Goal: Task Accomplishment & Management: Manage account settings

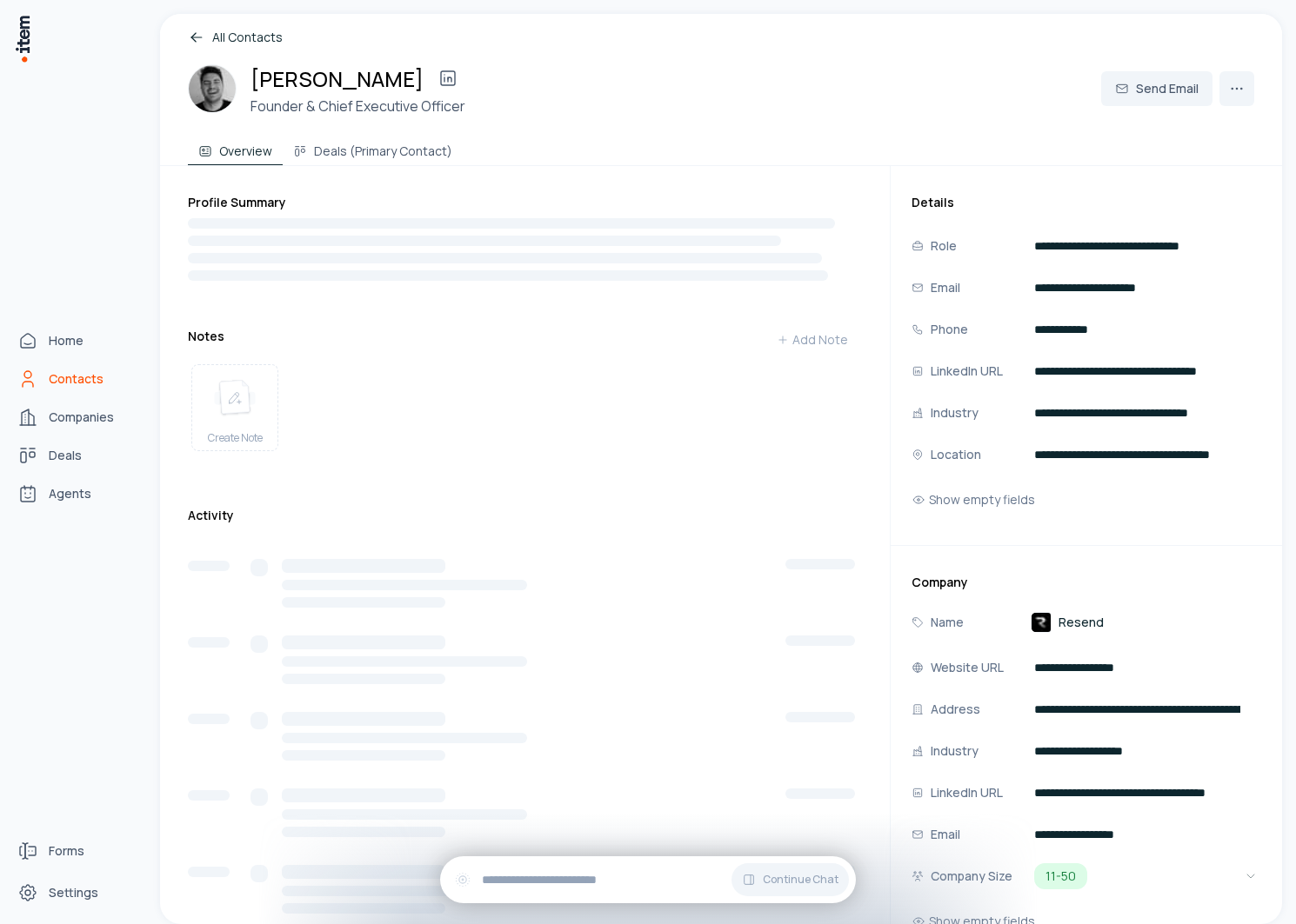
click at [41, 366] on link "Contacts" at bounding box center [77, 379] width 132 height 35
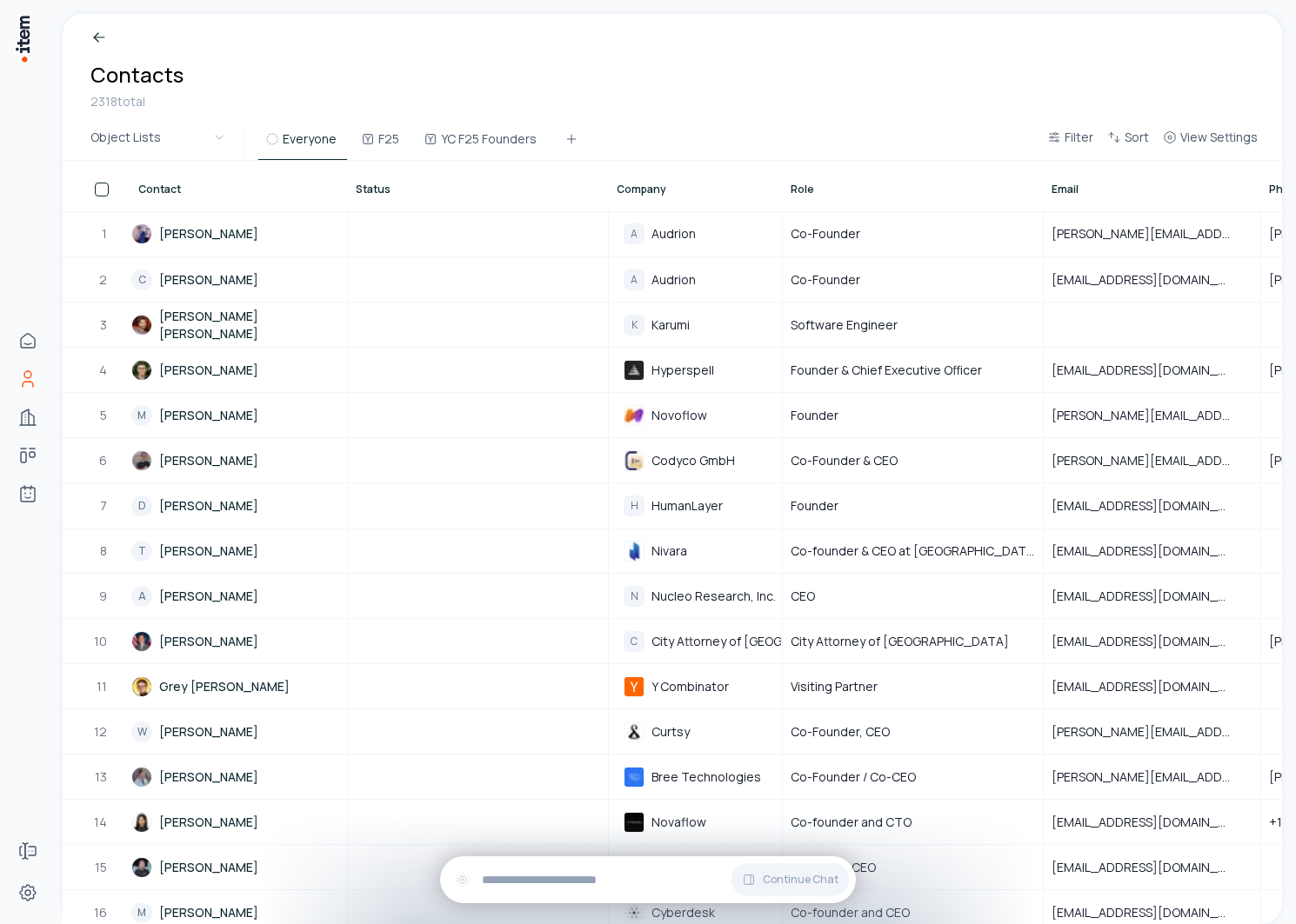
click at [162, 190] on span "Contact" at bounding box center [160, 190] width 43 height 14
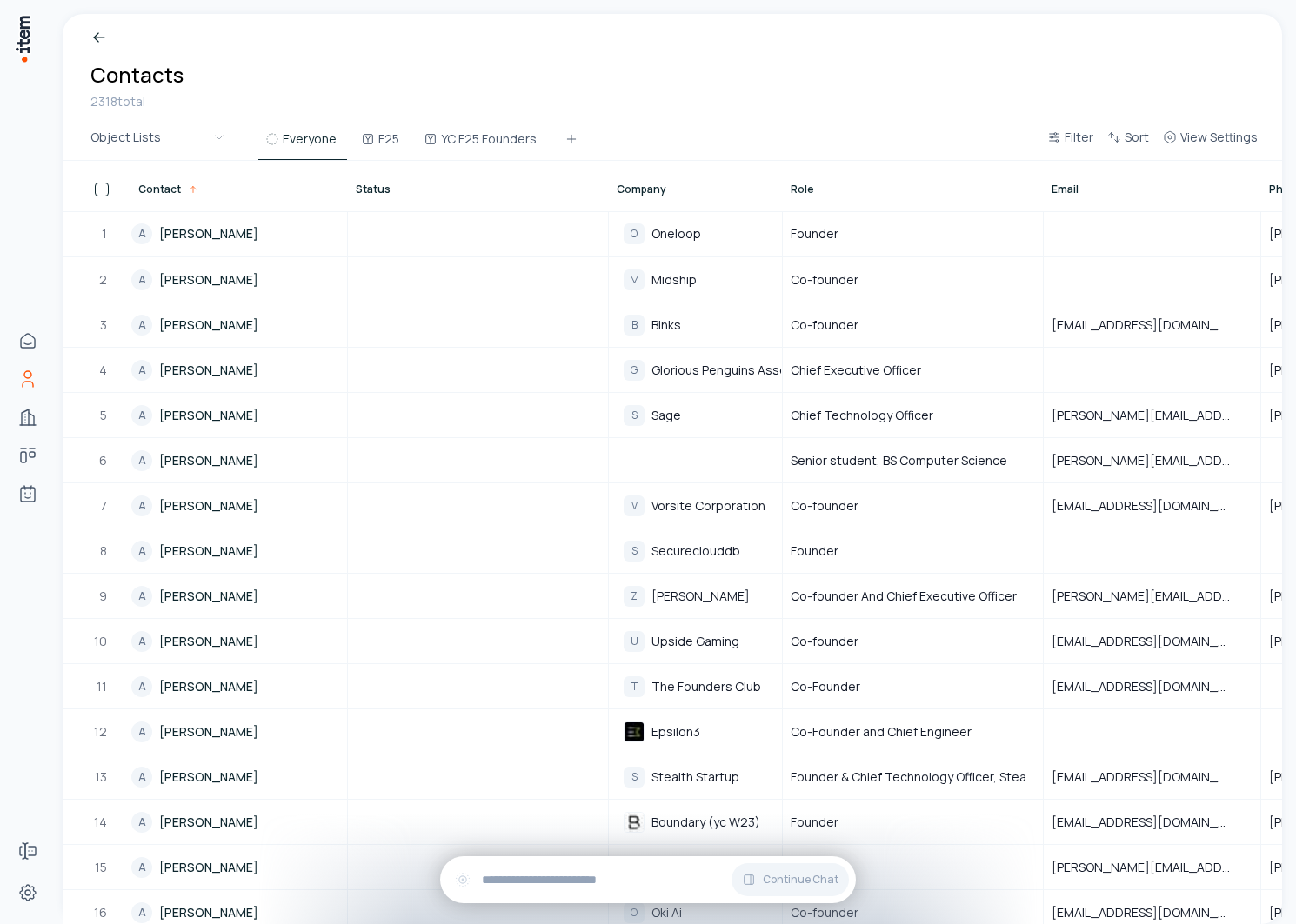
click at [162, 190] on span "Contact" at bounding box center [160, 190] width 43 height 14
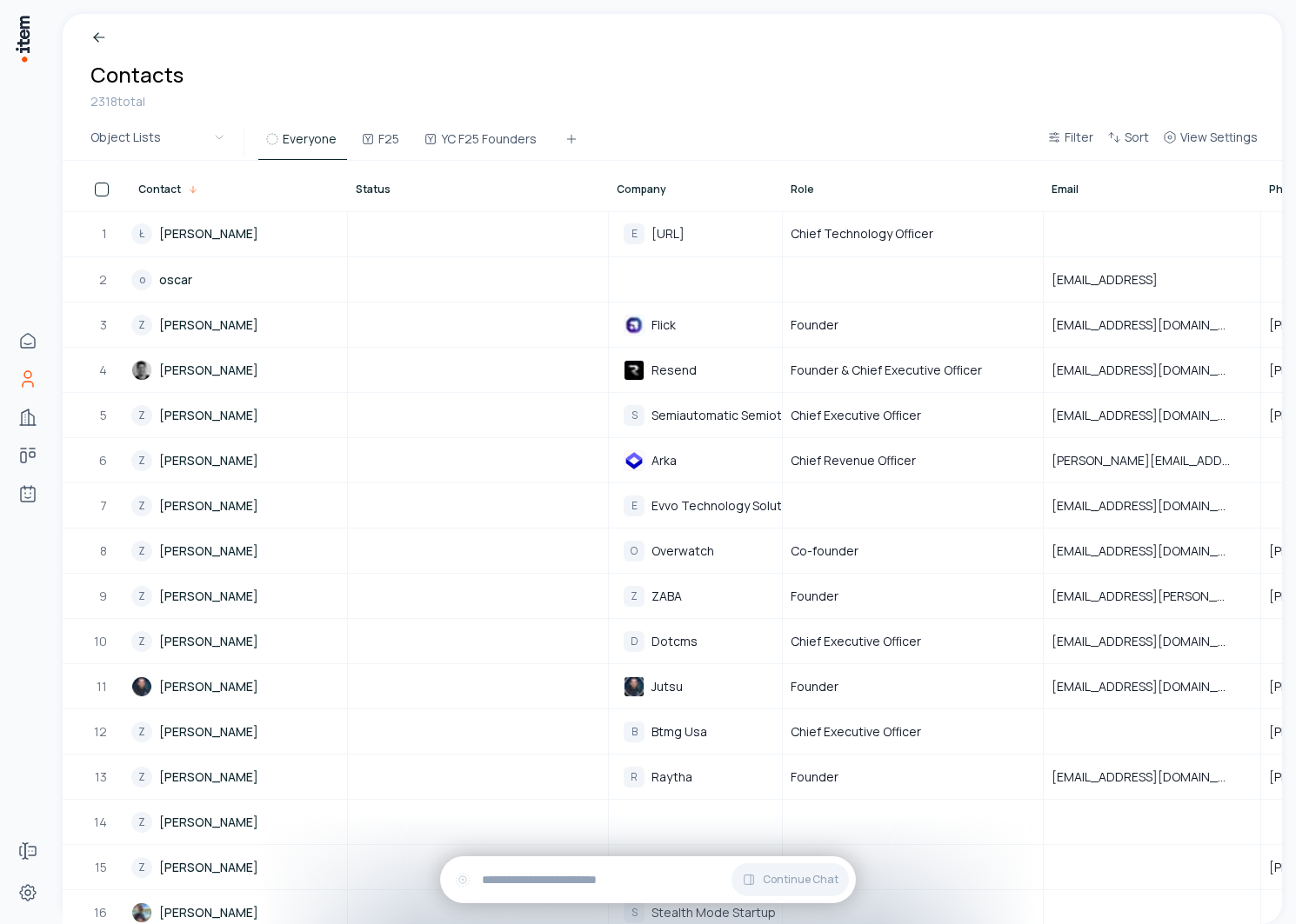
click at [162, 190] on span "Contact" at bounding box center [160, 190] width 43 height 14
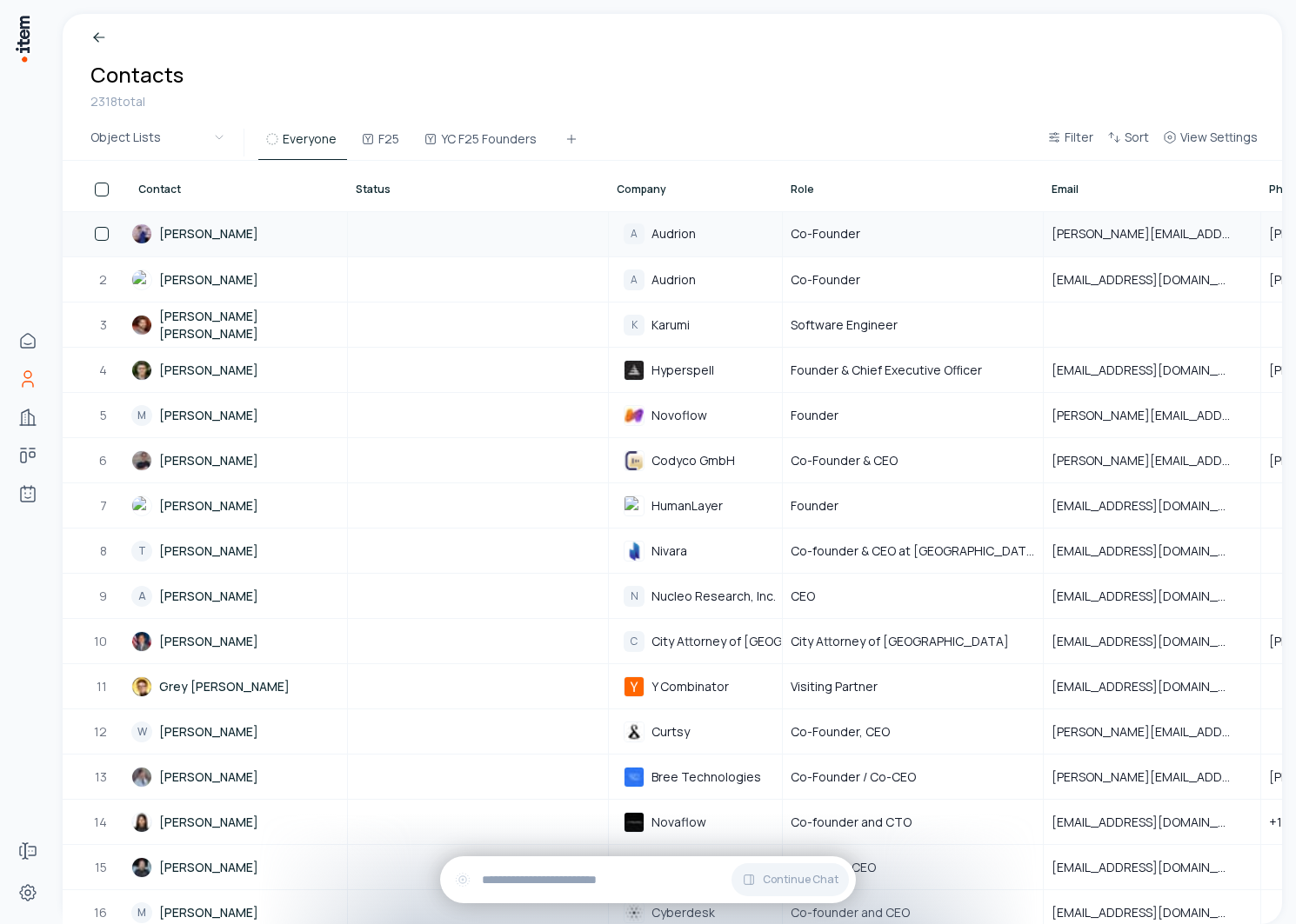
click at [200, 235] on link "Chintan Parikh" at bounding box center [239, 234] width 215 height 44
click at [215, 274] on link "C Christopher Sesi" at bounding box center [239, 279] width 215 height 43
click at [150, 184] on span "Contact" at bounding box center [160, 190] width 43 height 14
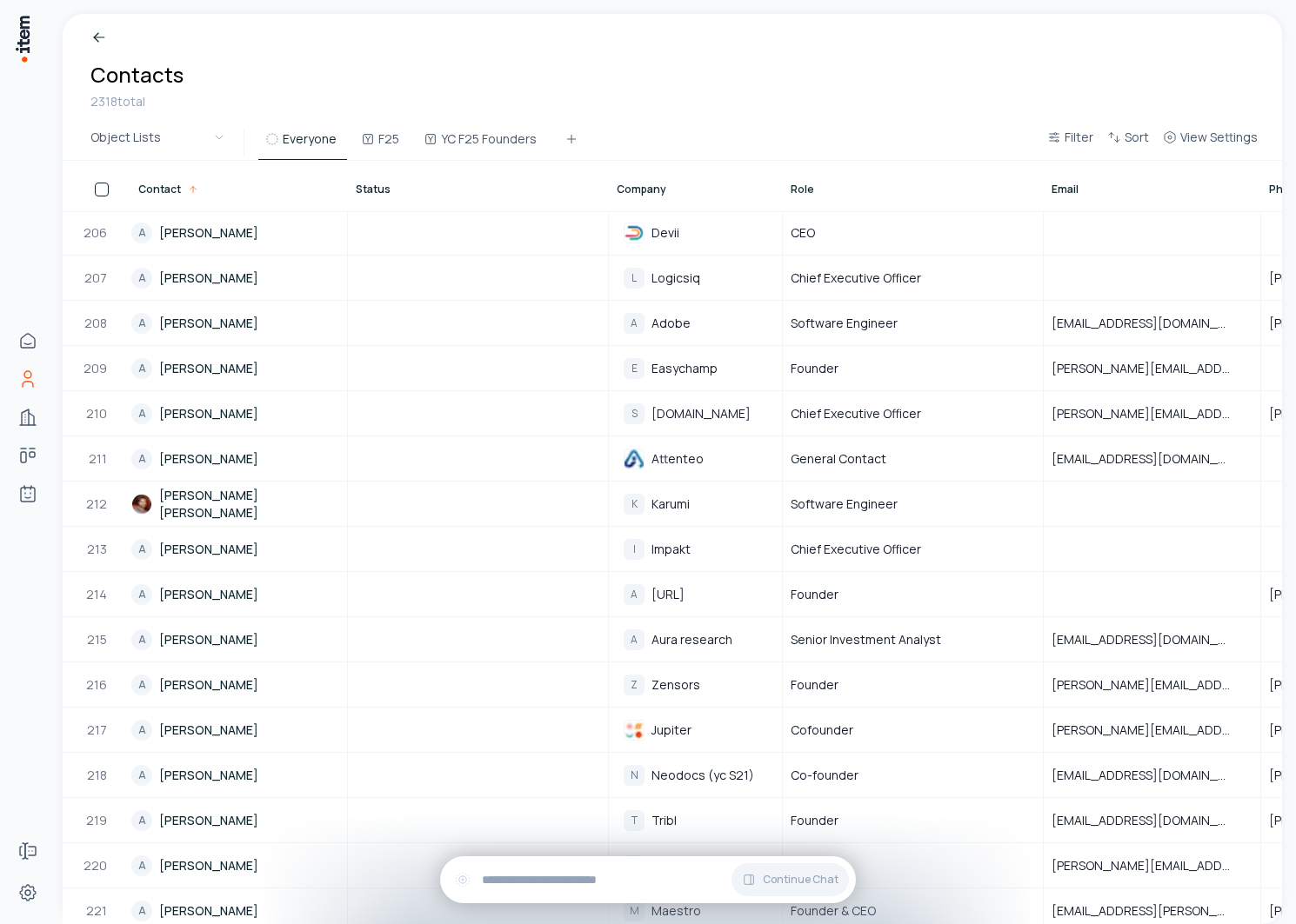
scroll to position [9310, 0]
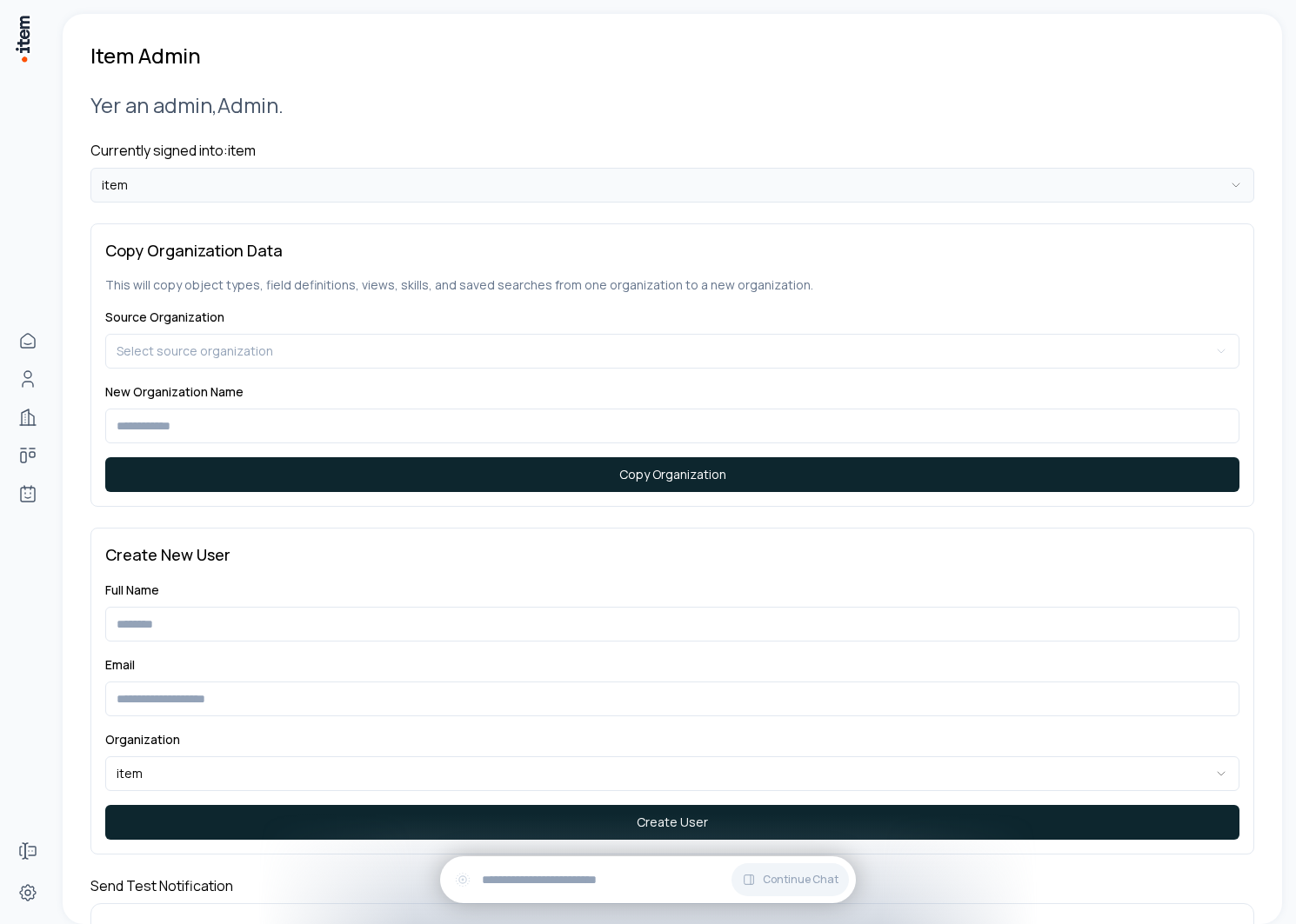
click at [371, 178] on html "**********" at bounding box center [648, 462] width 1296 height 924
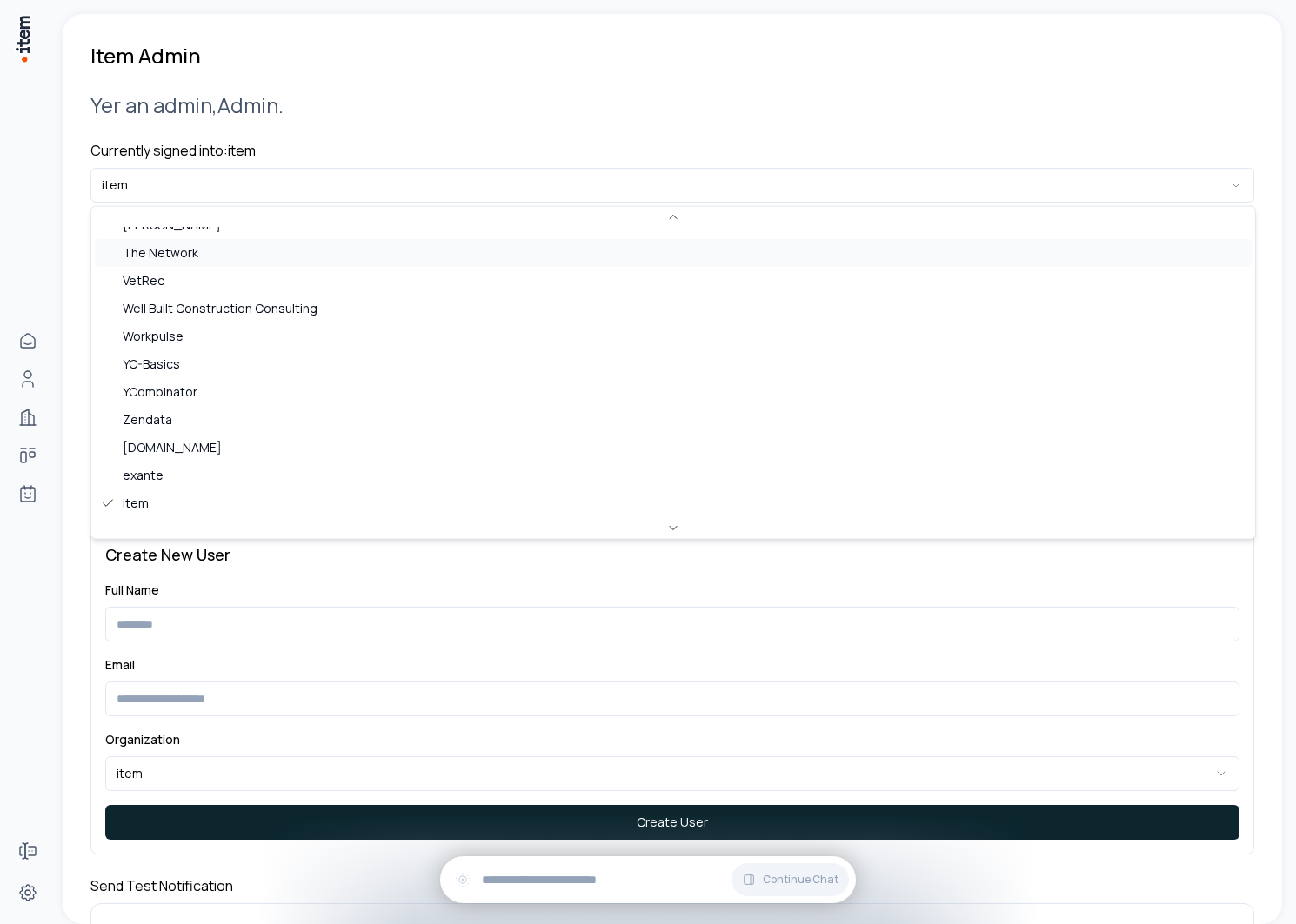
scroll to position [123, 0]
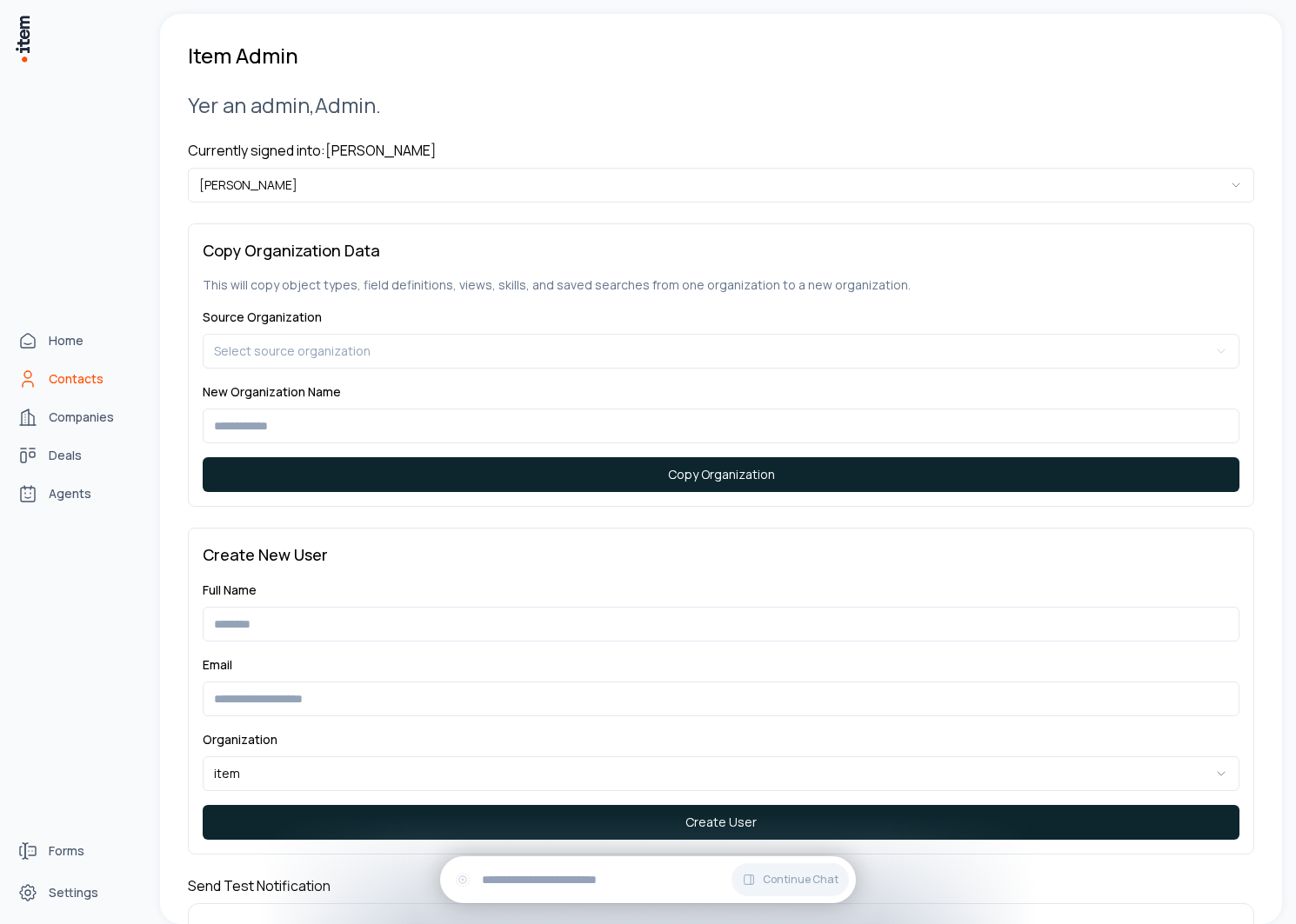
click at [34, 378] on icon "Contacts" at bounding box center [27, 379] width 20 height 20
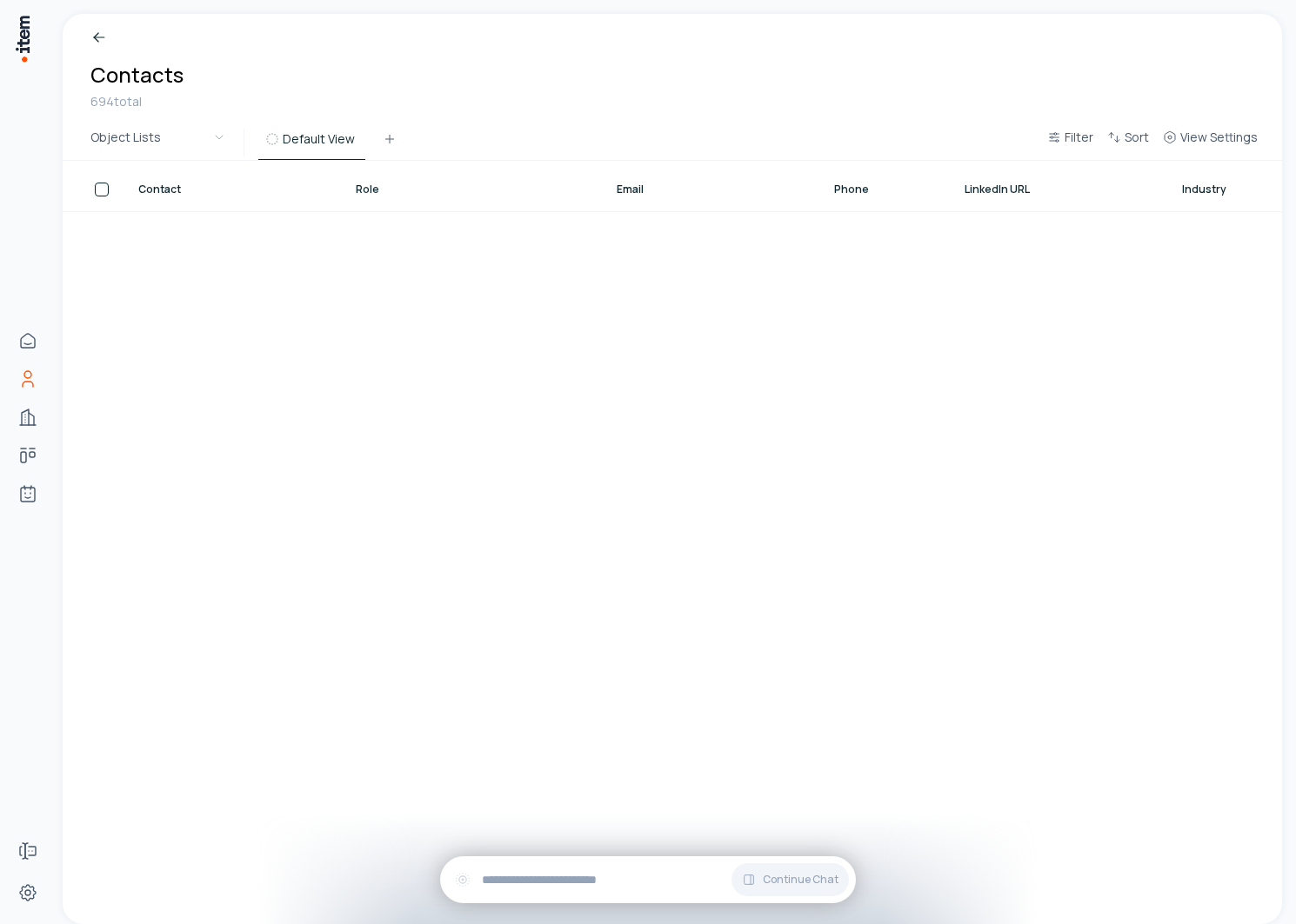
scroll to position [30665, 0]
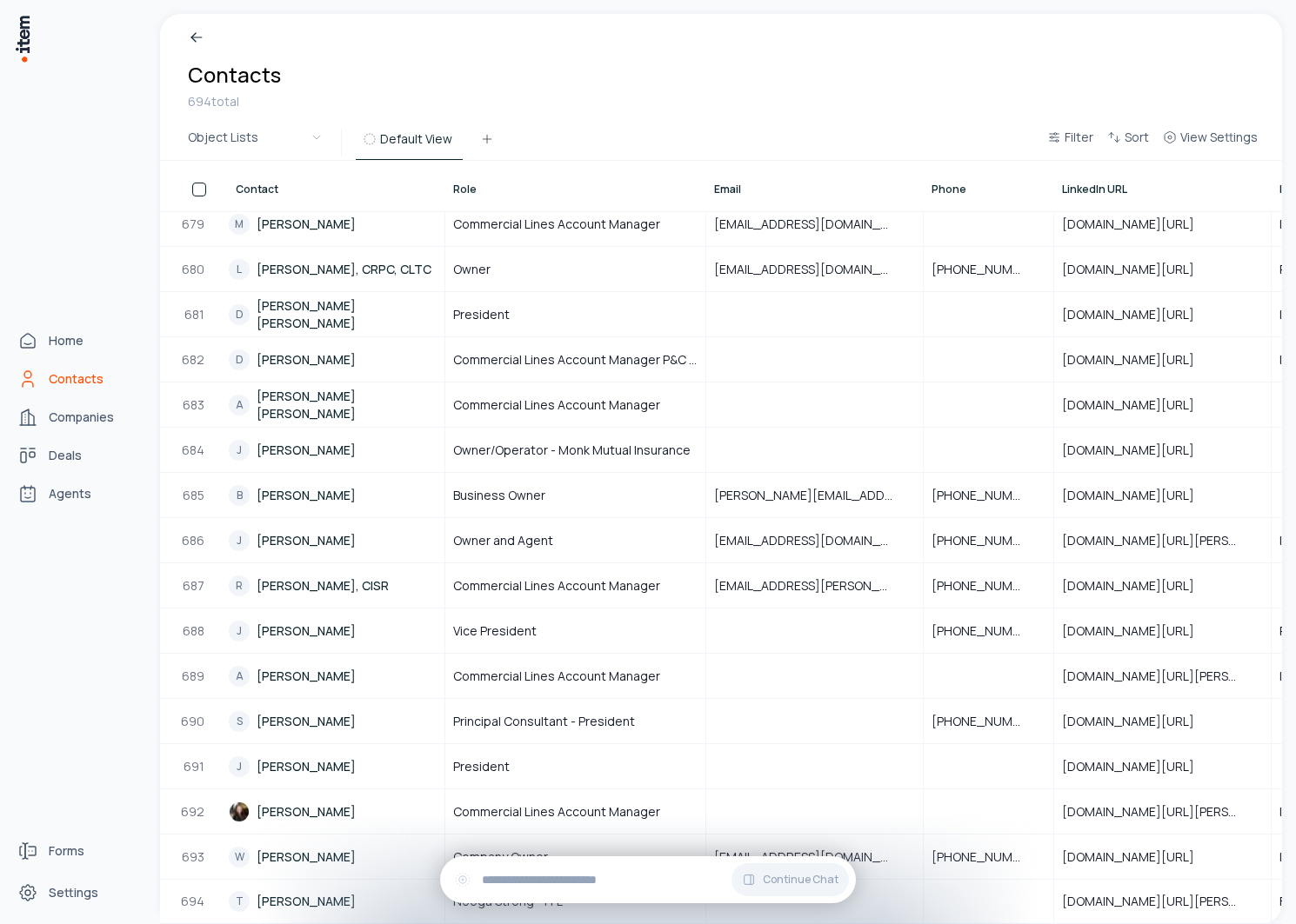
click at [60, 398] on div "Home Contacts Companies Deals Agents" at bounding box center [76, 417] width 153 height 833
click at [60, 411] on span "Companies" at bounding box center [81, 418] width 65 height 18
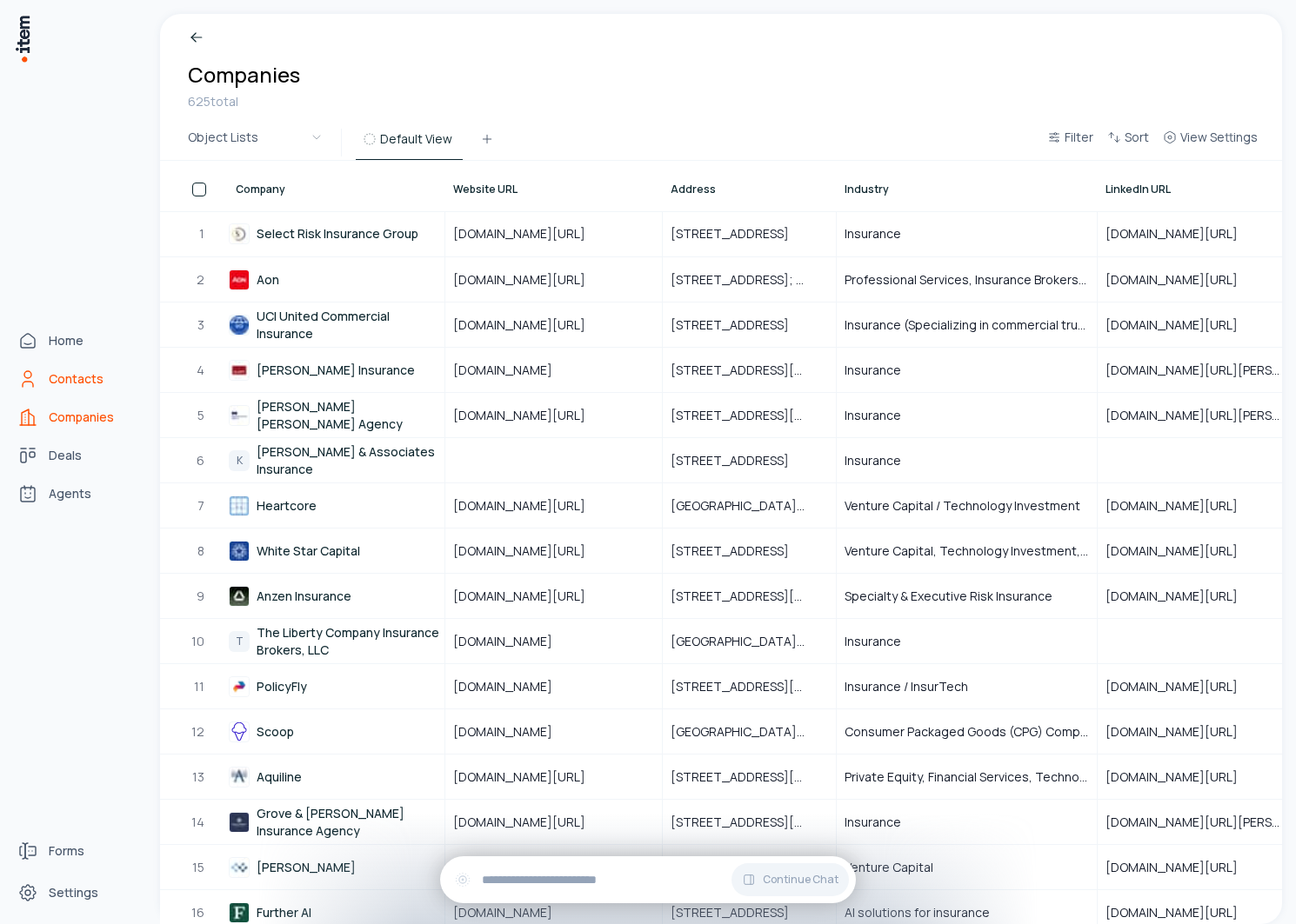
click at [53, 377] on span "Contacts" at bounding box center [76, 379] width 55 height 18
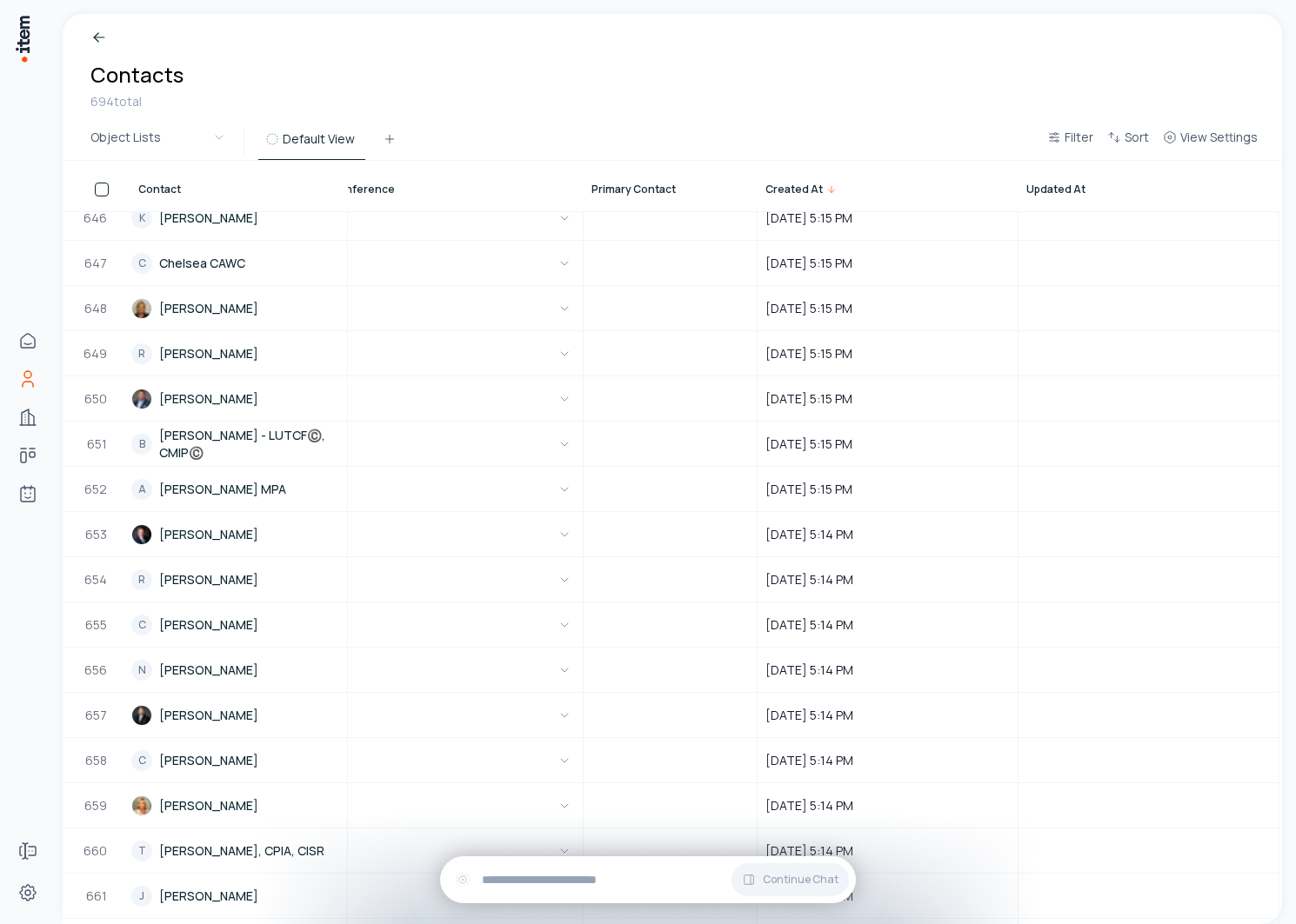
scroll to position [30665, 1590]
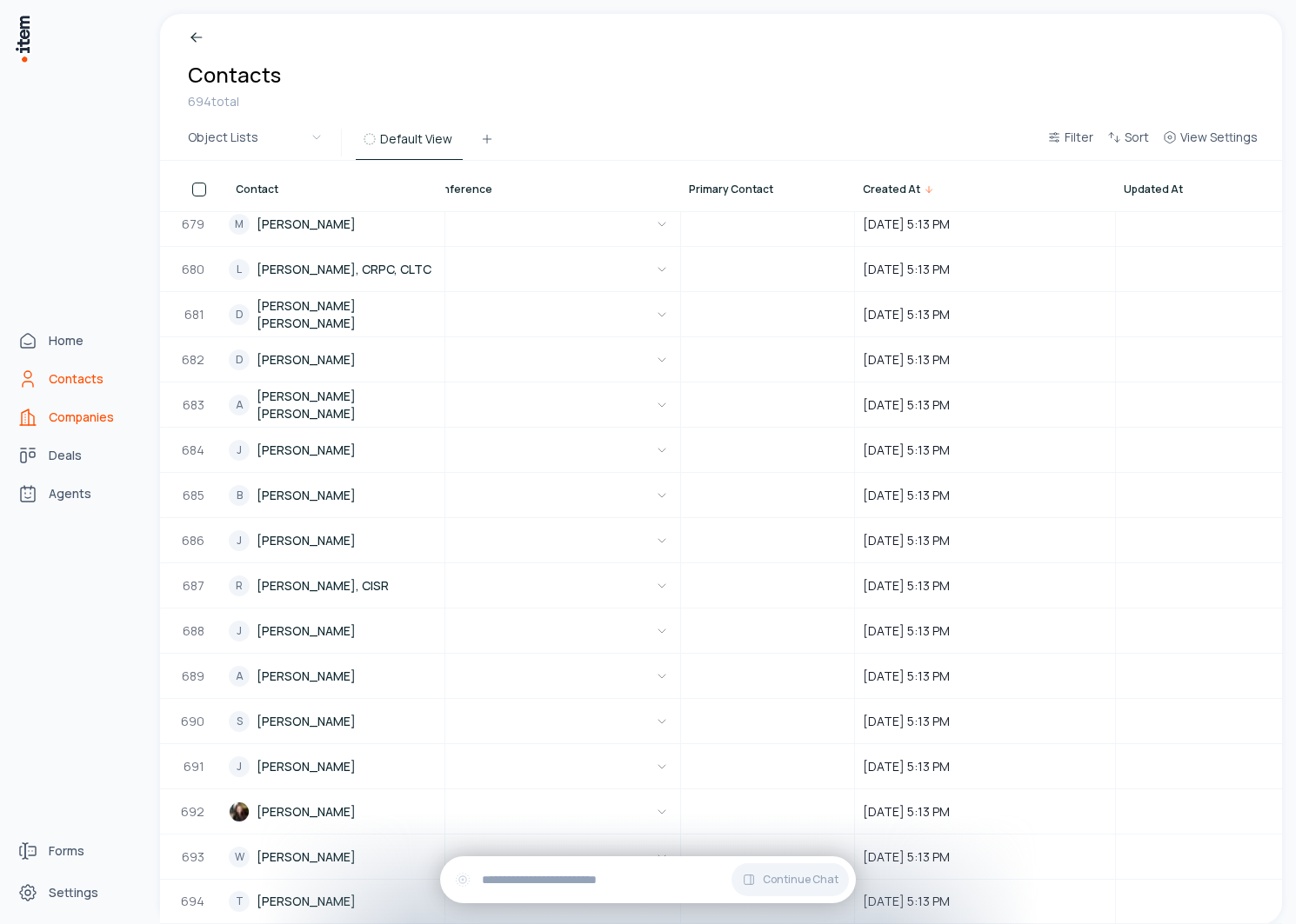
click at [76, 413] on span "Companies" at bounding box center [81, 418] width 65 height 18
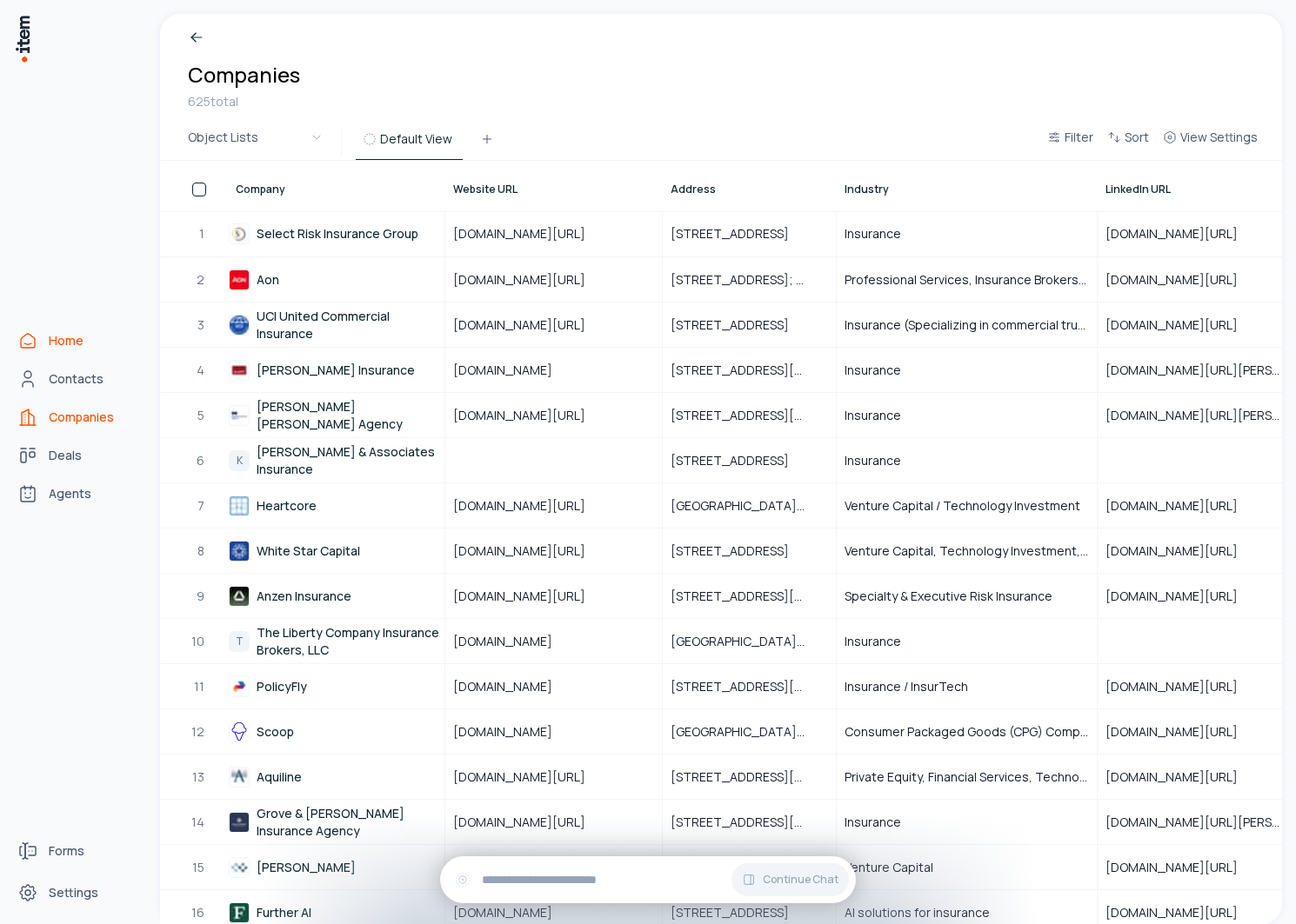
click at [61, 335] on span "Home" at bounding box center [66, 341] width 35 height 18
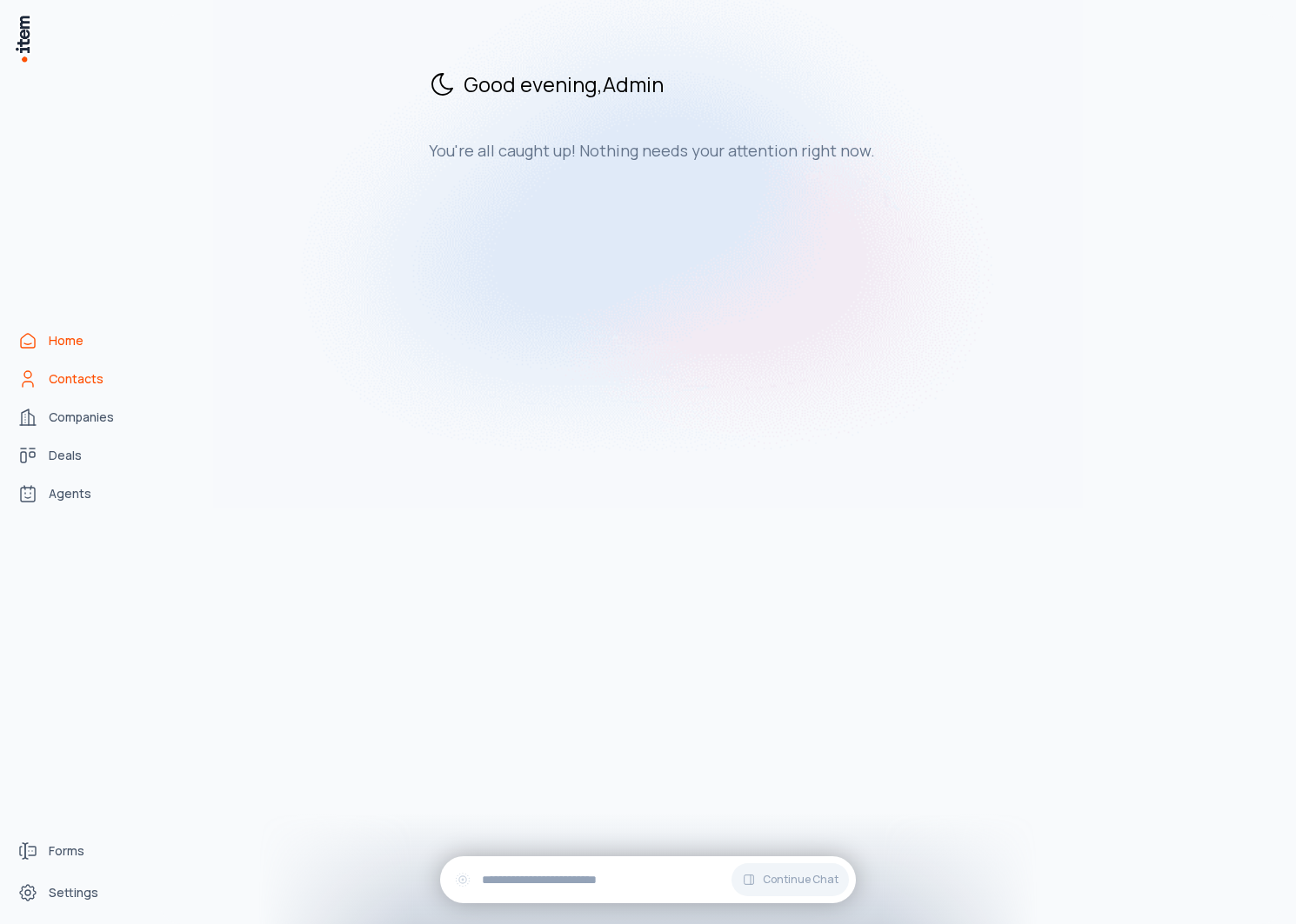
click at [85, 378] on span "Contacts" at bounding box center [76, 379] width 55 height 18
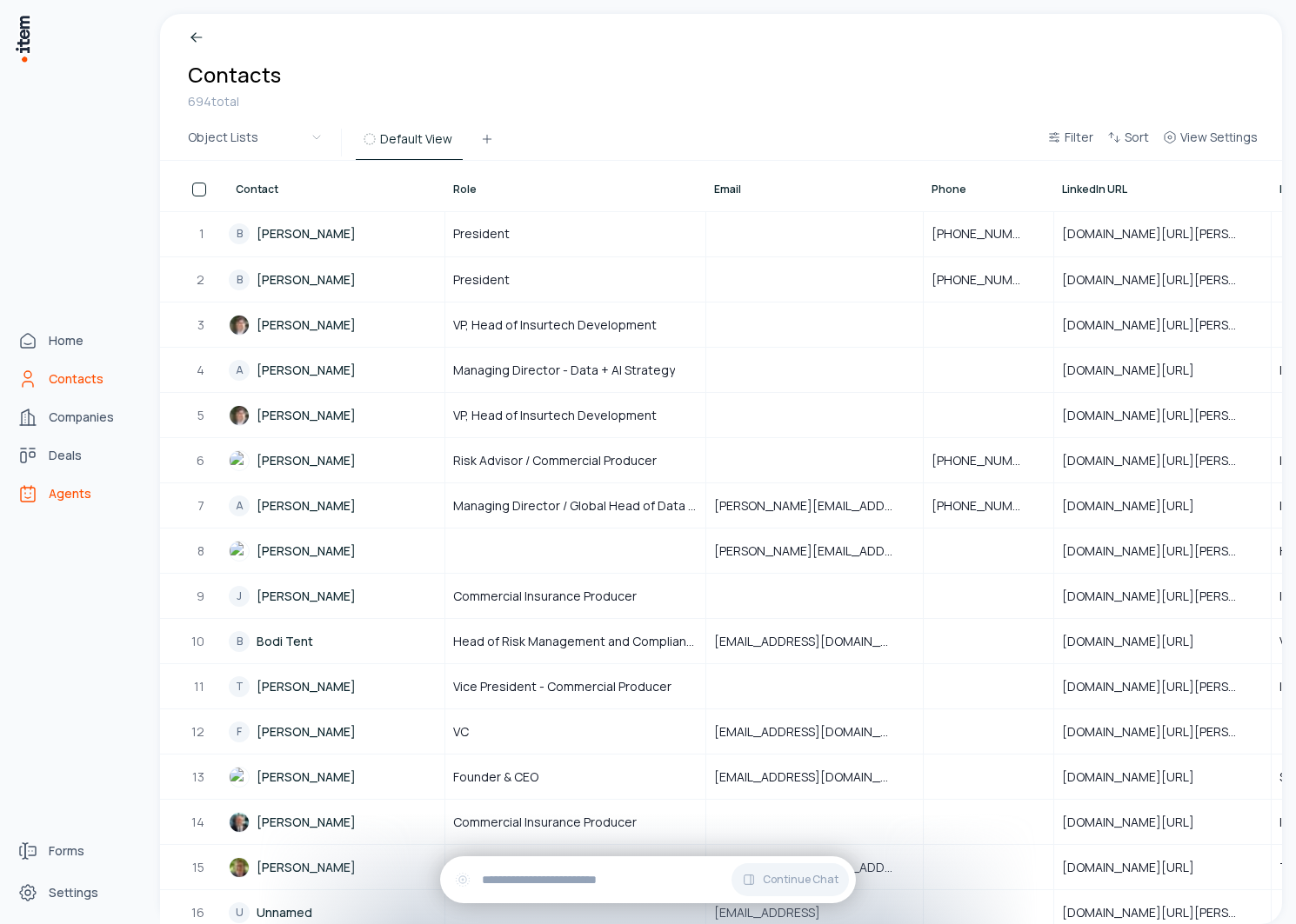
click at [67, 489] on span "Agents" at bounding box center [70, 494] width 43 height 18
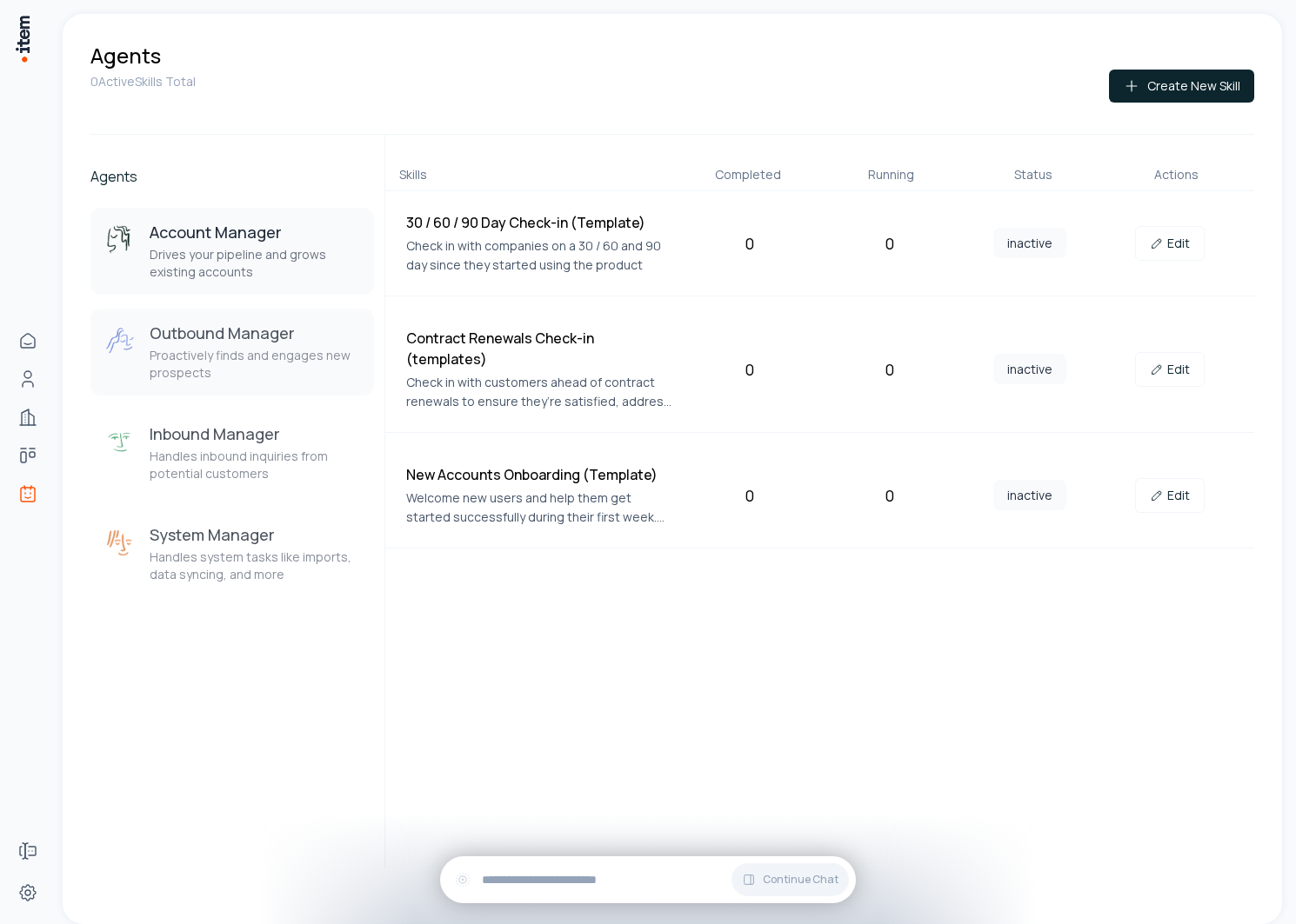
click at [224, 329] on h3 "Outbound Manager" at bounding box center [255, 332] width 210 height 20
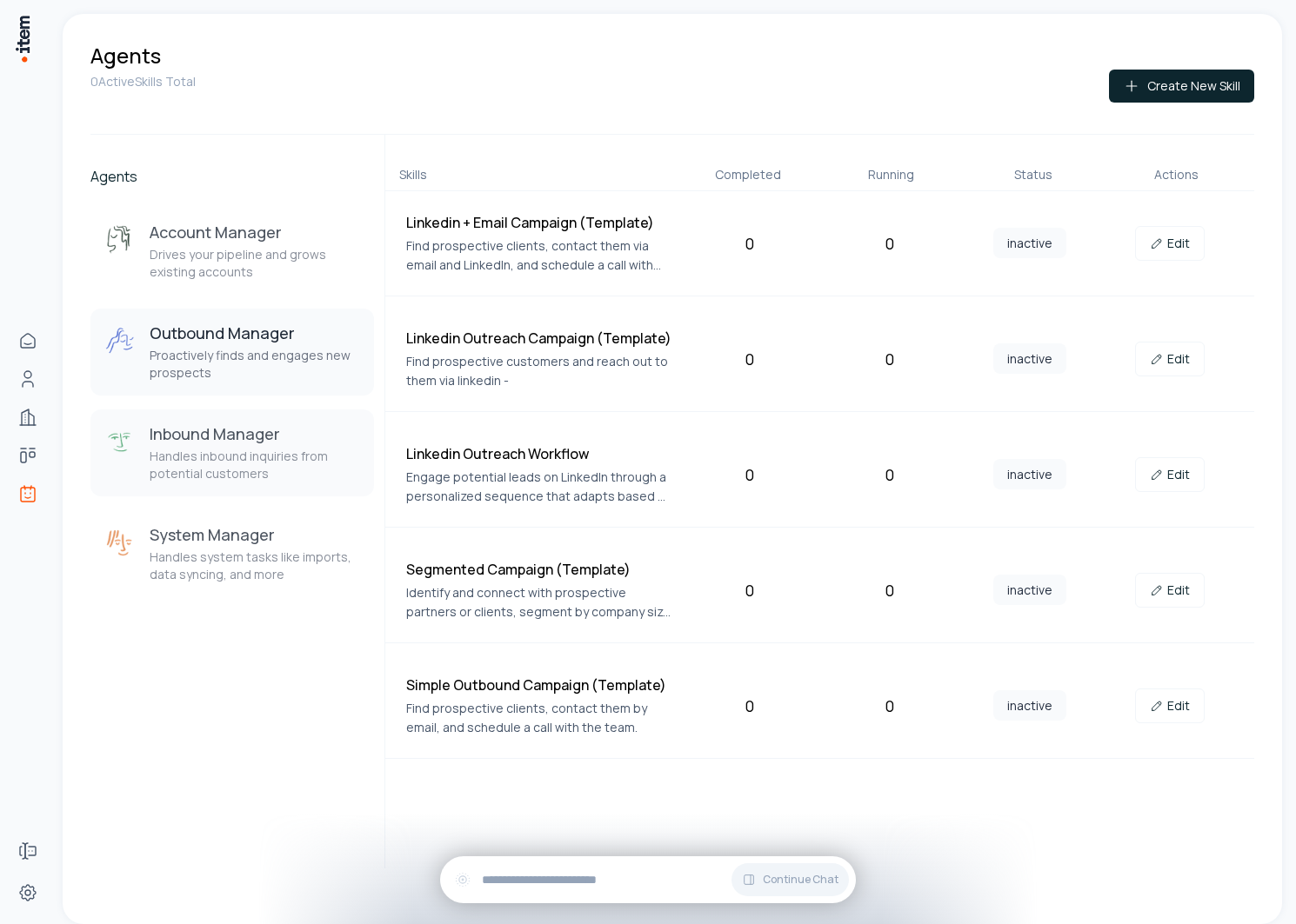
click at [248, 413] on button "Inbound Manager Handles inbound inquiries from potential customers" at bounding box center [232, 453] width 283 height 87
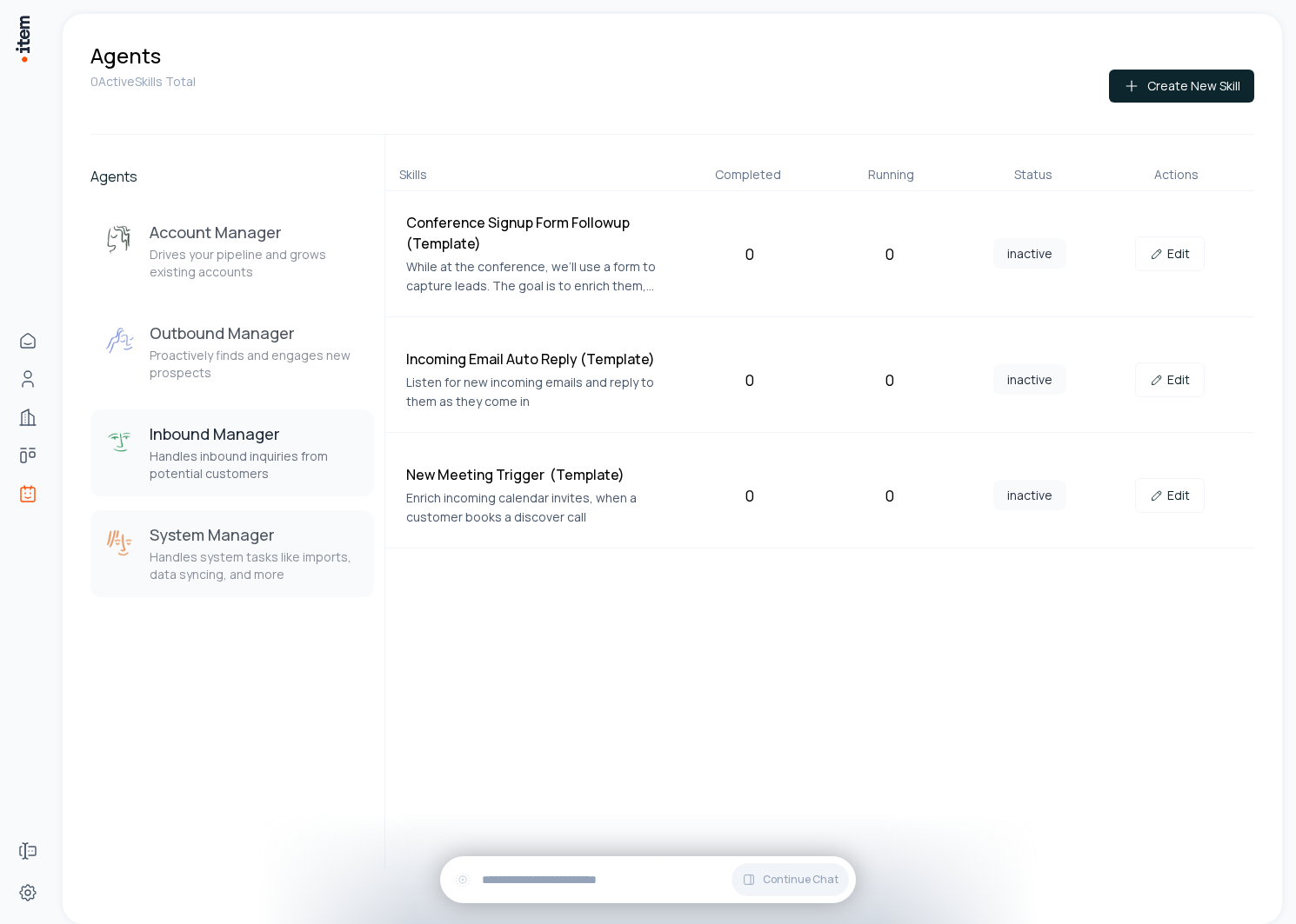
click at [226, 530] on h3 "System Manager" at bounding box center [255, 534] width 210 height 20
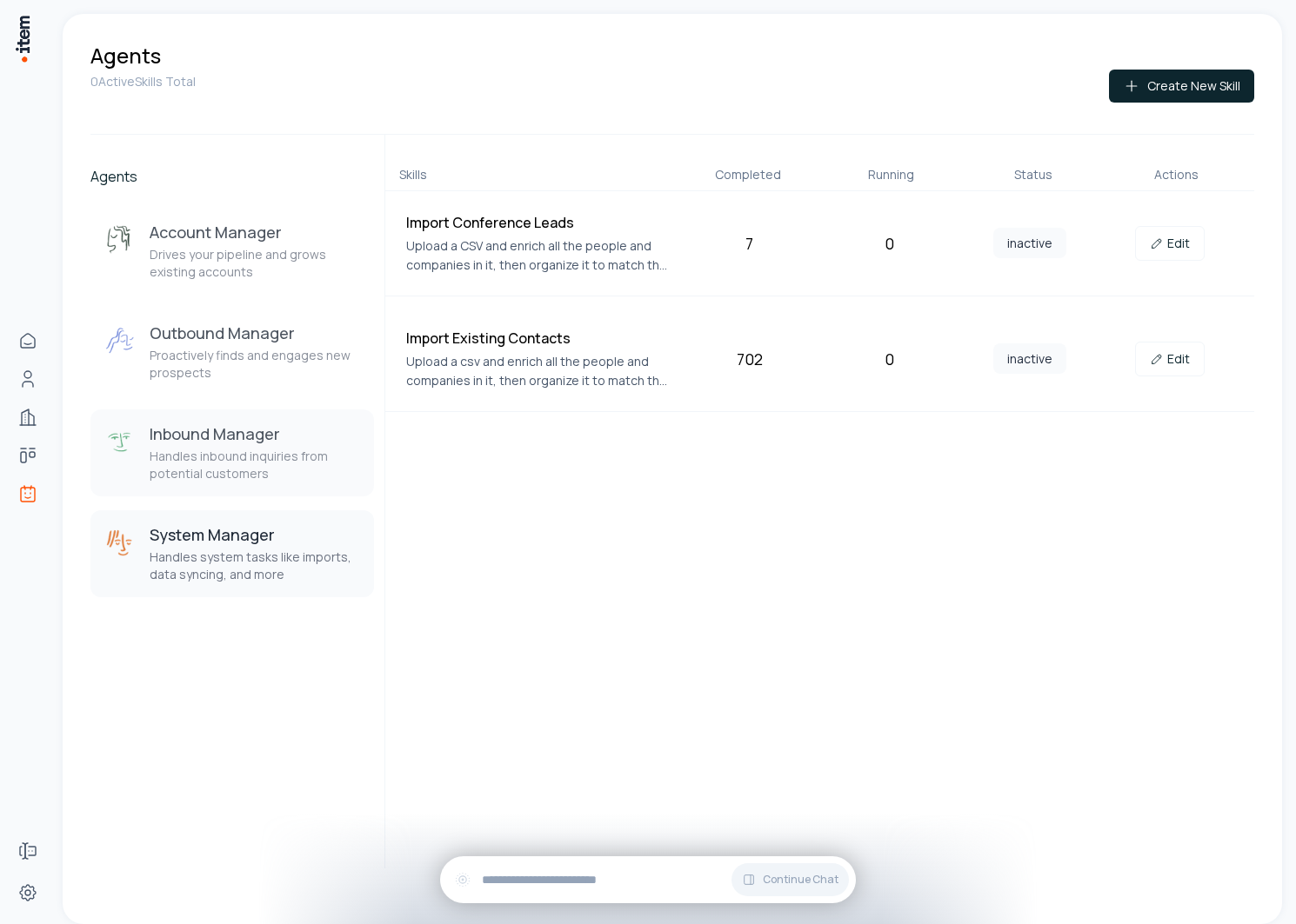
click at [227, 470] on p "Handles inbound inquiries from potential customers" at bounding box center [255, 465] width 210 height 35
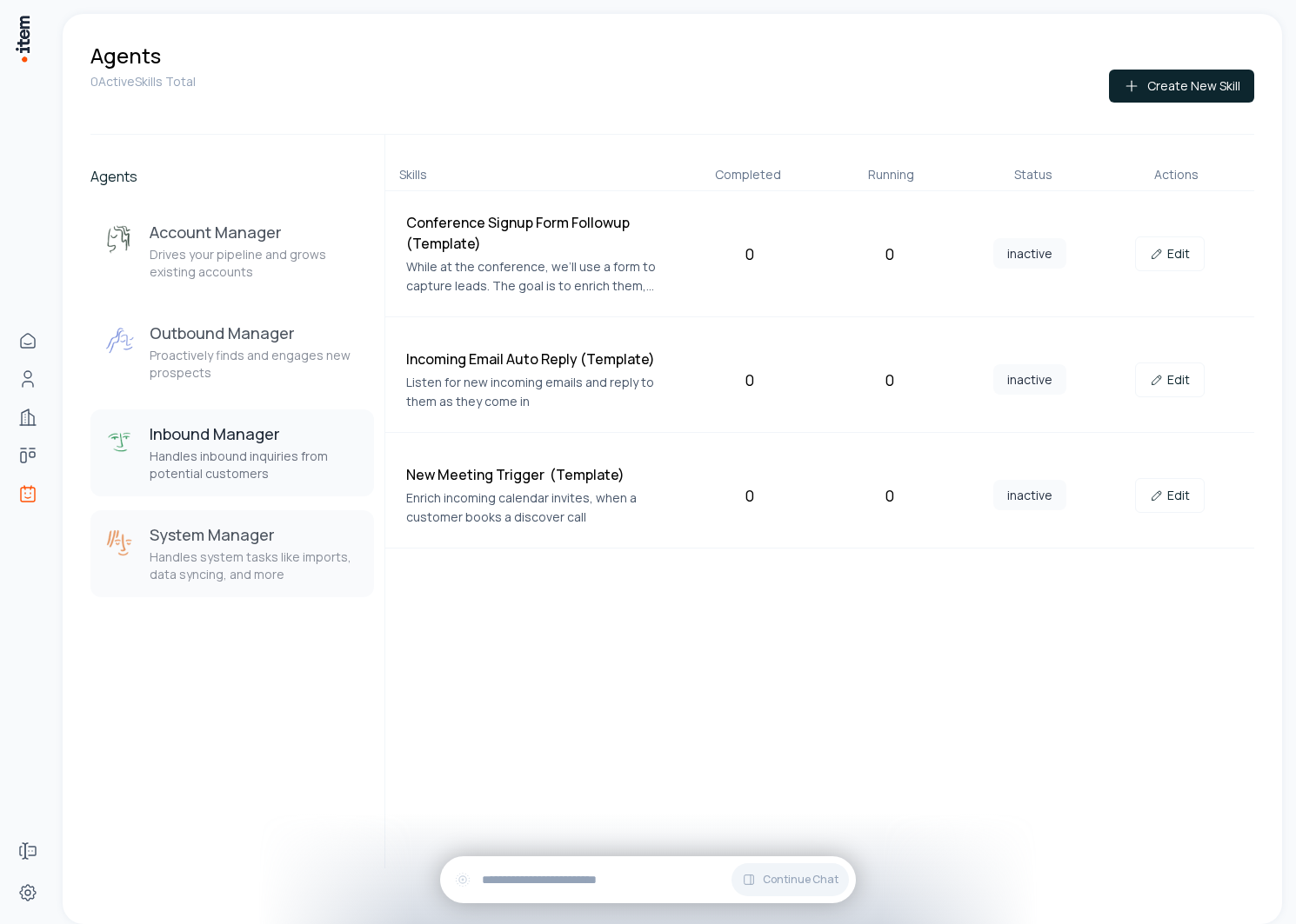
click at [231, 525] on h3 "System Manager" at bounding box center [255, 534] width 210 height 20
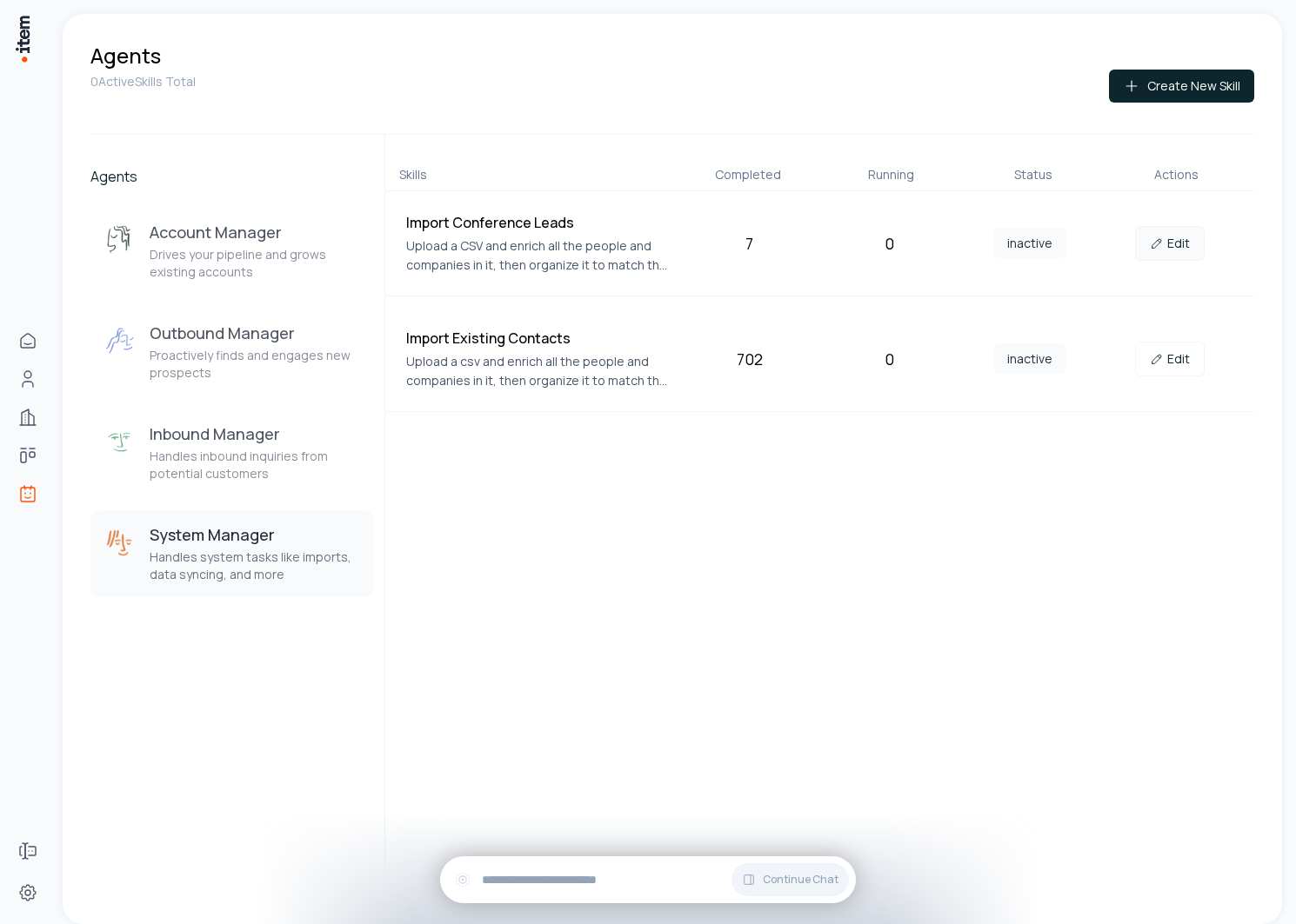
click at [1183, 247] on link "Edit" at bounding box center [1168, 243] width 69 height 35
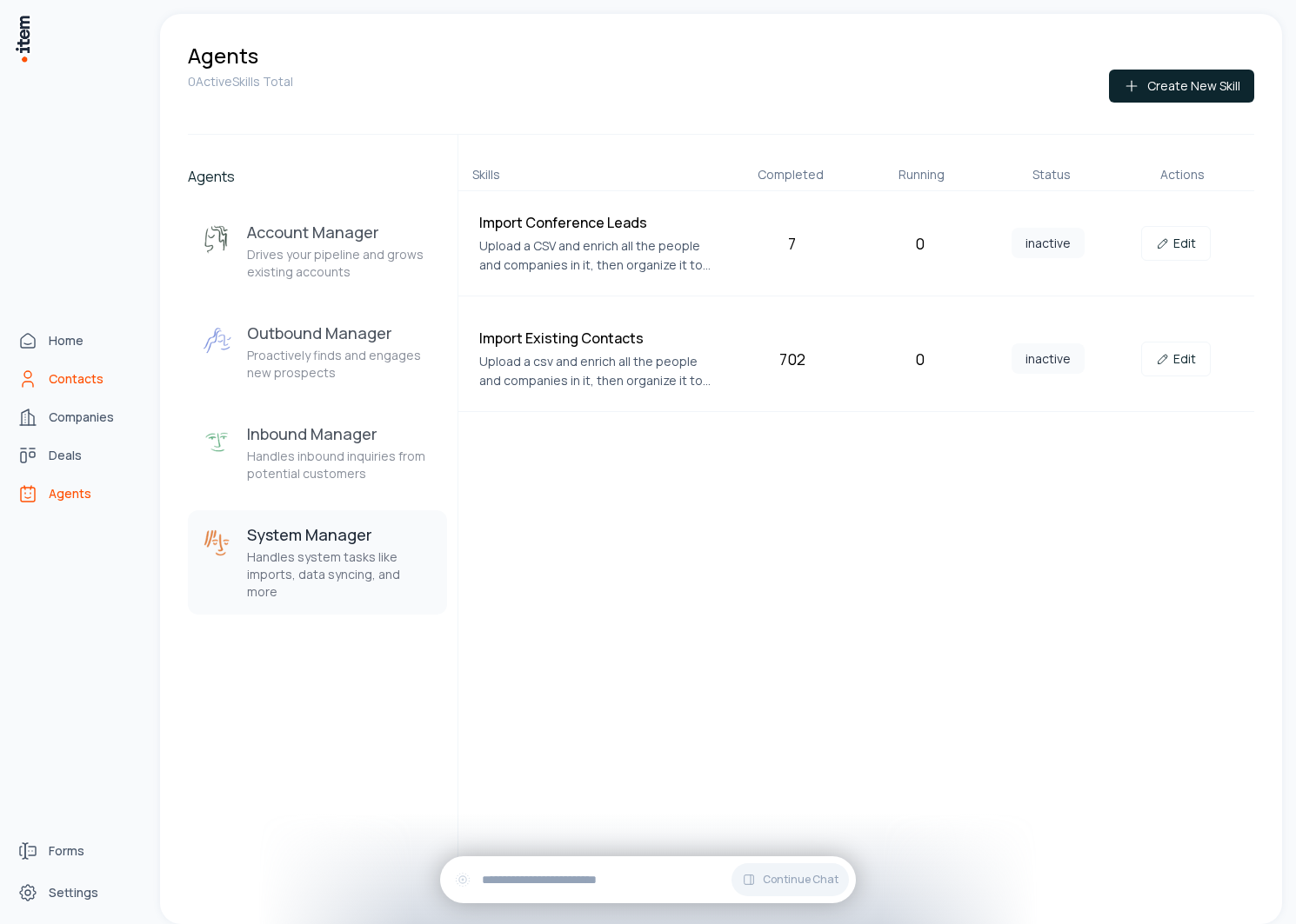
click at [44, 380] on link "Contacts" at bounding box center [77, 379] width 132 height 35
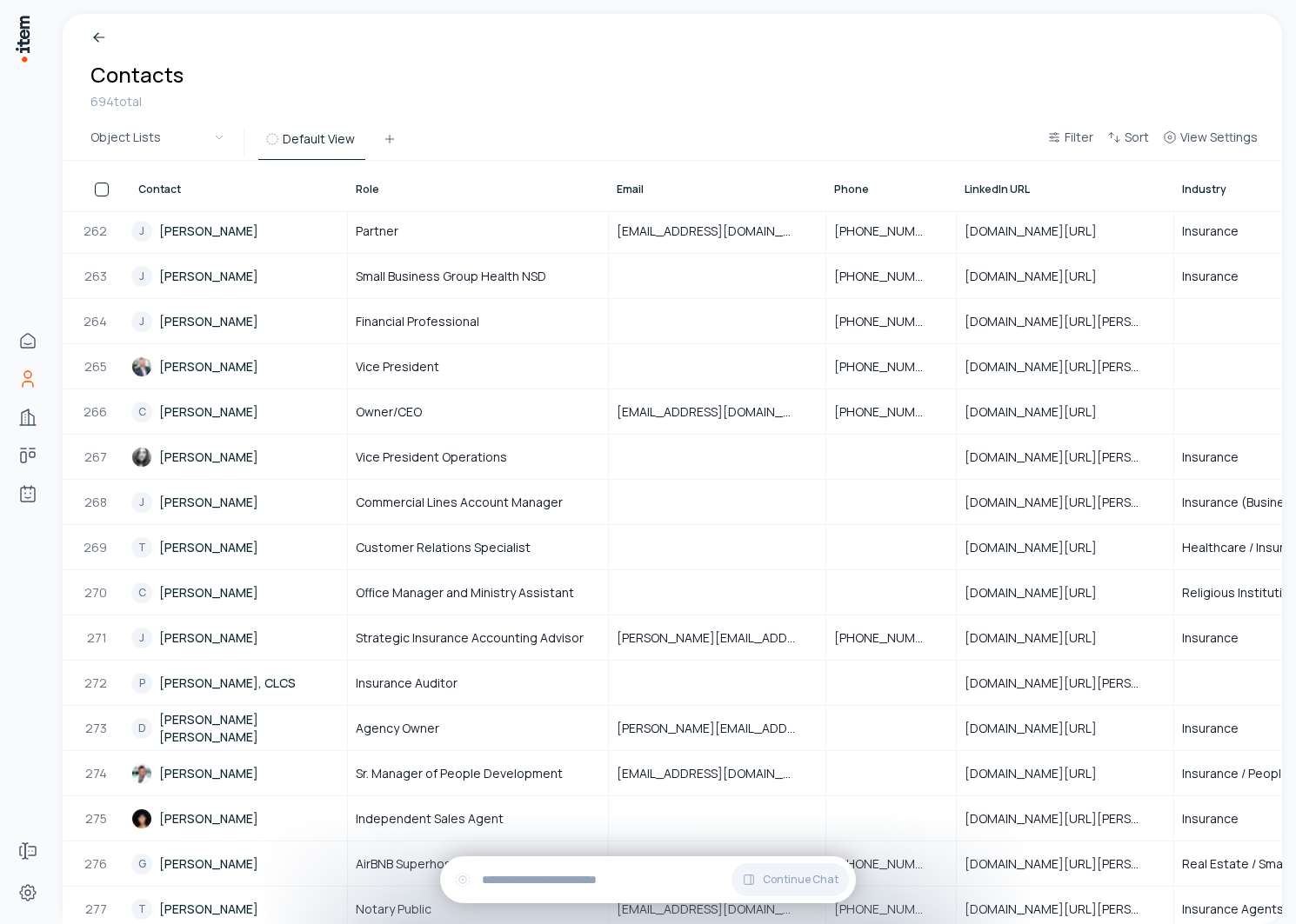
scroll to position [11434, 0]
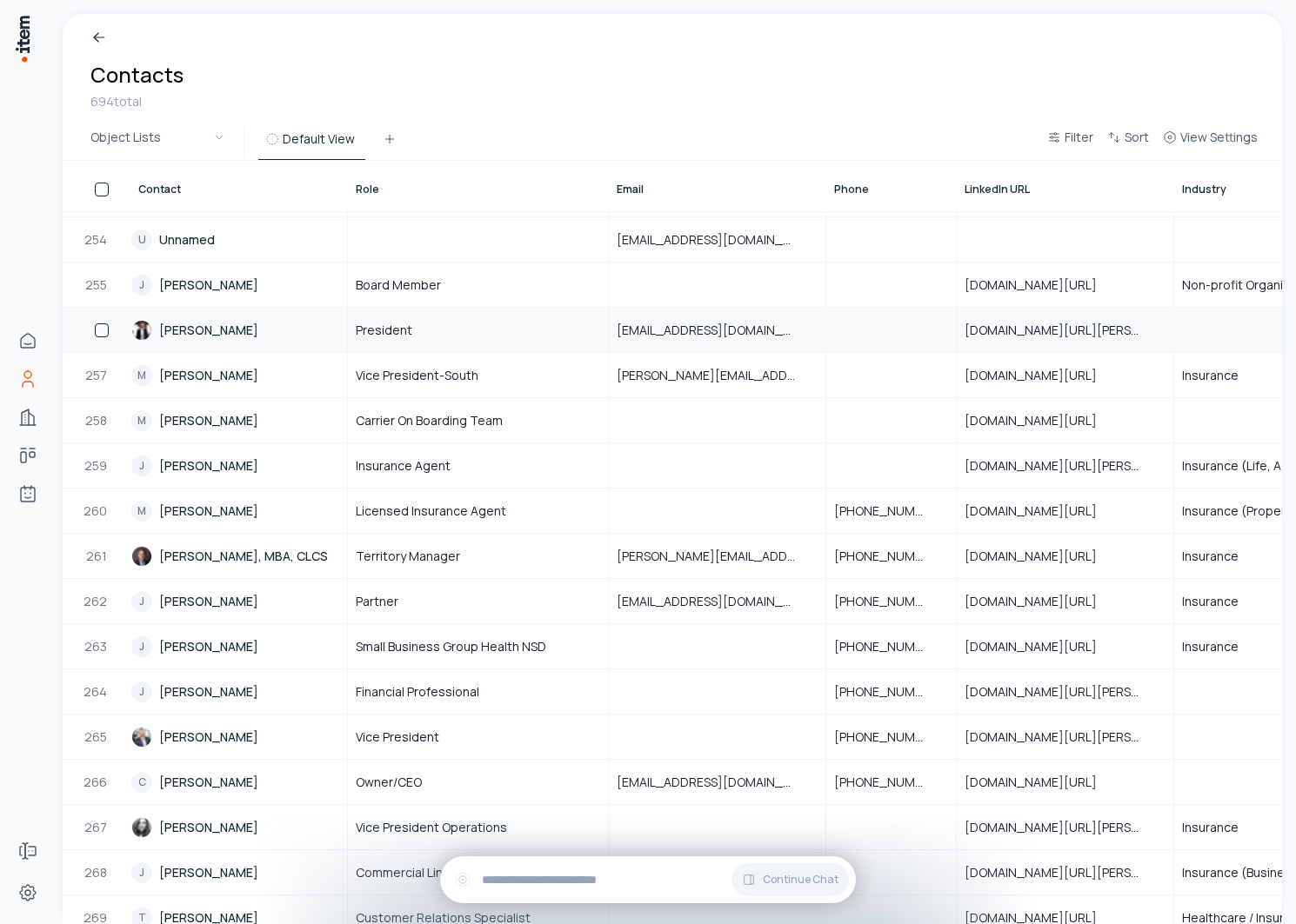
click at [177, 327] on link "Joseph Daniels" at bounding box center [239, 330] width 215 height 43
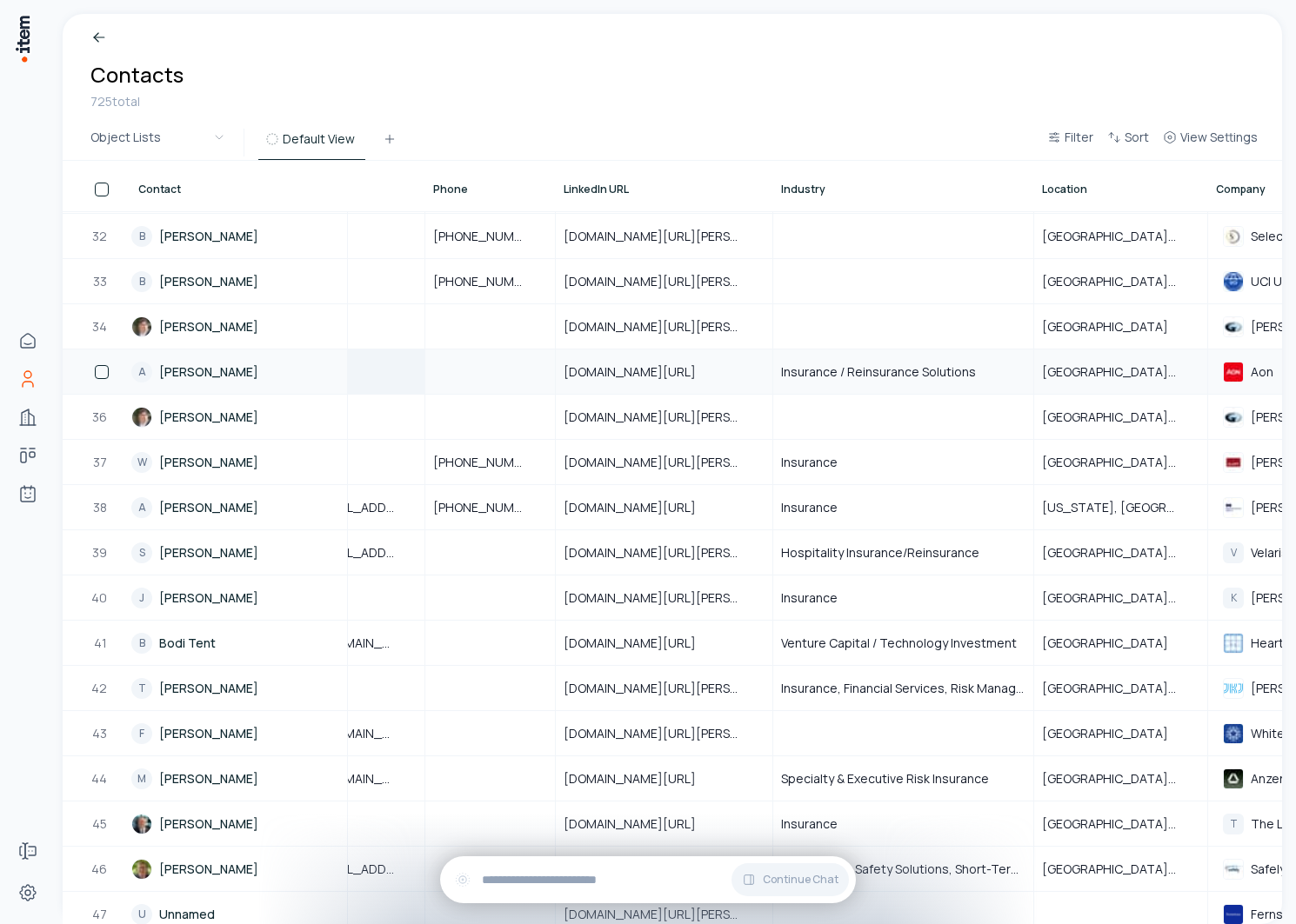
scroll to position [1400, 557]
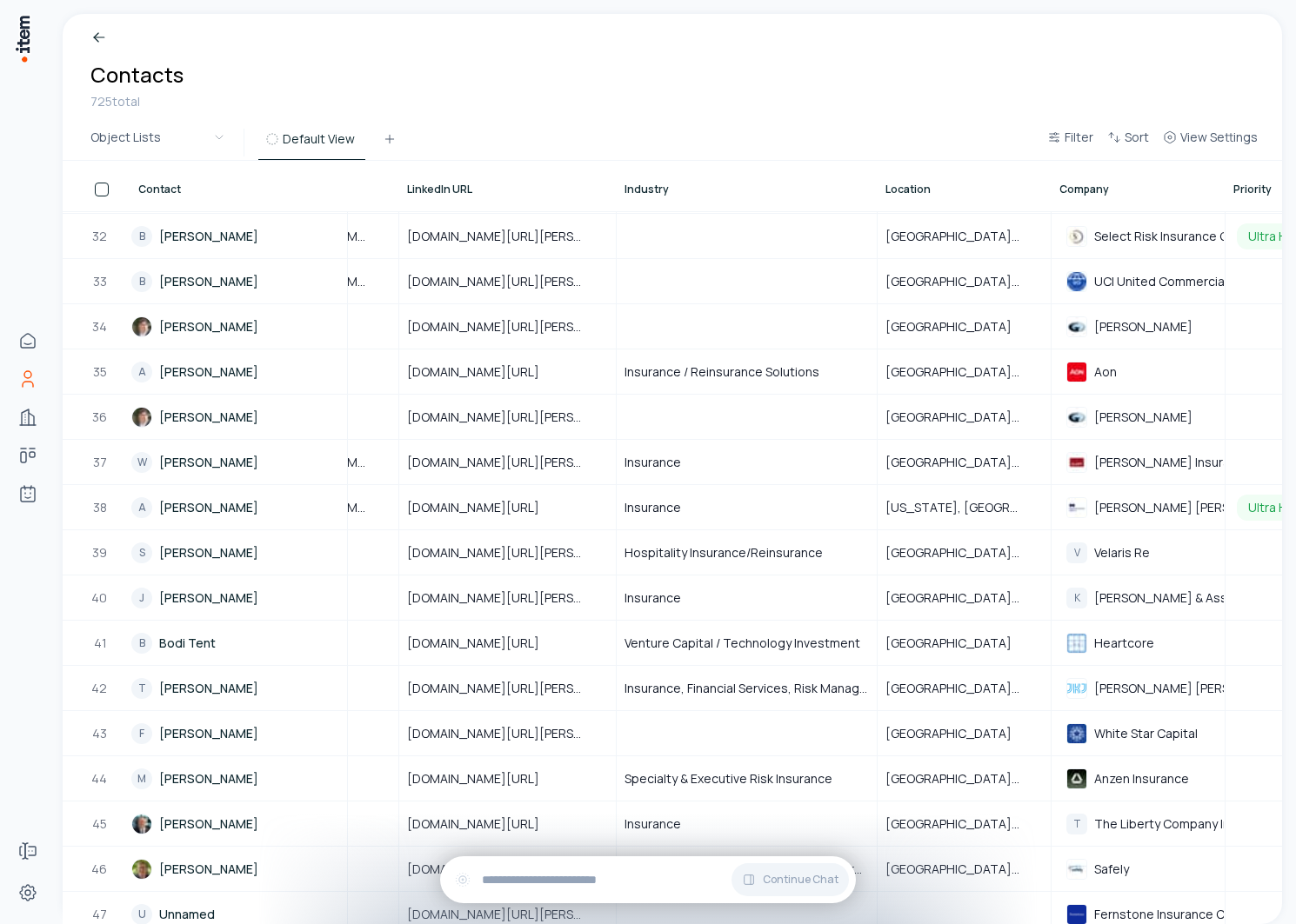
drag, startPoint x: 613, startPoint y: 197, endPoint x: 768, endPoint y: 197, distance: 155.0
click at [768, 197] on tr "Contact Role Email Phone LinkedIn URL Industry Location Company Priority Confer…" at bounding box center [908, 186] width 2807 height 51
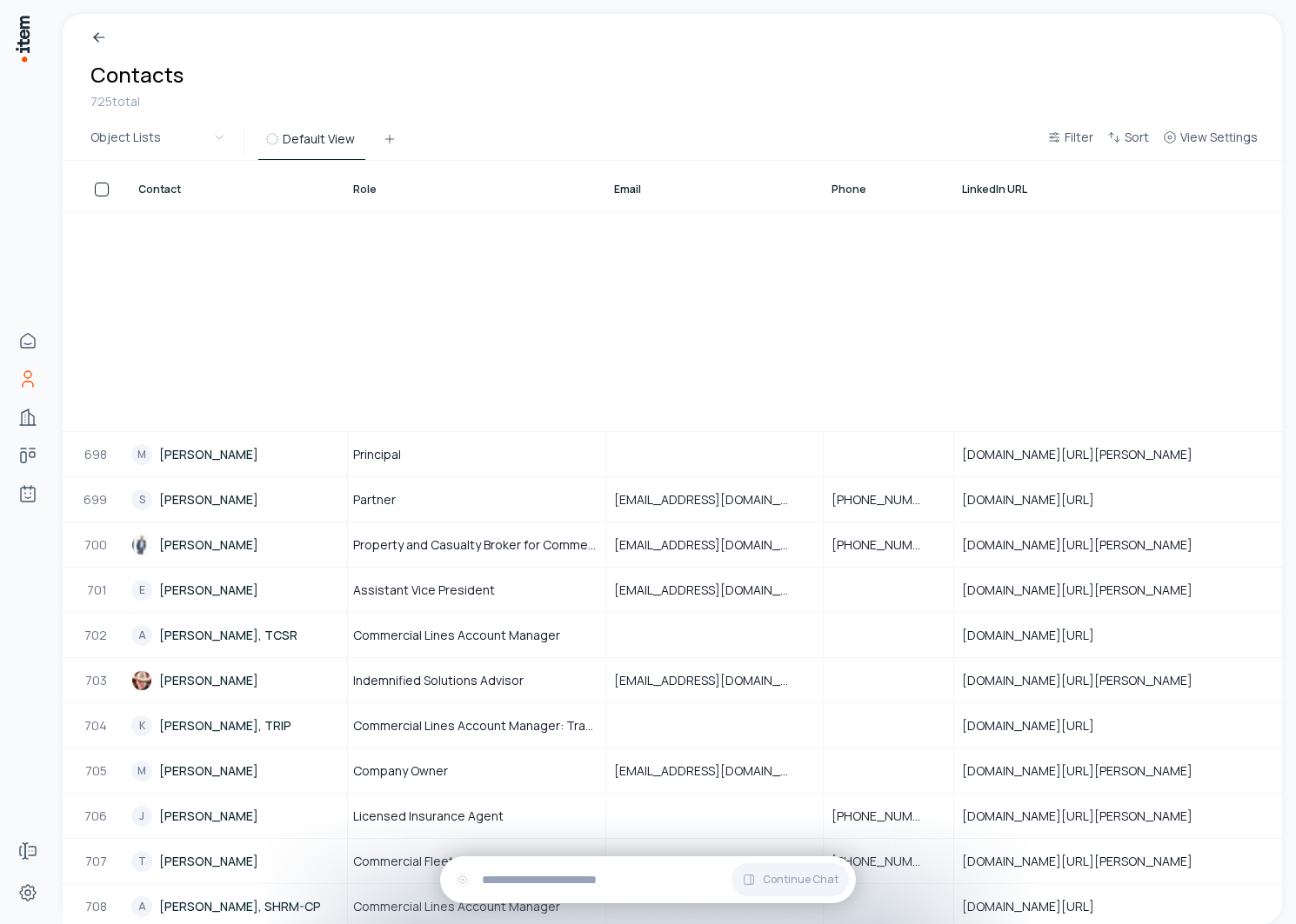
scroll to position [32067, 3]
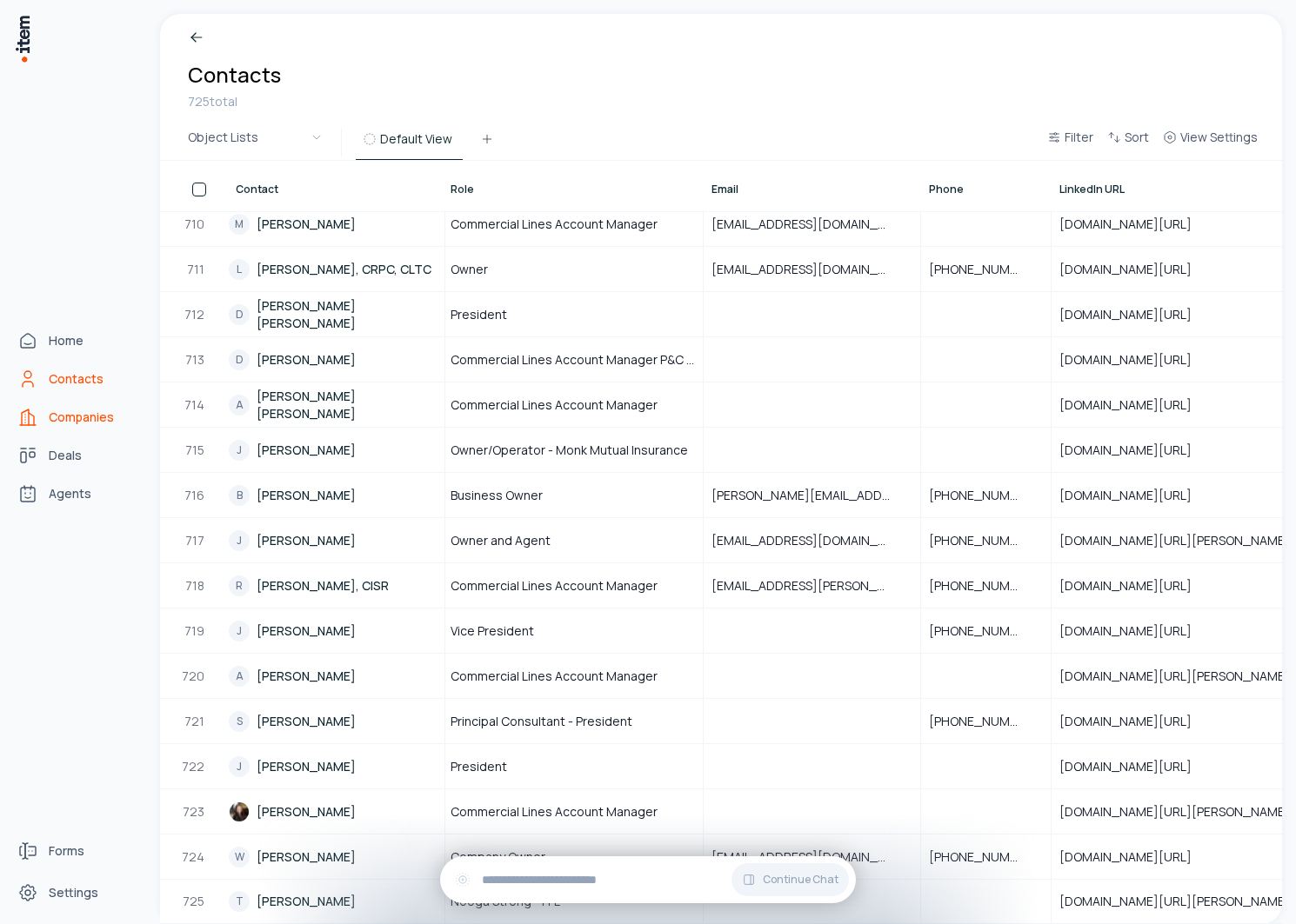
click at [41, 416] on link "Companies" at bounding box center [77, 418] width 132 height 35
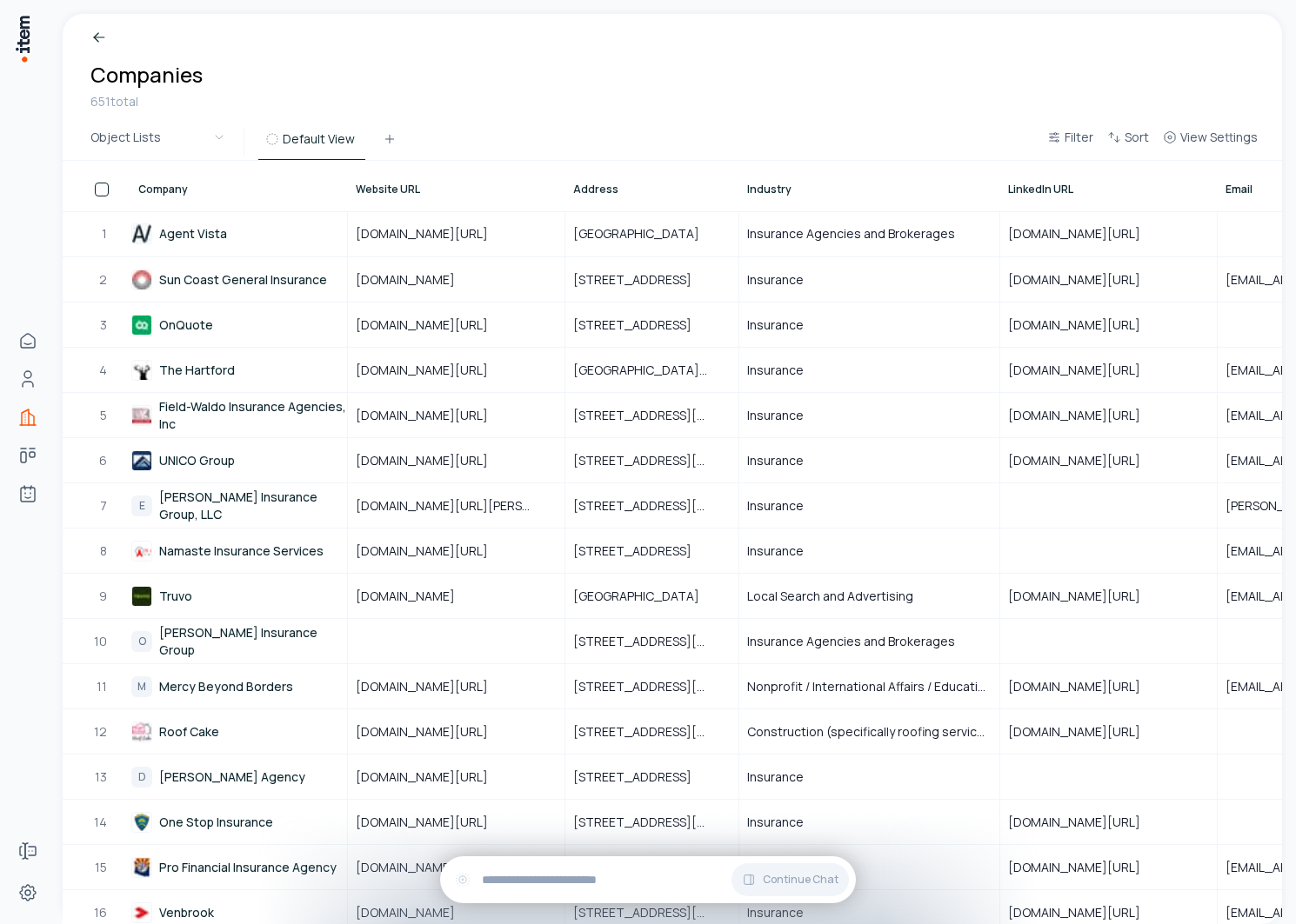
click at [168, 190] on span "Company" at bounding box center [163, 190] width 50 height 14
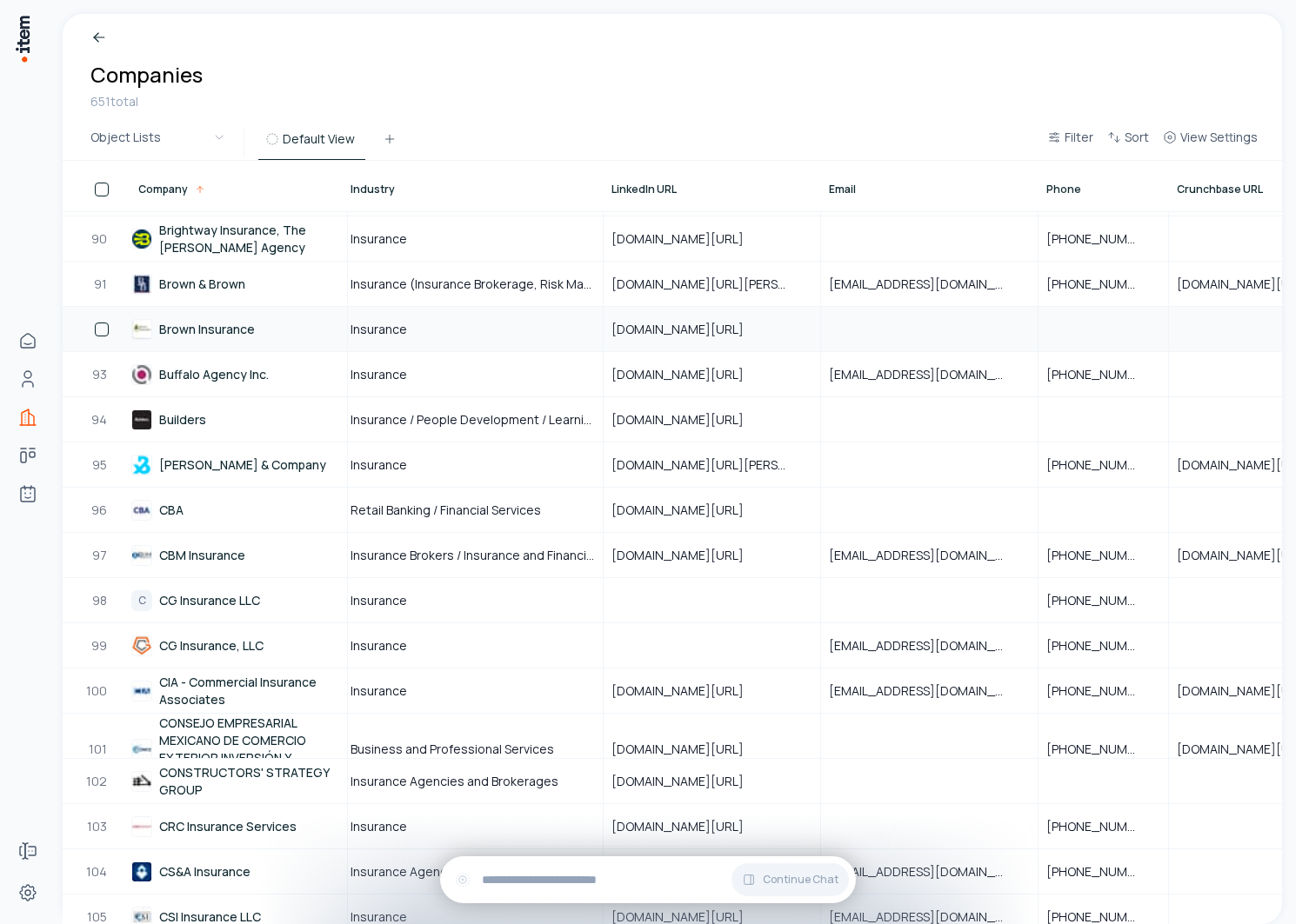
scroll to position [4019, 0]
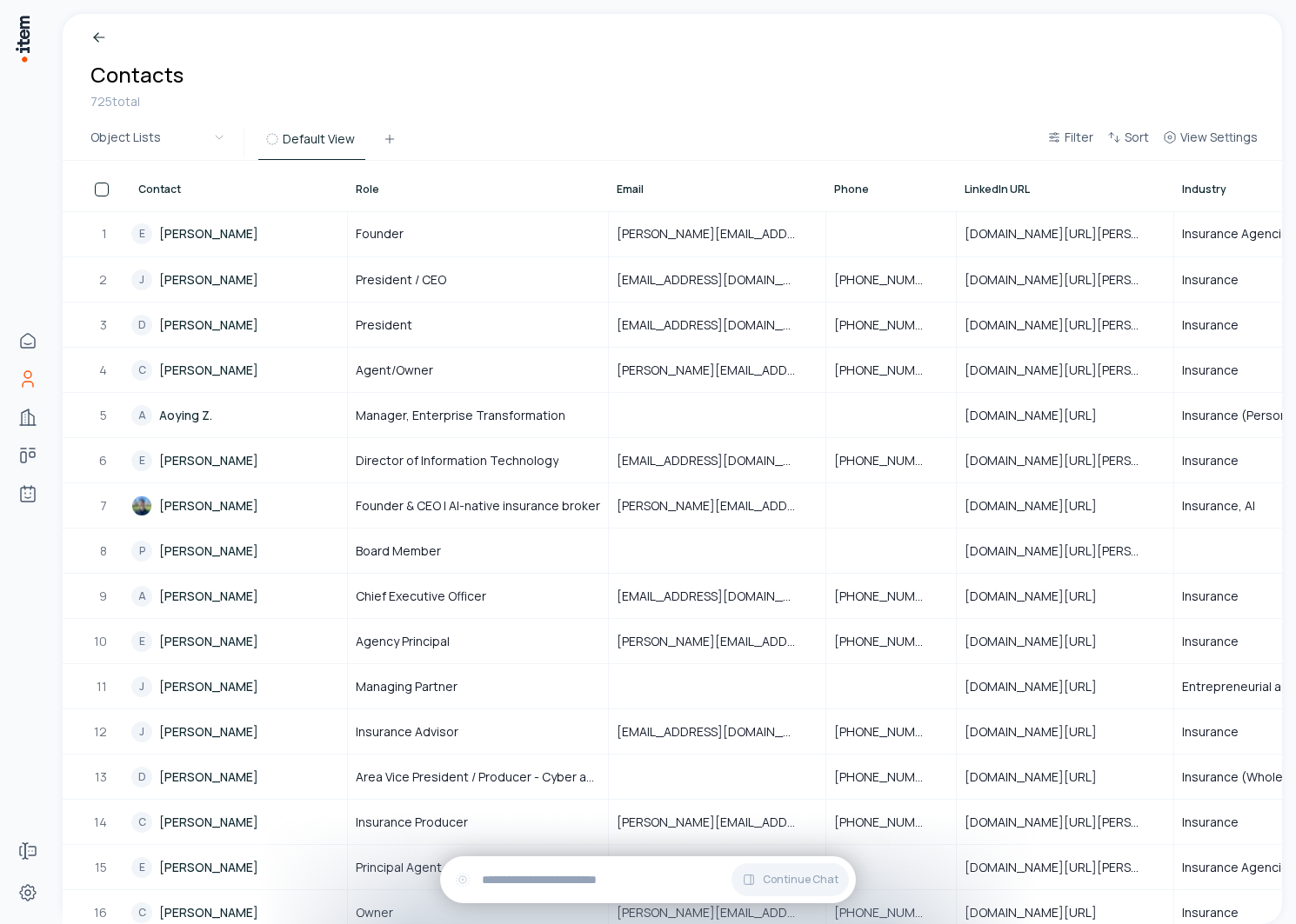
click at [168, 183] on span "Contact" at bounding box center [160, 190] width 43 height 14
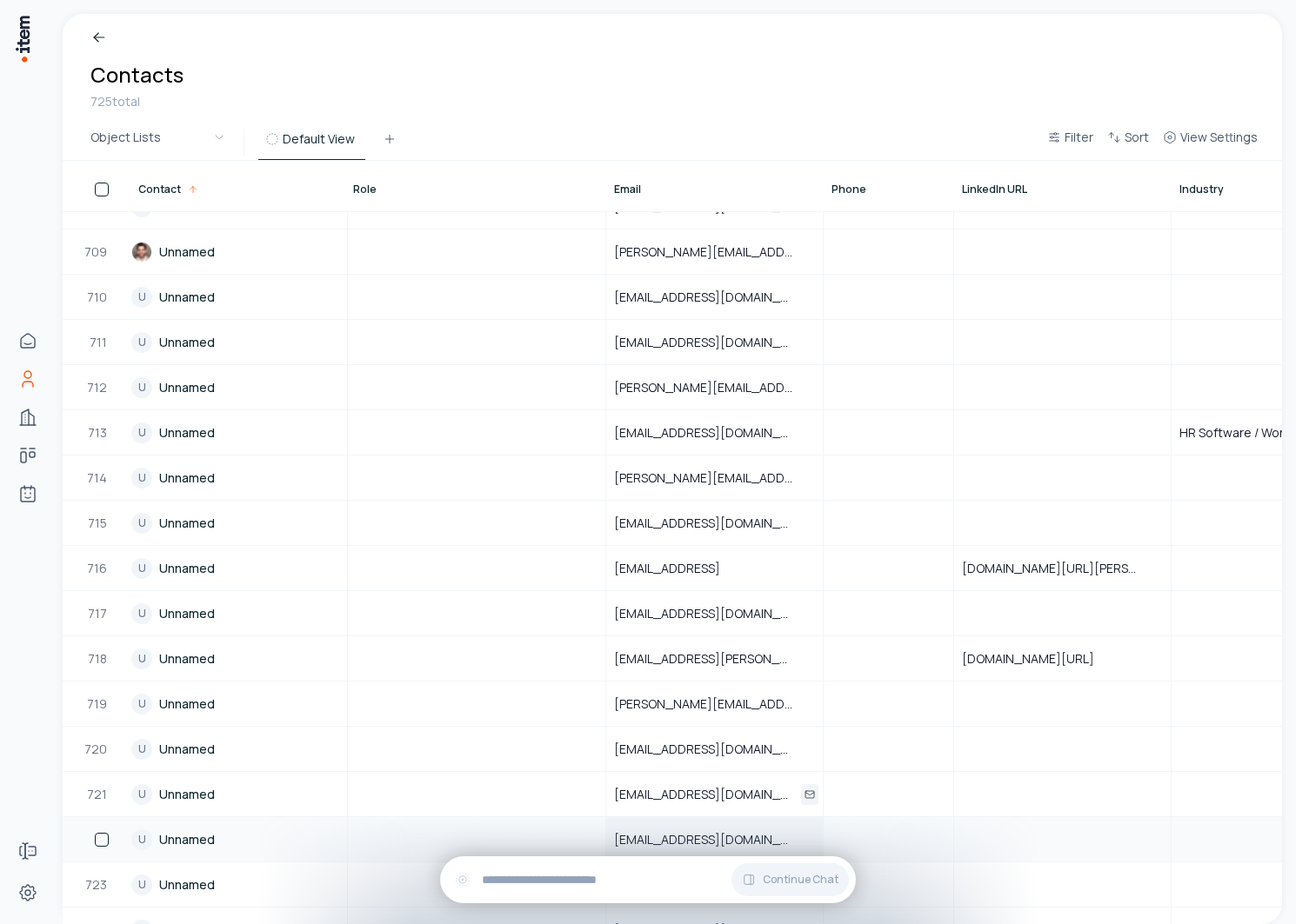
scroll to position [32001, 3]
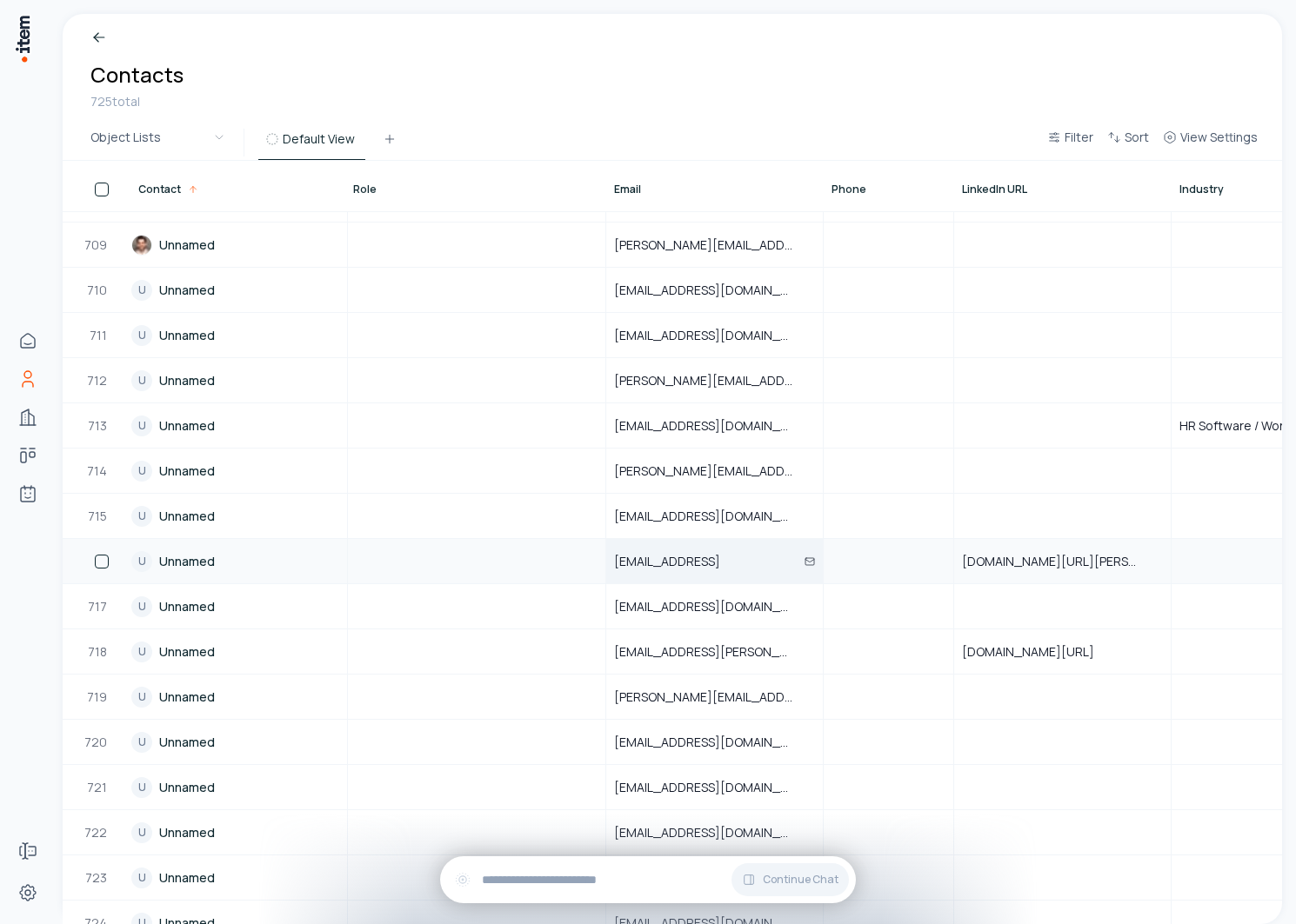
drag, startPoint x: 726, startPoint y: 563, endPoint x: 613, endPoint y: 565, distance: 113.0
click at [613, 565] on span "luke@fernstone.ai" at bounding box center [677, 562] width 127 height 18
copy span "luke@fernstone.ai"
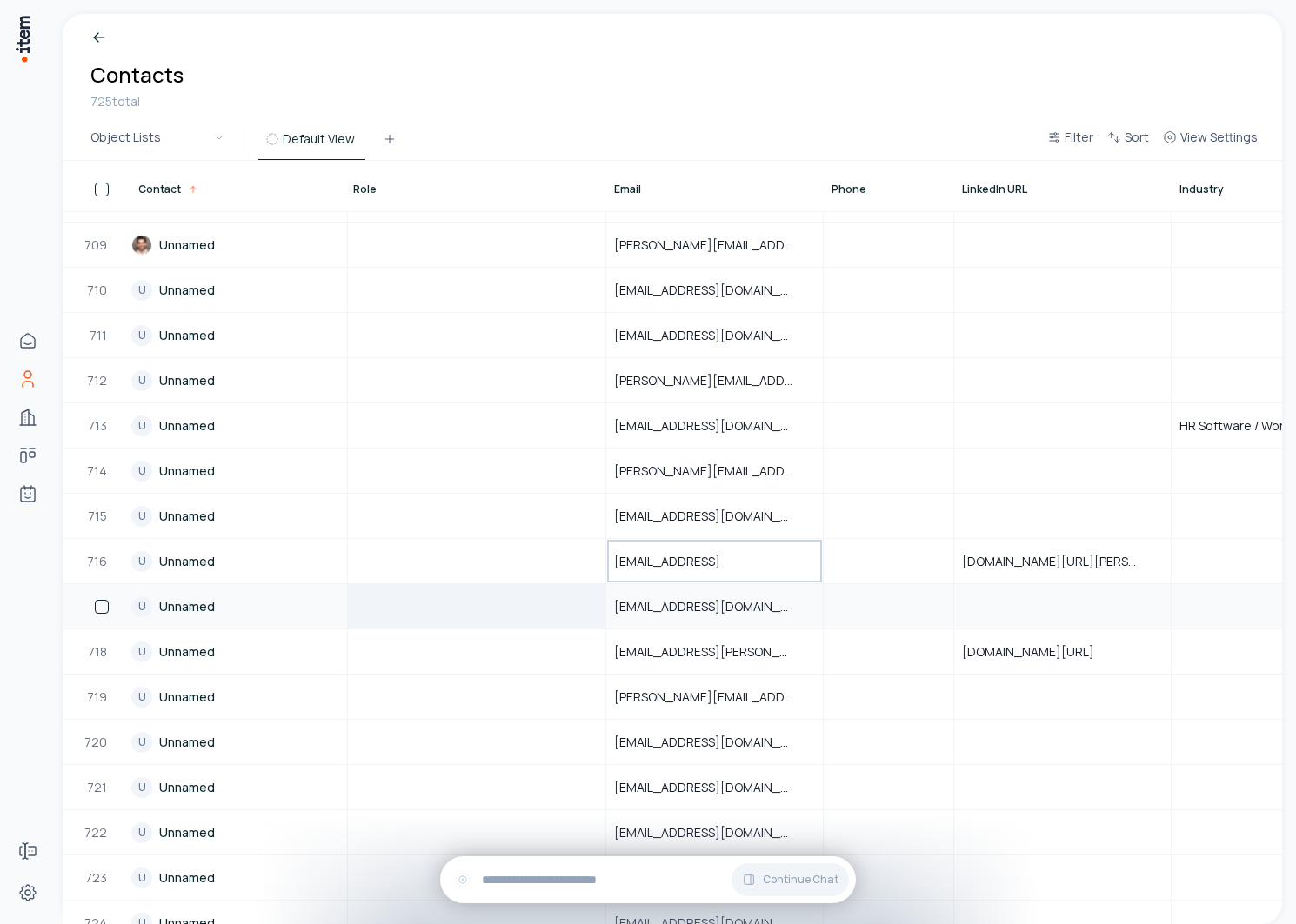
click at [472, 588] on div at bounding box center [474, 607] width 258 height 43
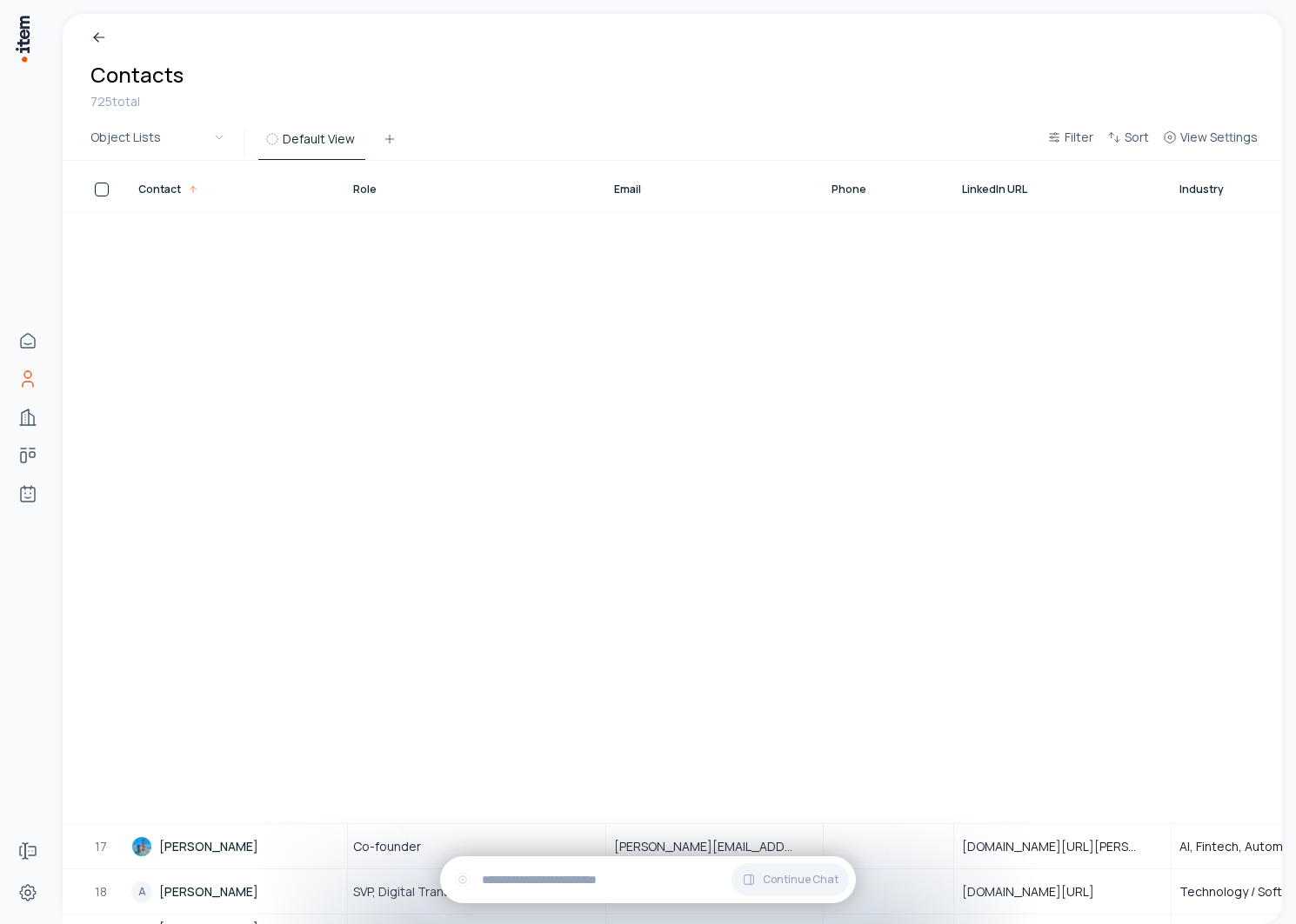
scroll to position [28, 3]
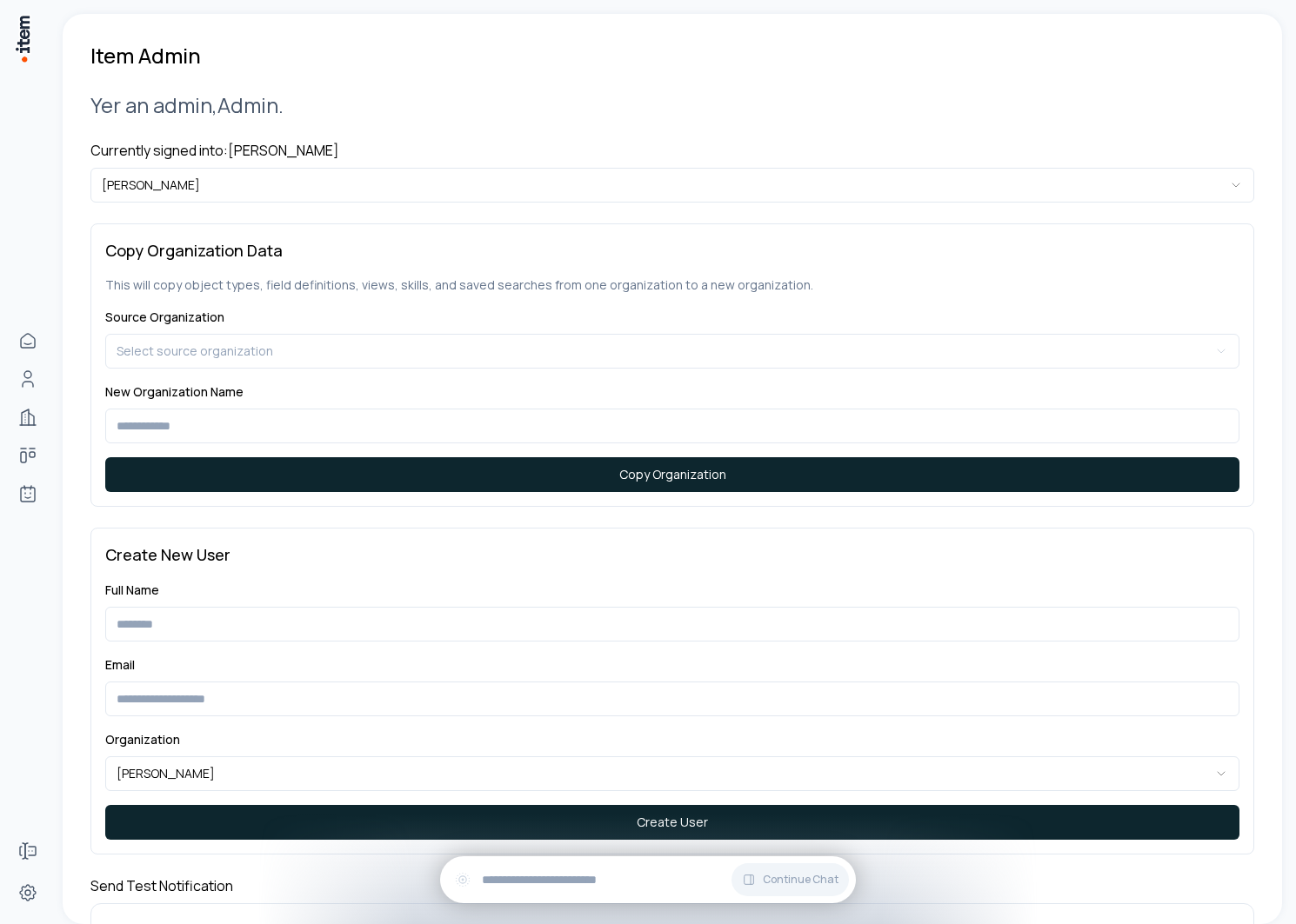
click at [353, 207] on div "**********" at bounding box center [672, 698] width 1164 height 1258
click at [347, 203] on div "**********" at bounding box center [672, 698] width 1164 height 1258
click at [334, 183] on html "**********" at bounding box center [648, 462] width 1296 height 924
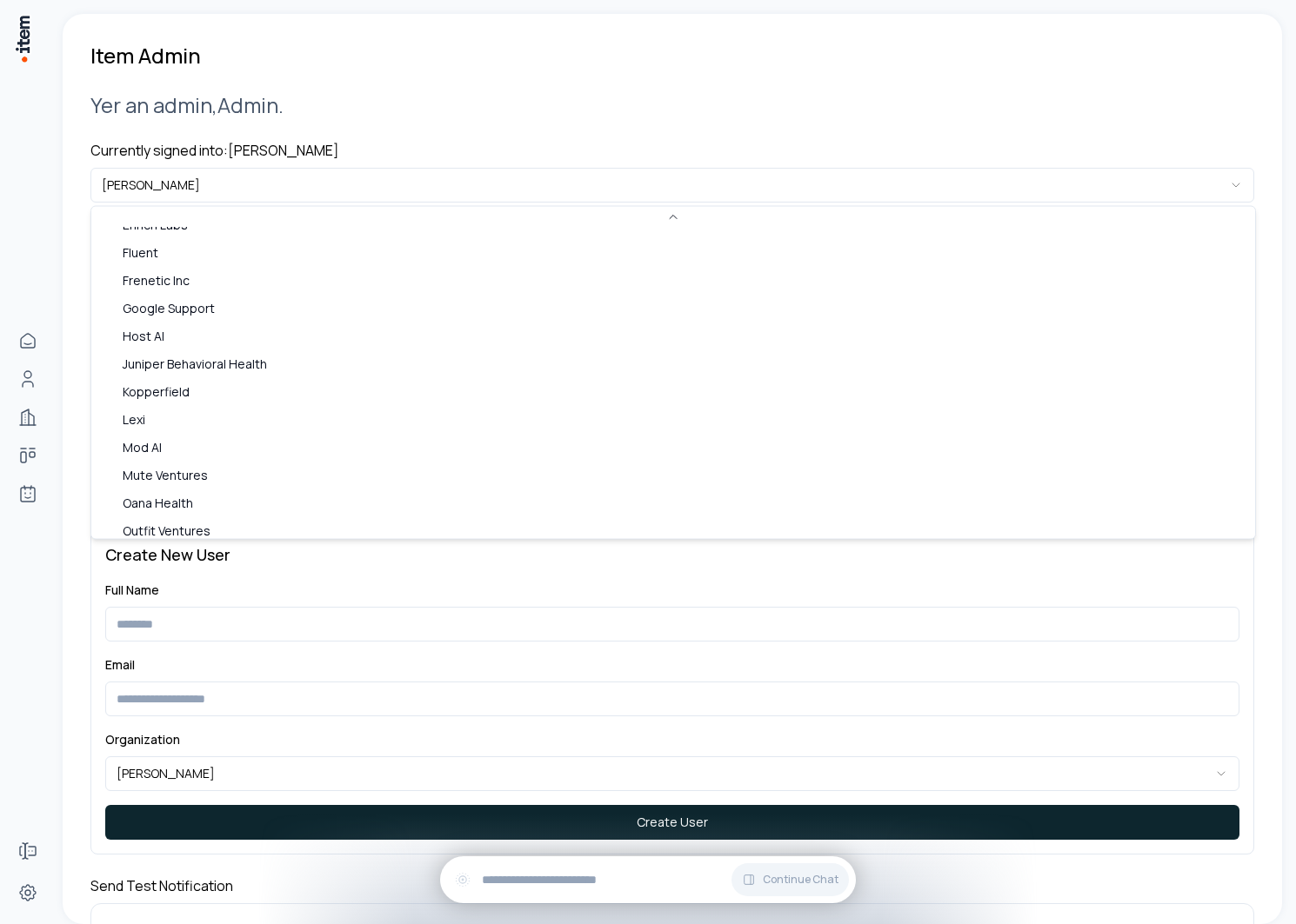
scroll to position [865, 0]
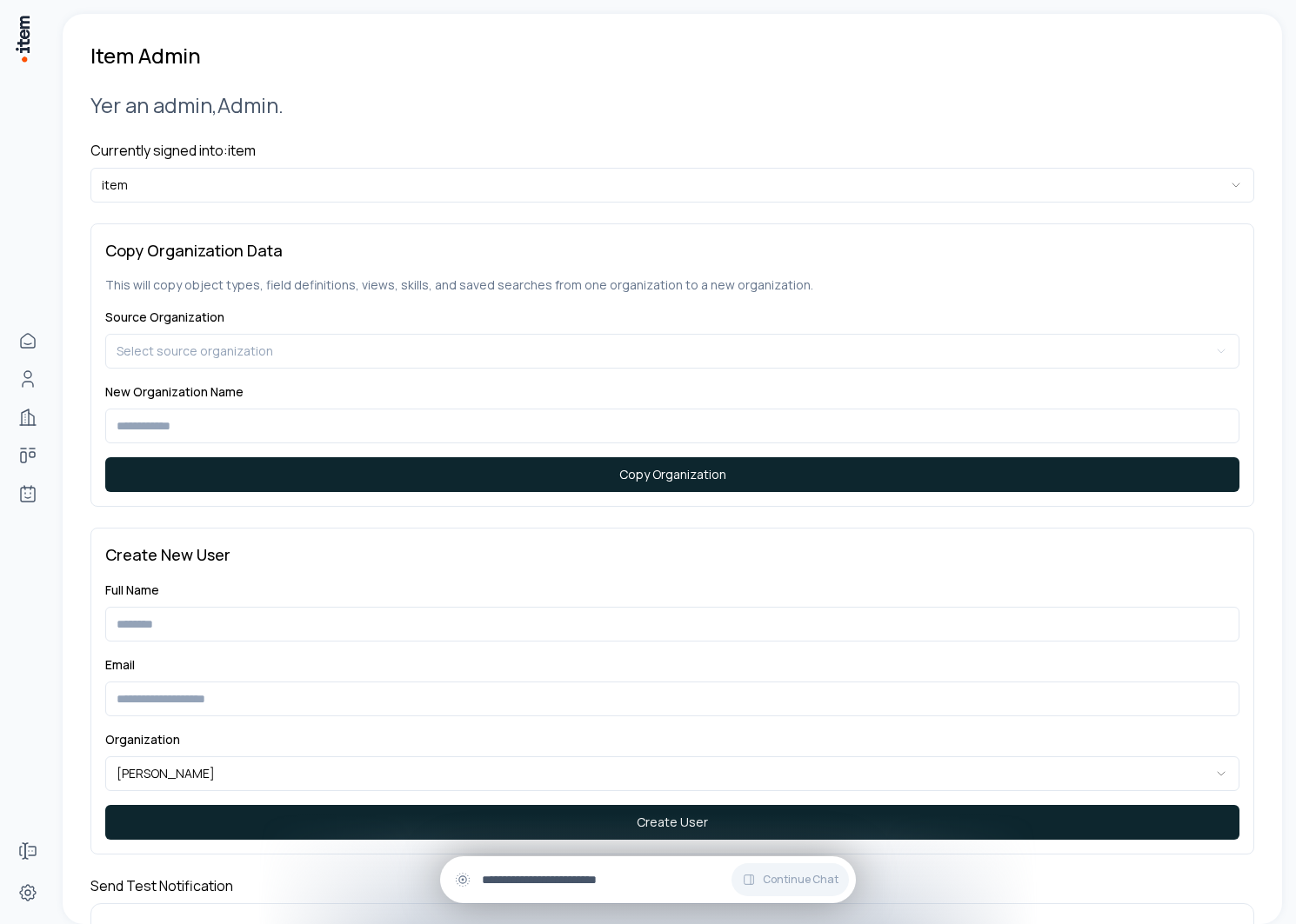
click at [582, 883] on input "text" at bounding box center [662, 880] width 360 height 19
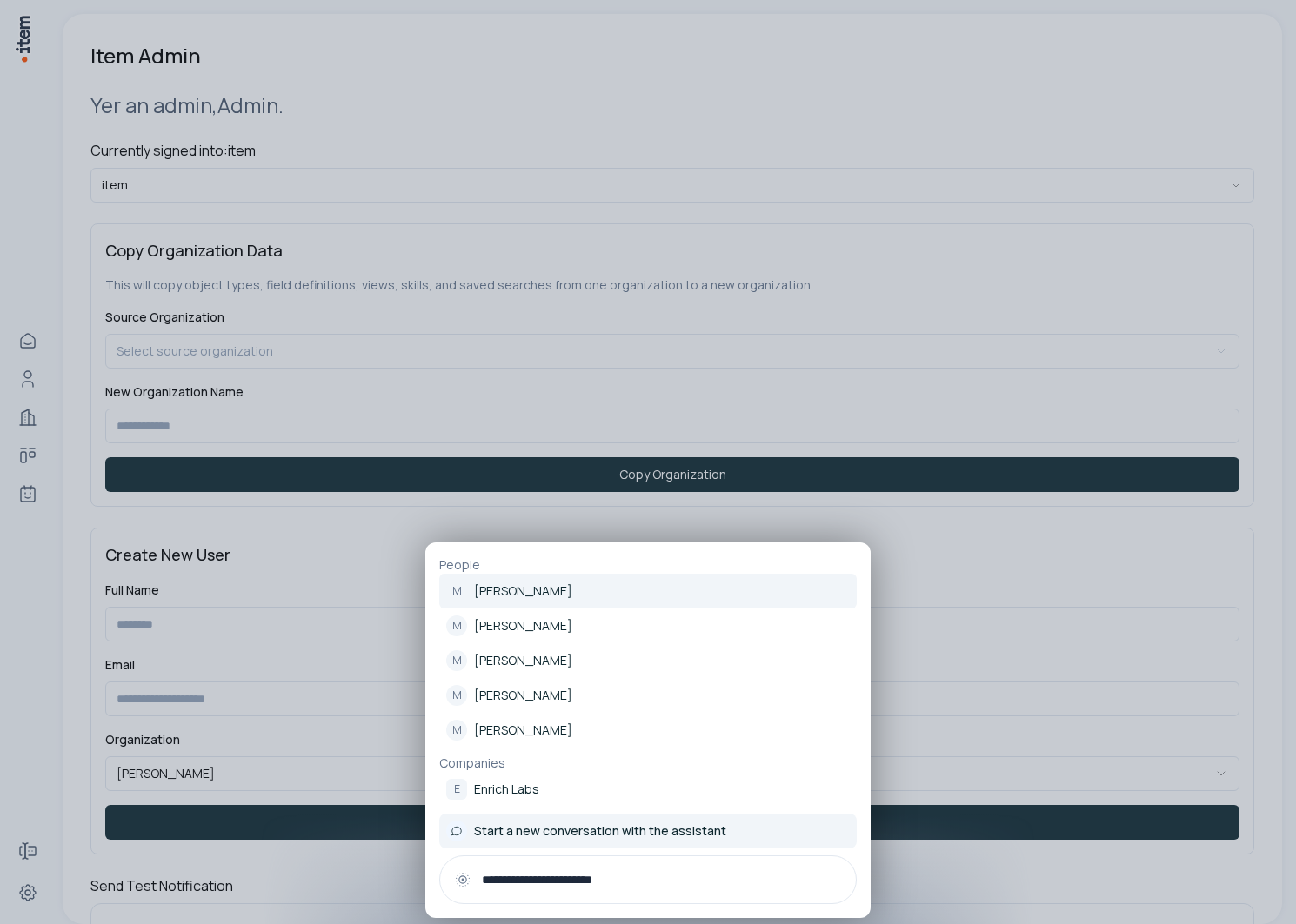
type input "**********"
click at [554, 839] on span "Start a new conversation with the assistant" at bounding box center [600, 832] width 252 height 18
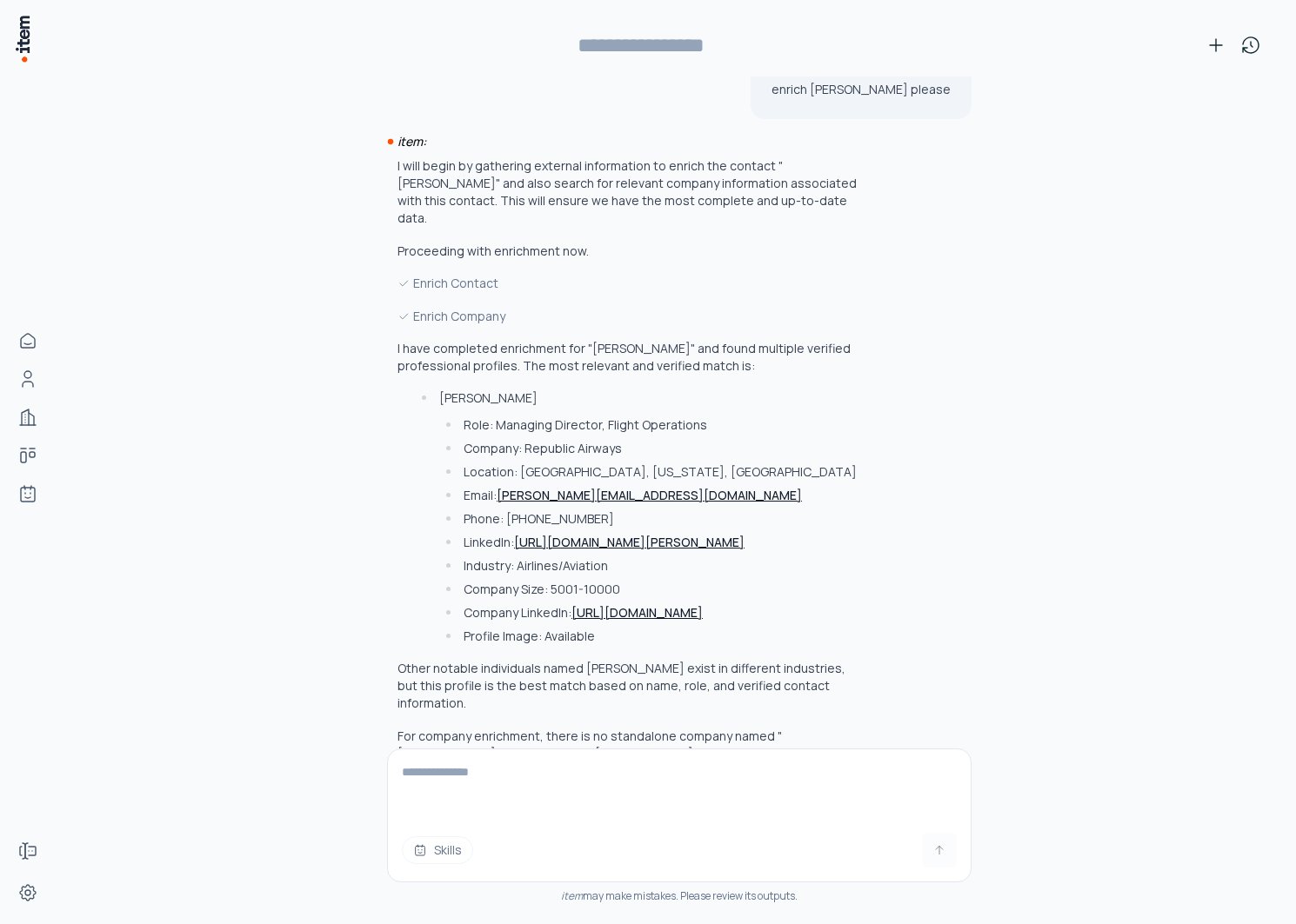
type input "**********"
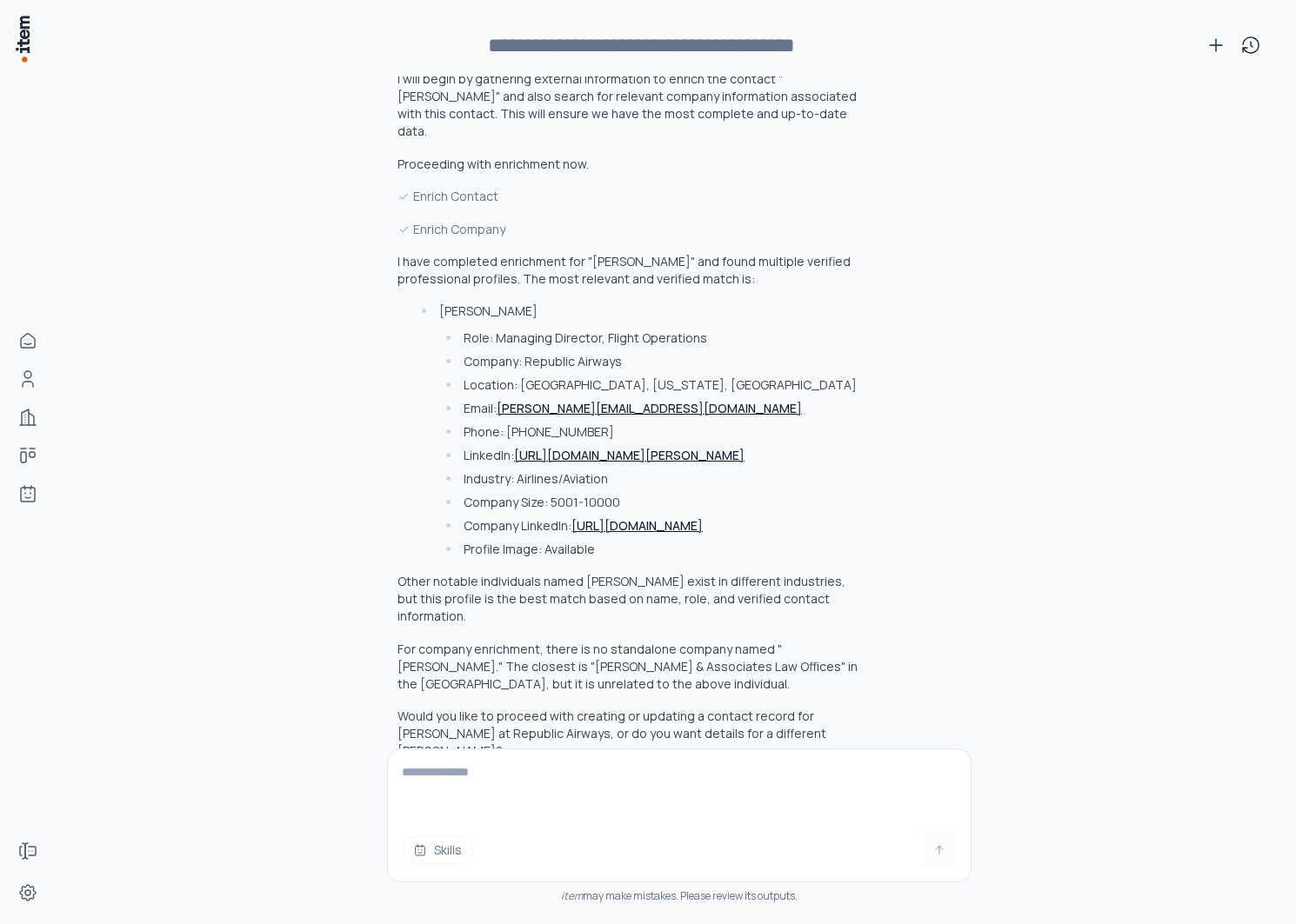
scroll to position [122, 0]
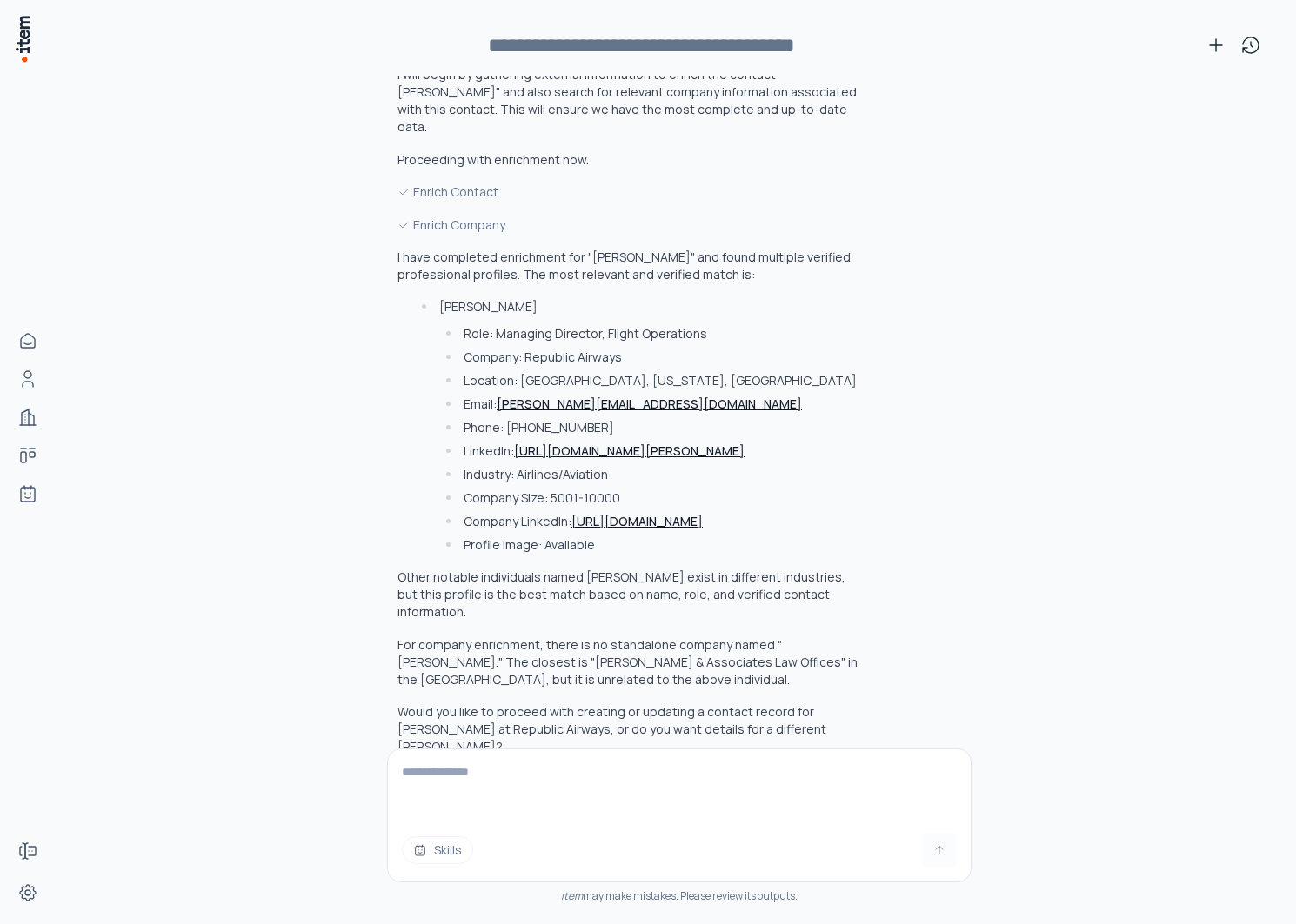
click at [578, 795] on textarea at bounding box center [679, 784] width 582 height 69
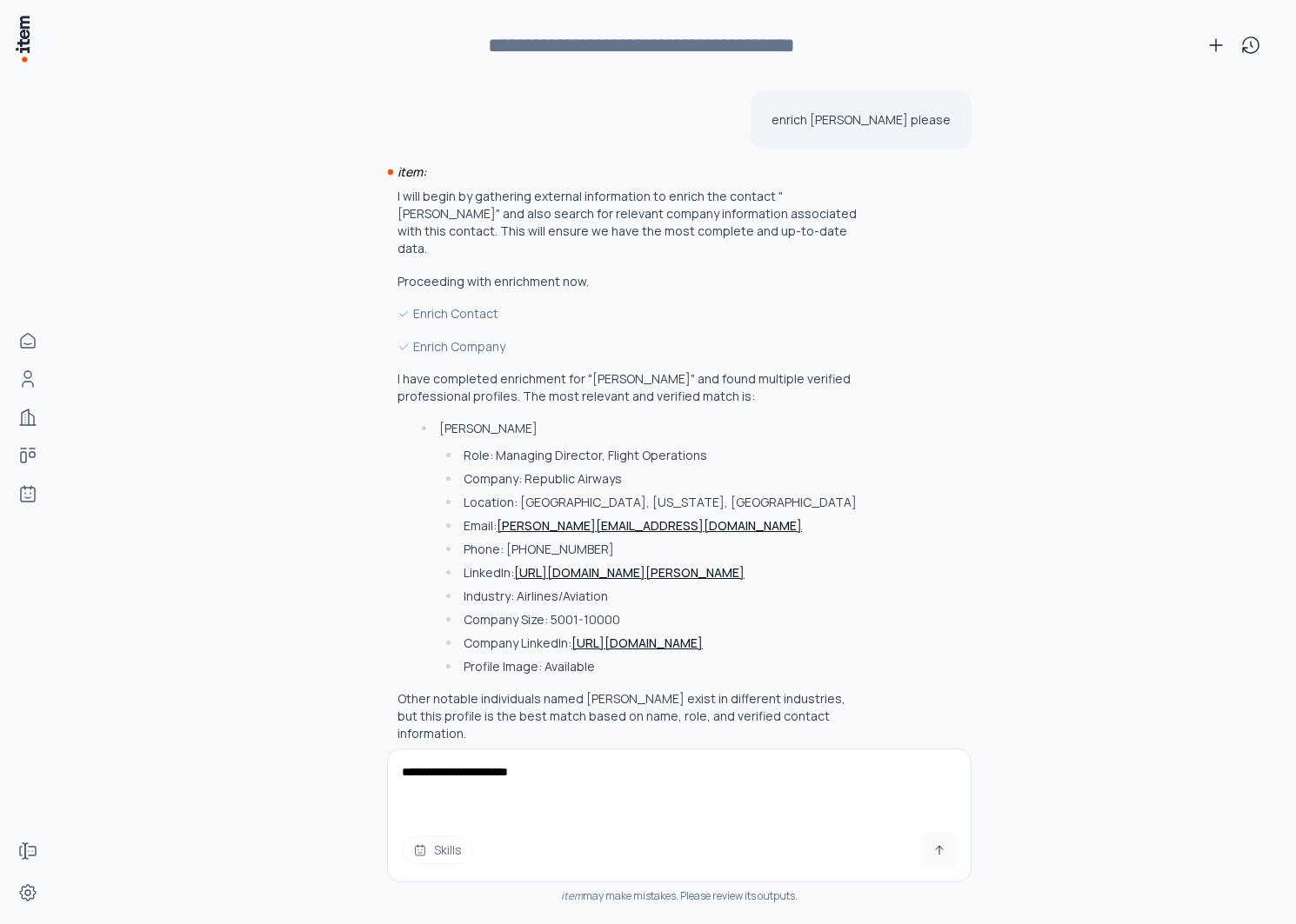
type textarea "**********"
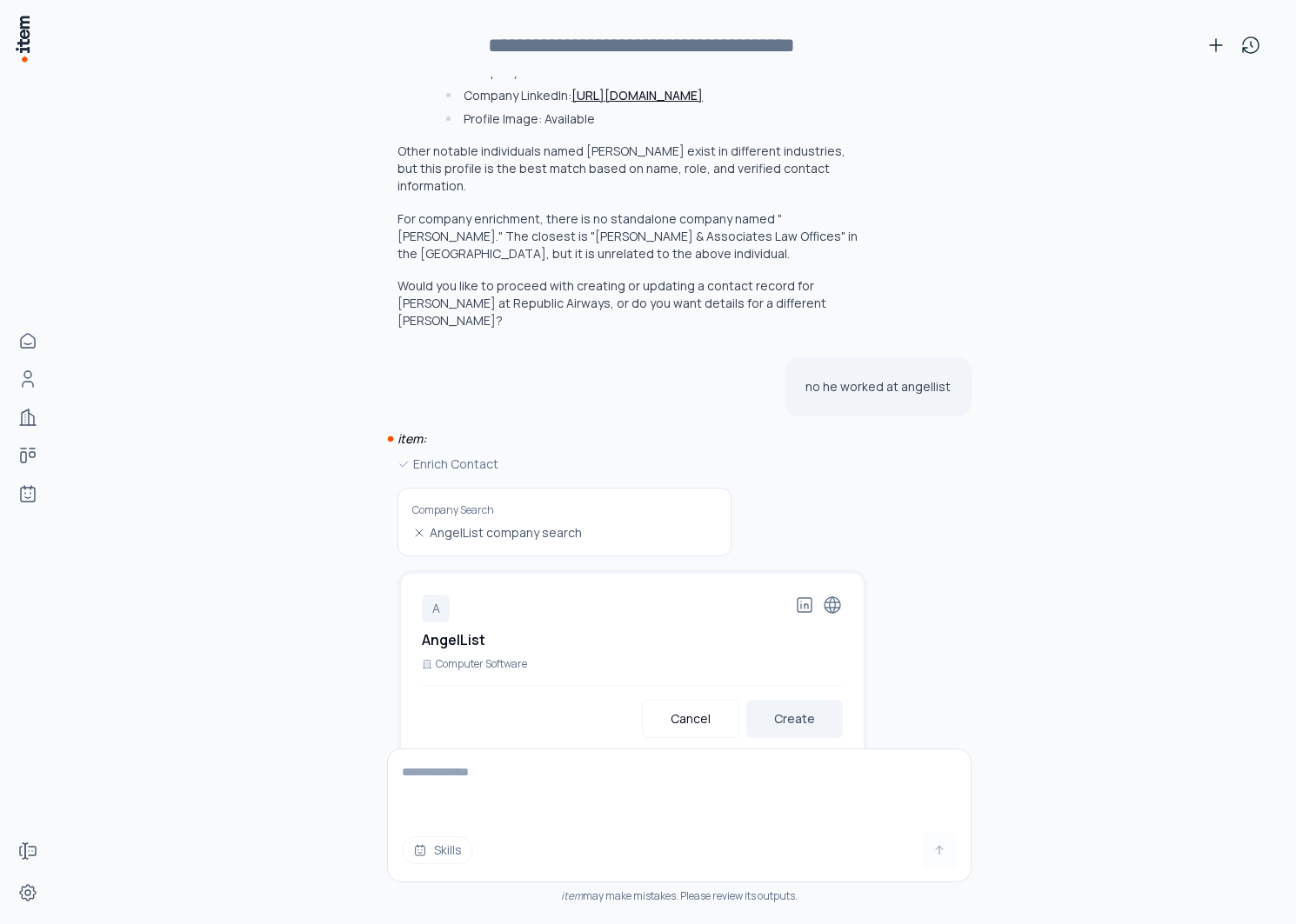
scroll to position [554, 0]
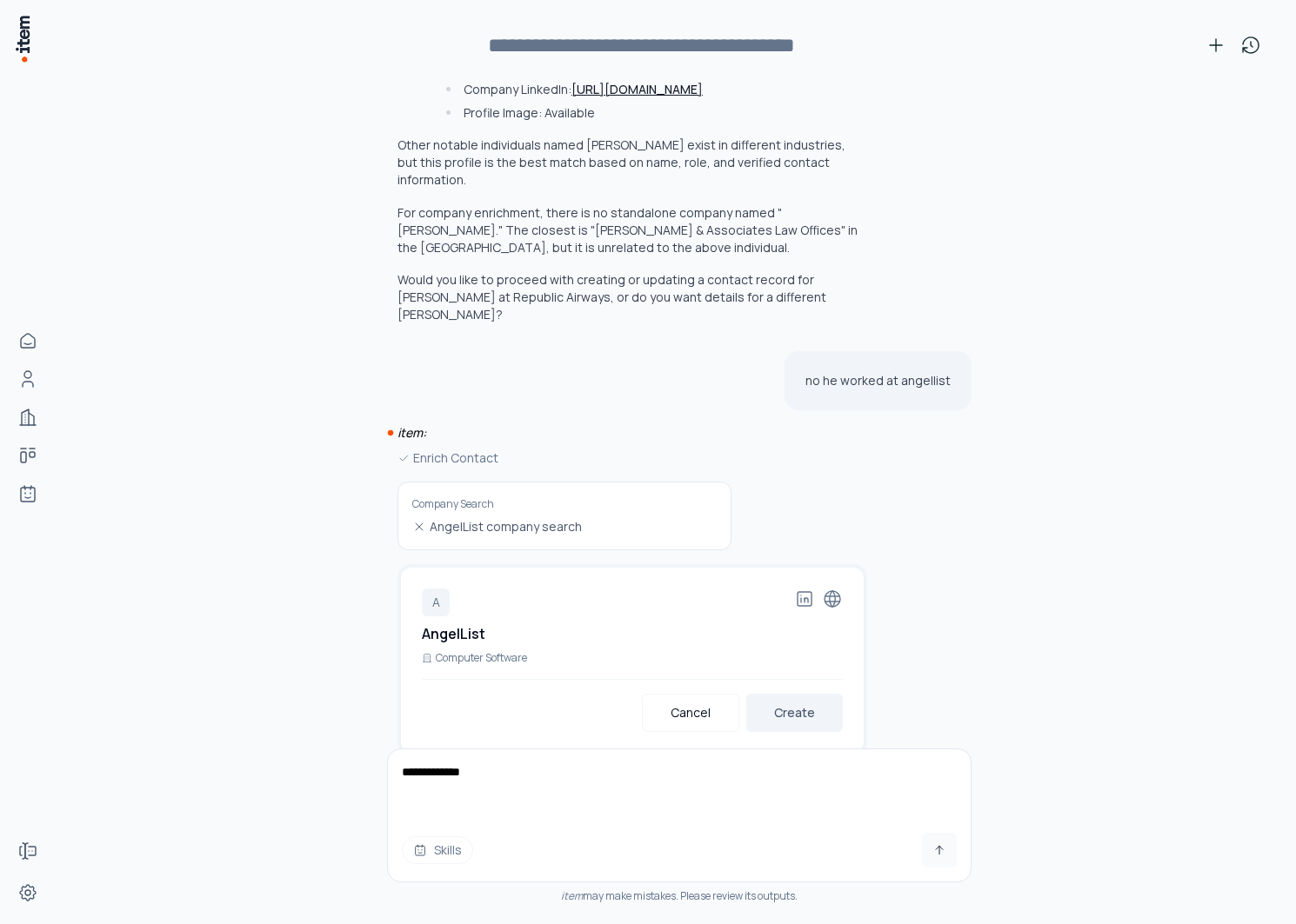
type textarea "**********"
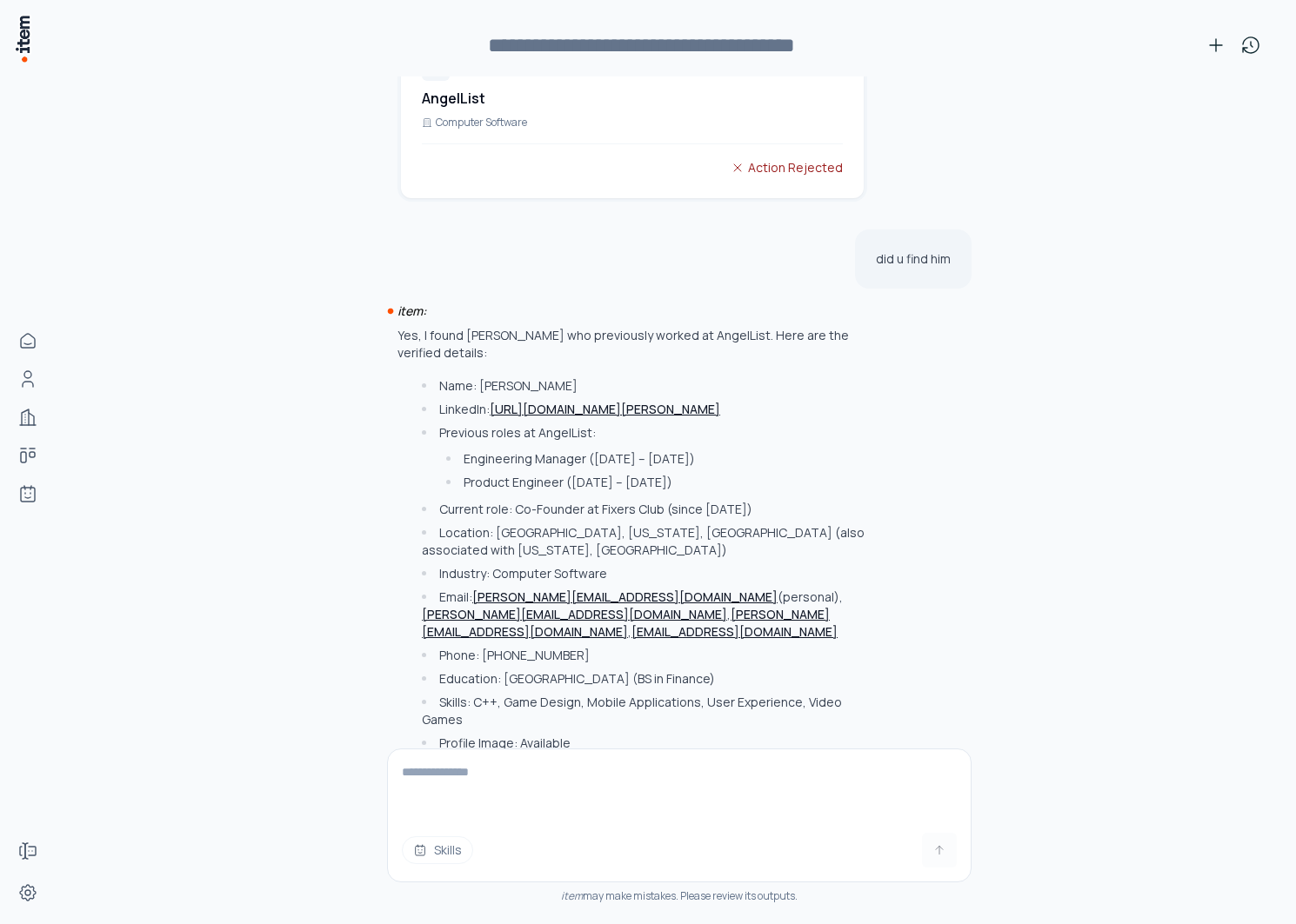
scroll to position [1100, 0]
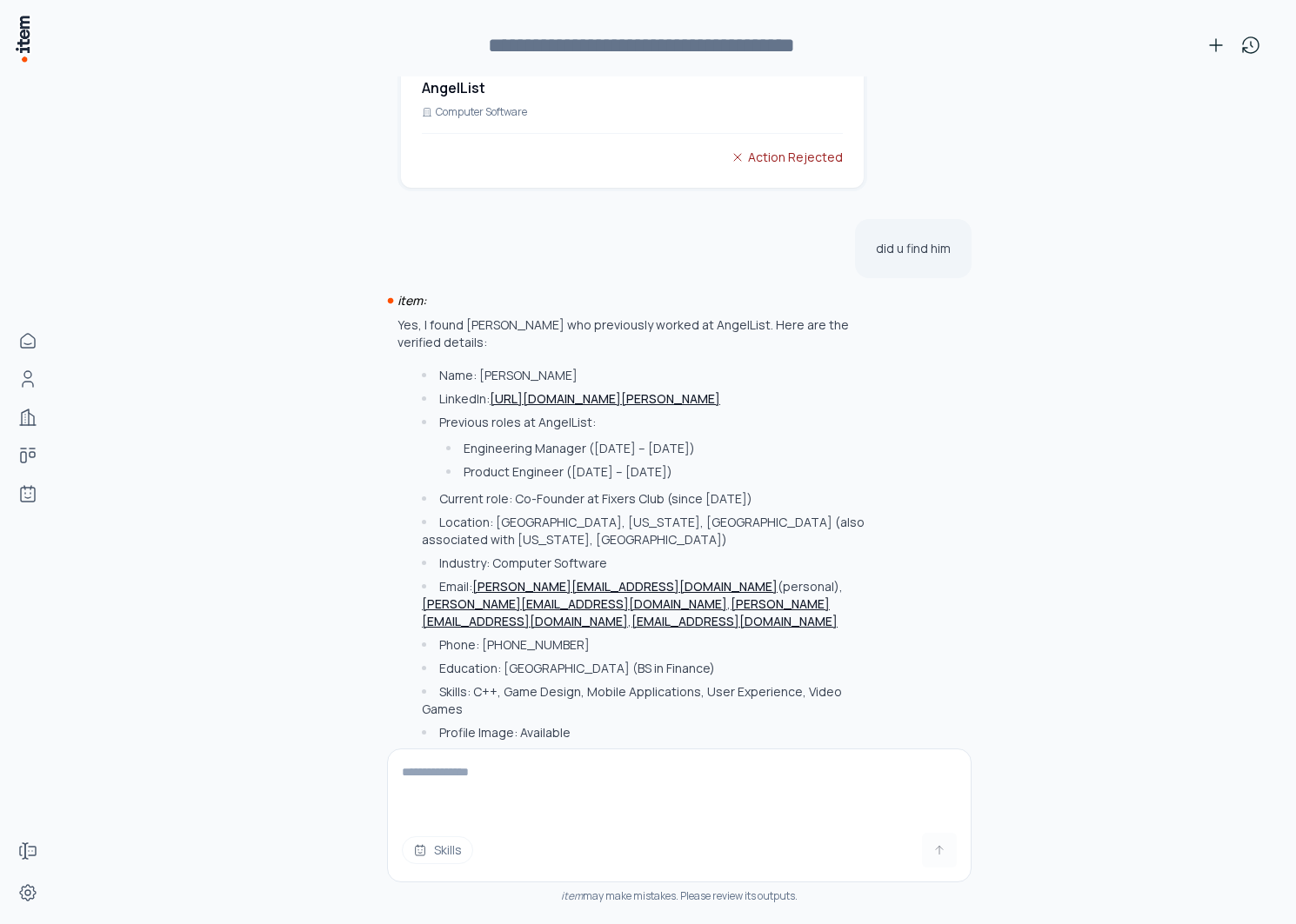
click at [618, 761] on textarea at bounding box center [679, 784] width 582 height 69
type textarea "**********"
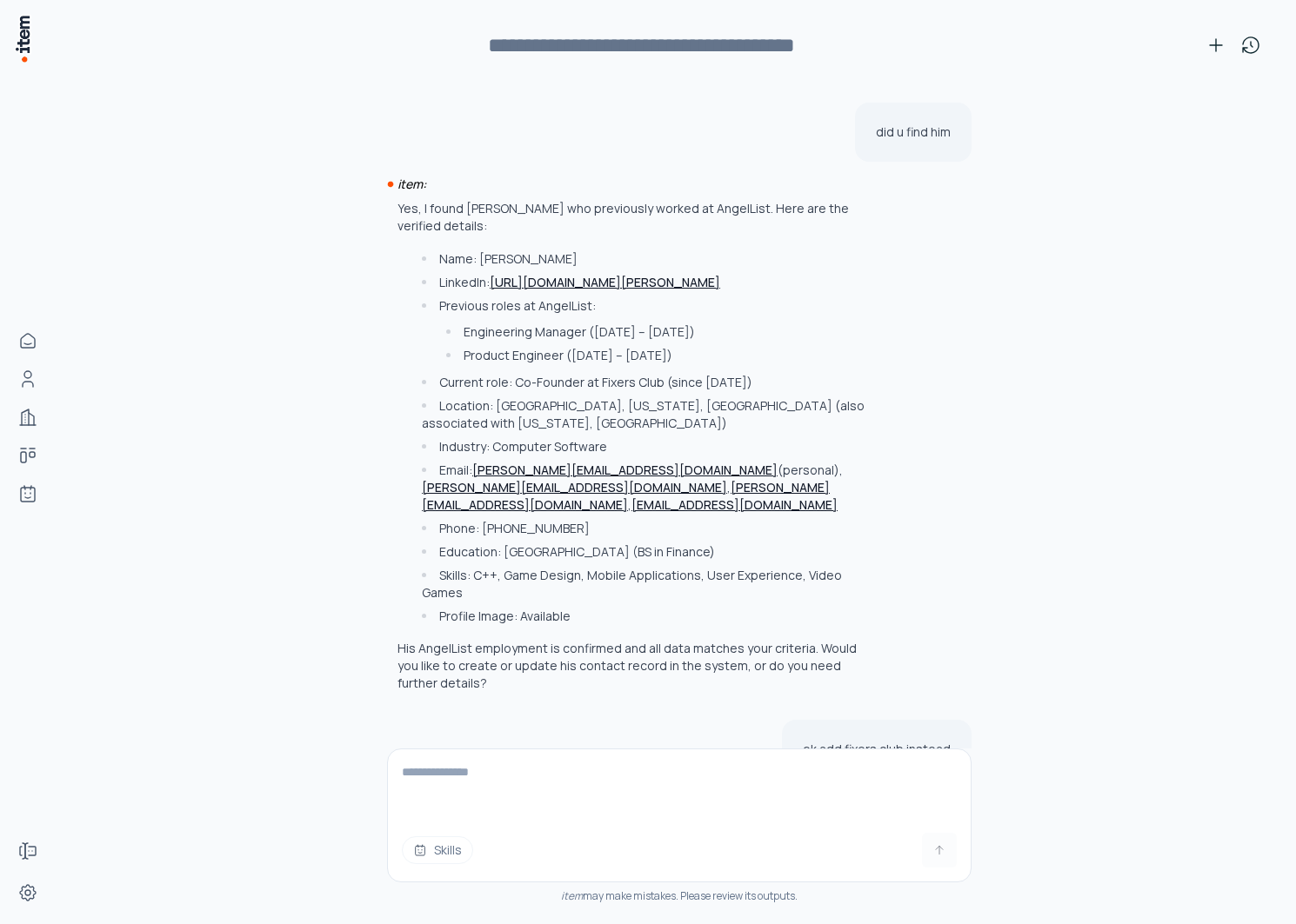
scroll to position [1606, 0]
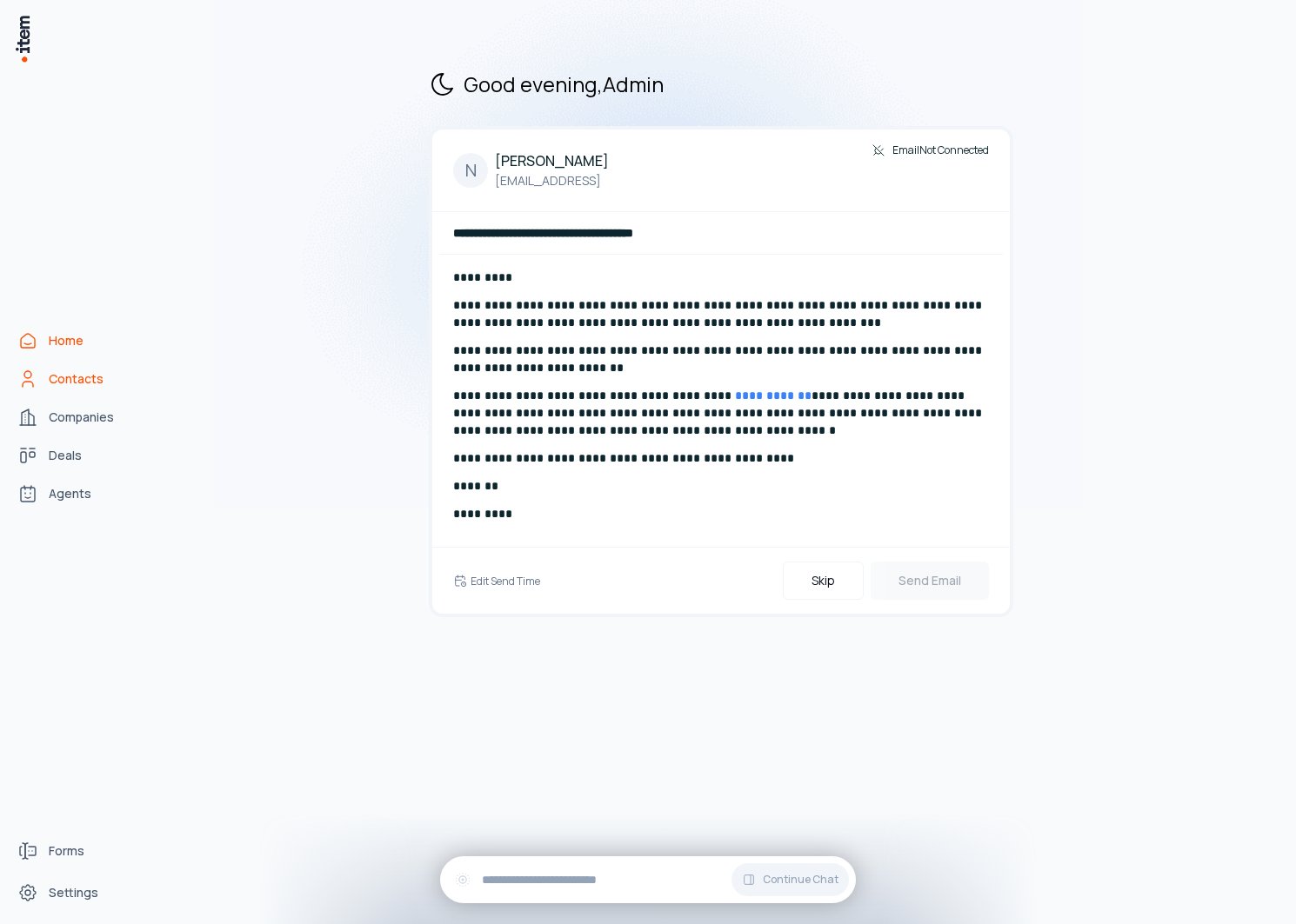
click at [90, 367] on link "Contacts" at bounding box center [77, 379] width 132 height 35
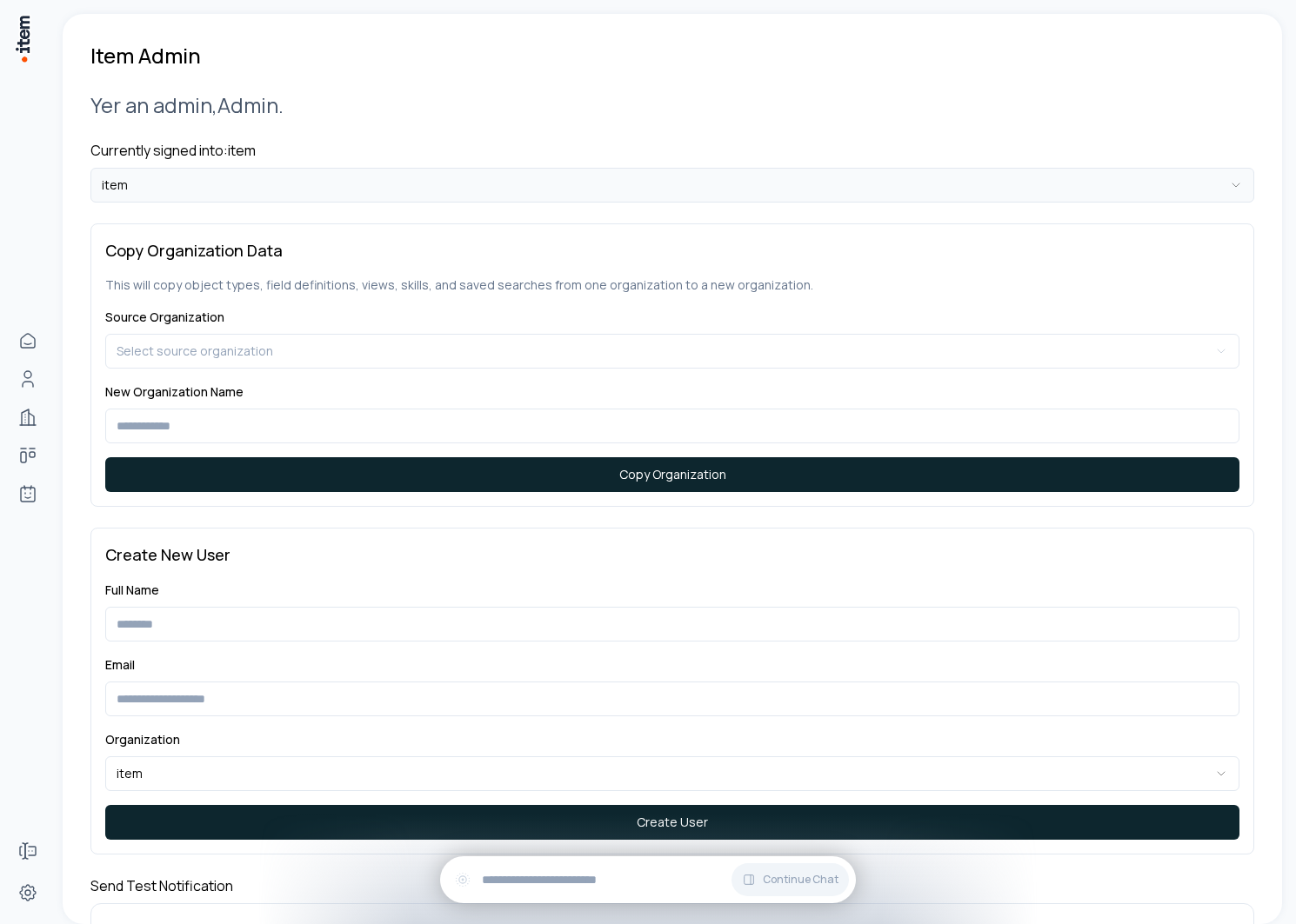
click at [200, 177] on html "**********" at bounding box center [648, 462] width 1296 height 924
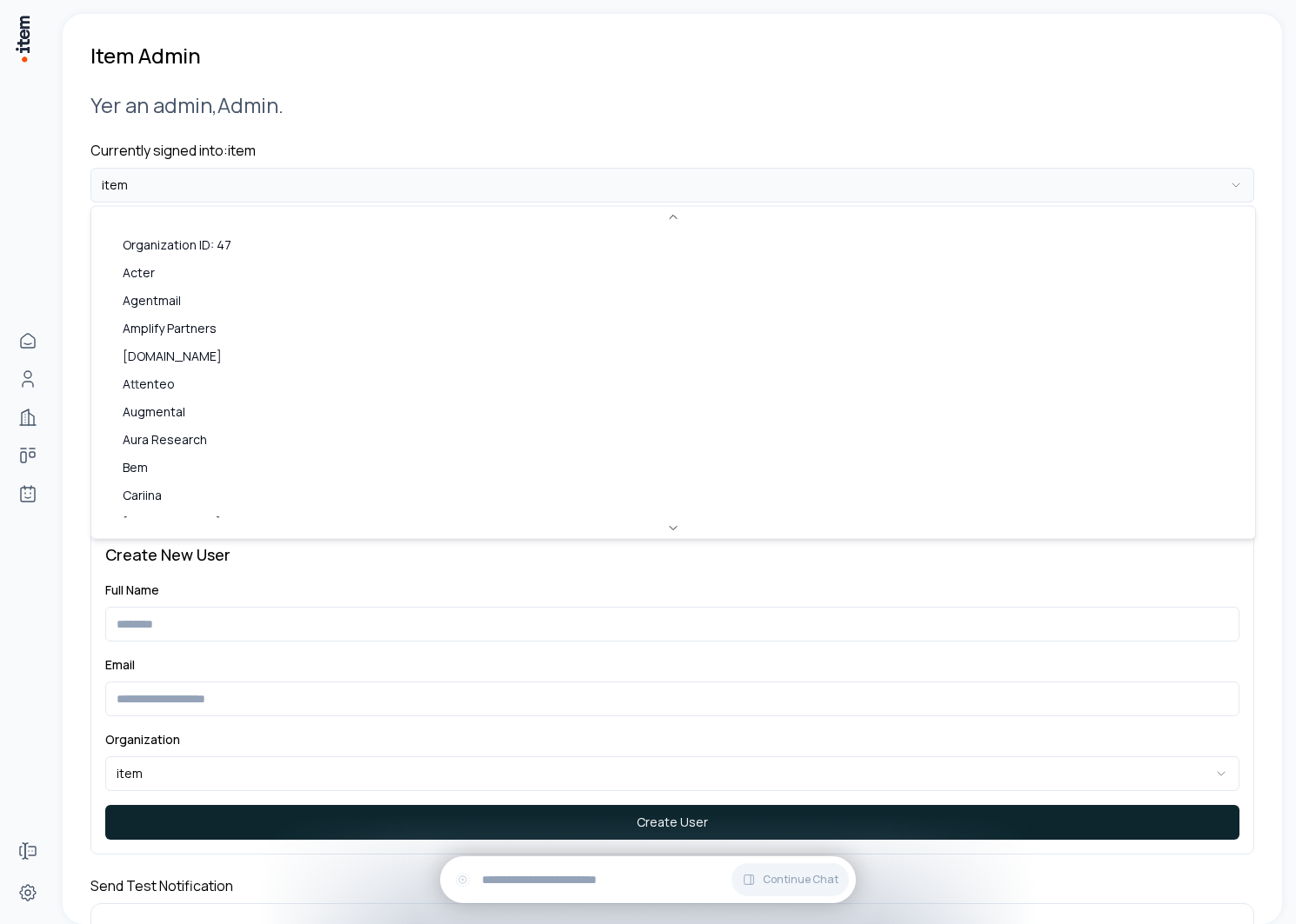
scroll to position [826, 0]
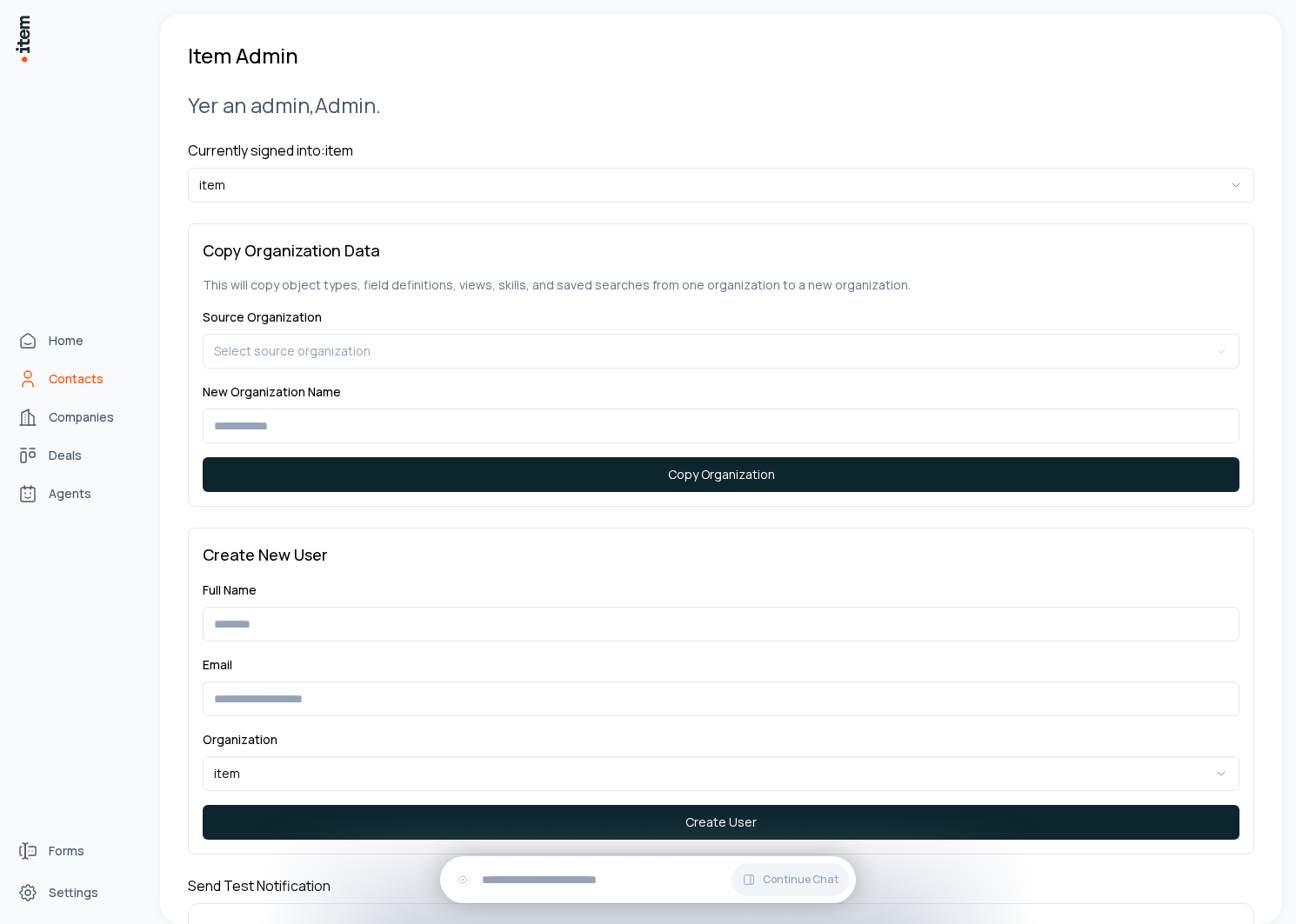
click at [61, 394] on link "Contacts" at bounding box center [77, 379] width 132 height 35
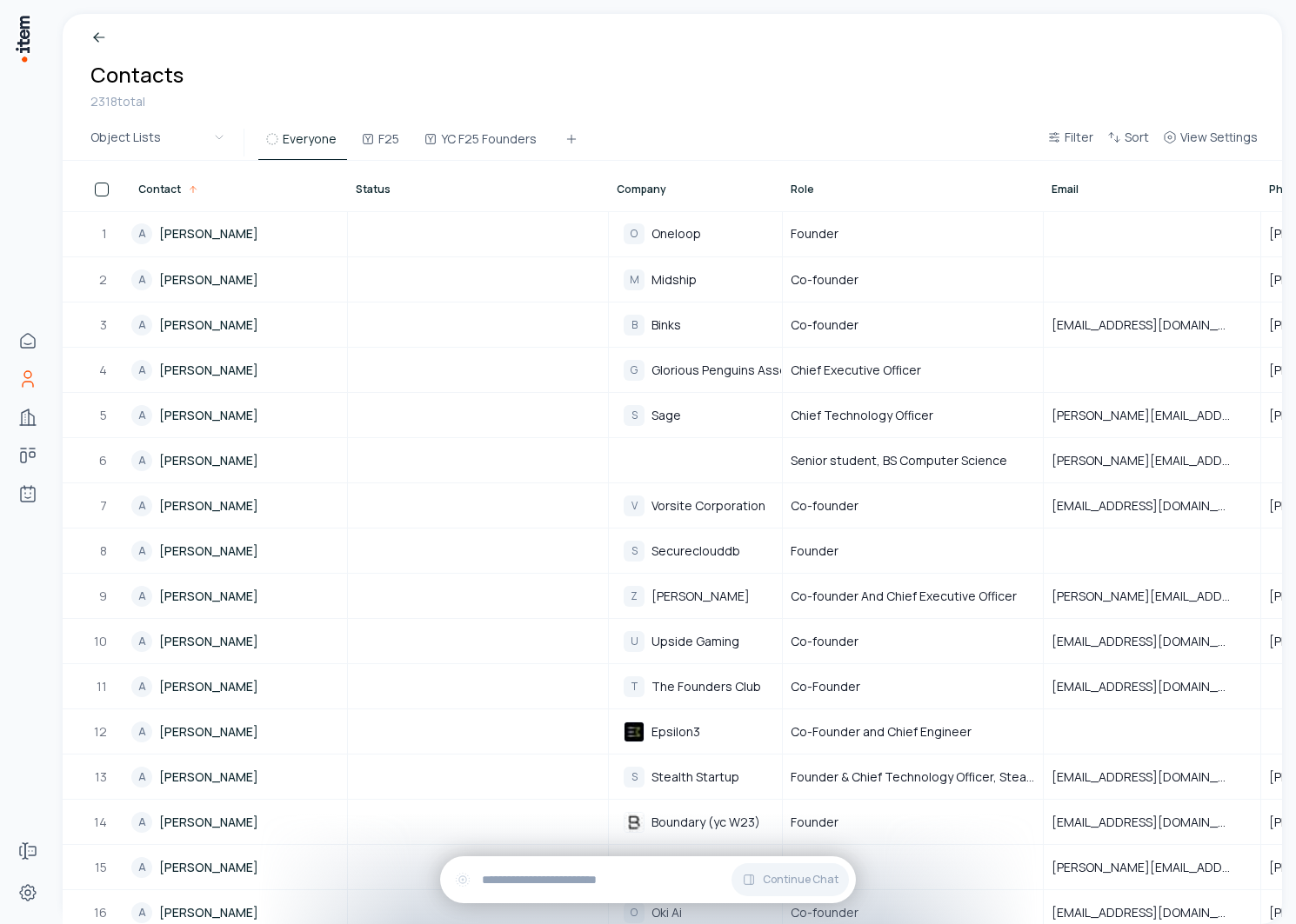
click at [380, 126] on div "Everyone F25 YC F25 Founders" at bounding box center [420, 143] width 337 height 35
click at [379, 134] on button "F25" at bounding box center [381, 144] width 56 height 31
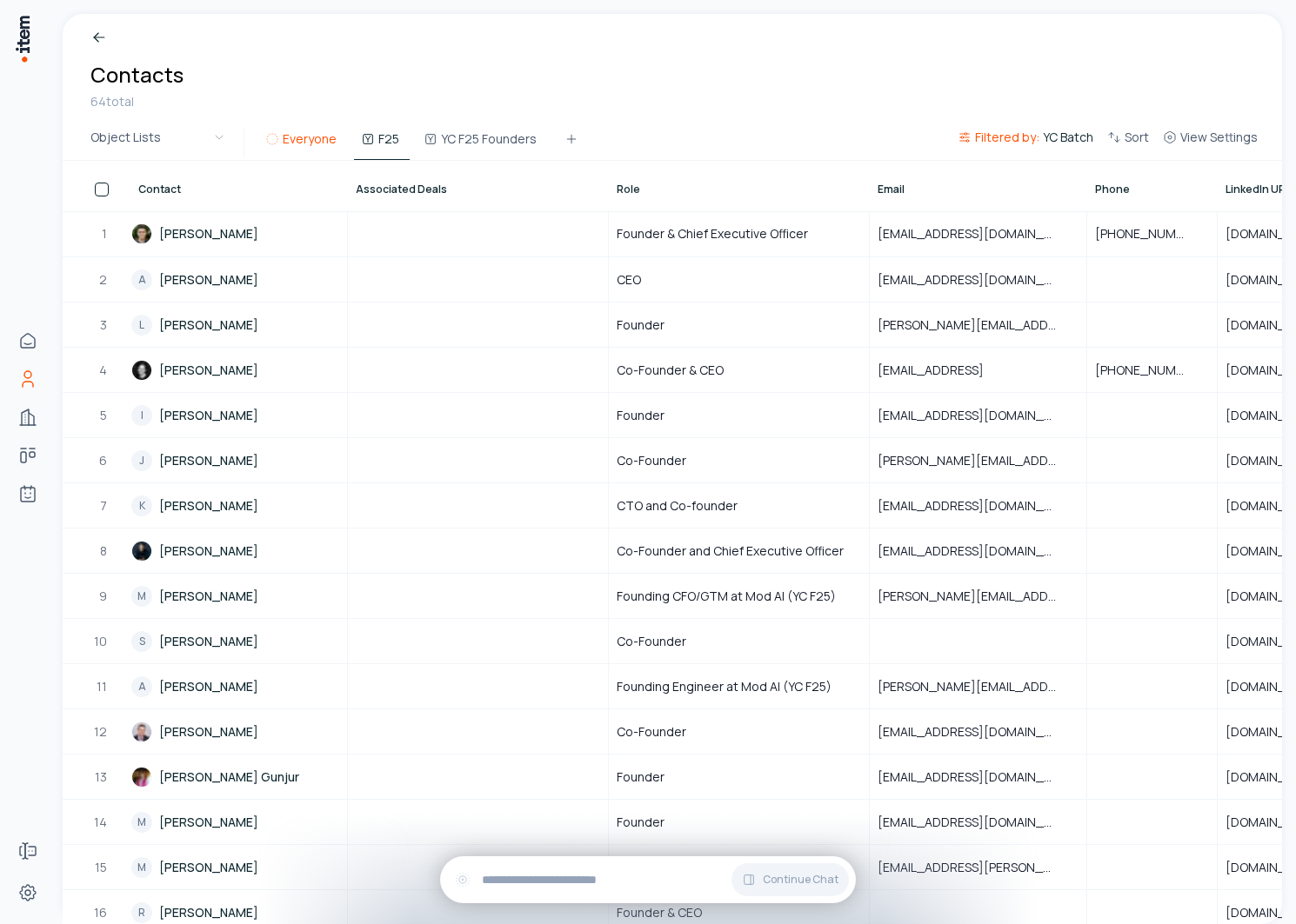
click at [315, 142] on button "Everyone" at bounding box center [302, 144] width 89 height 31
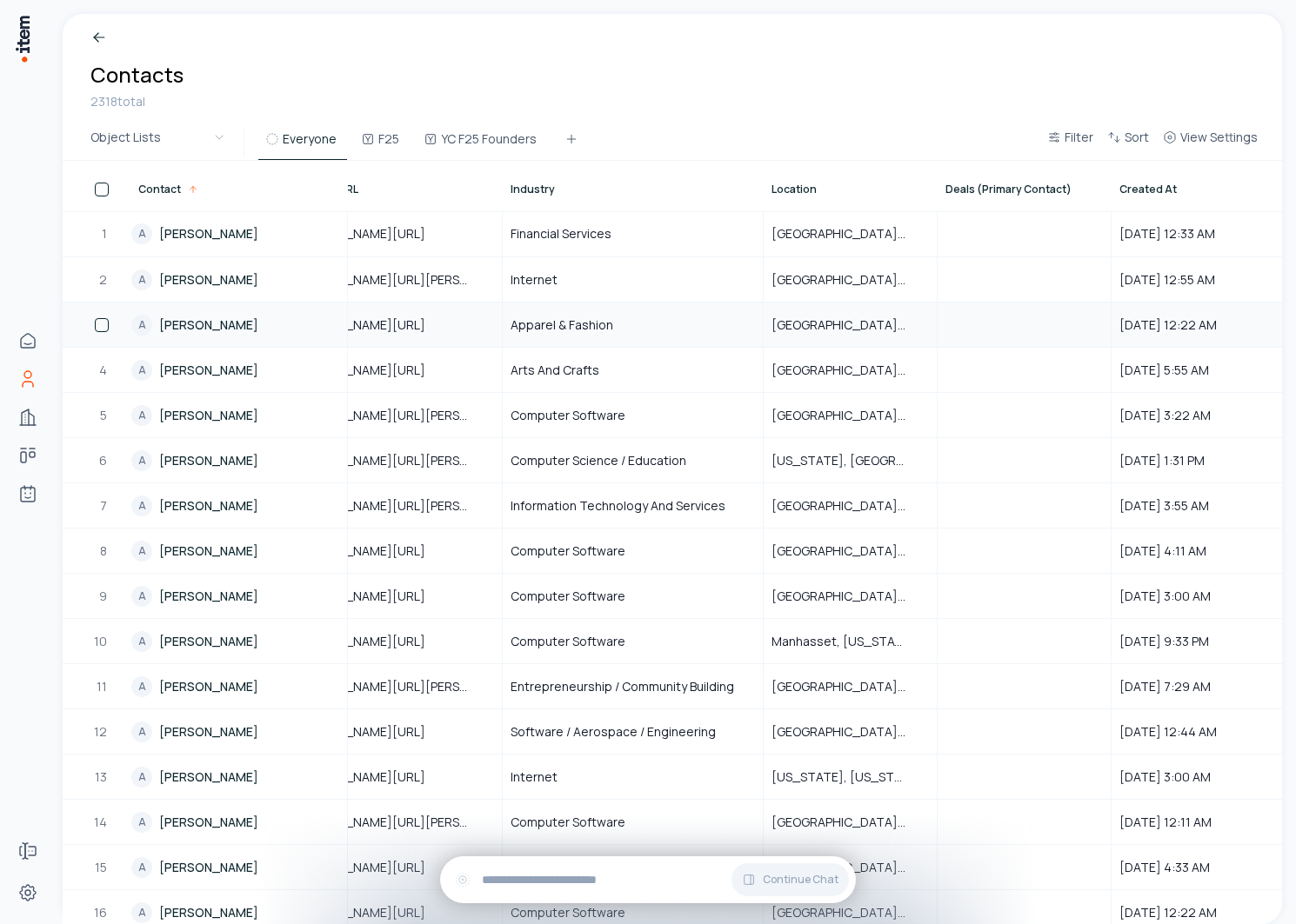
scroll to position [0, 1460]
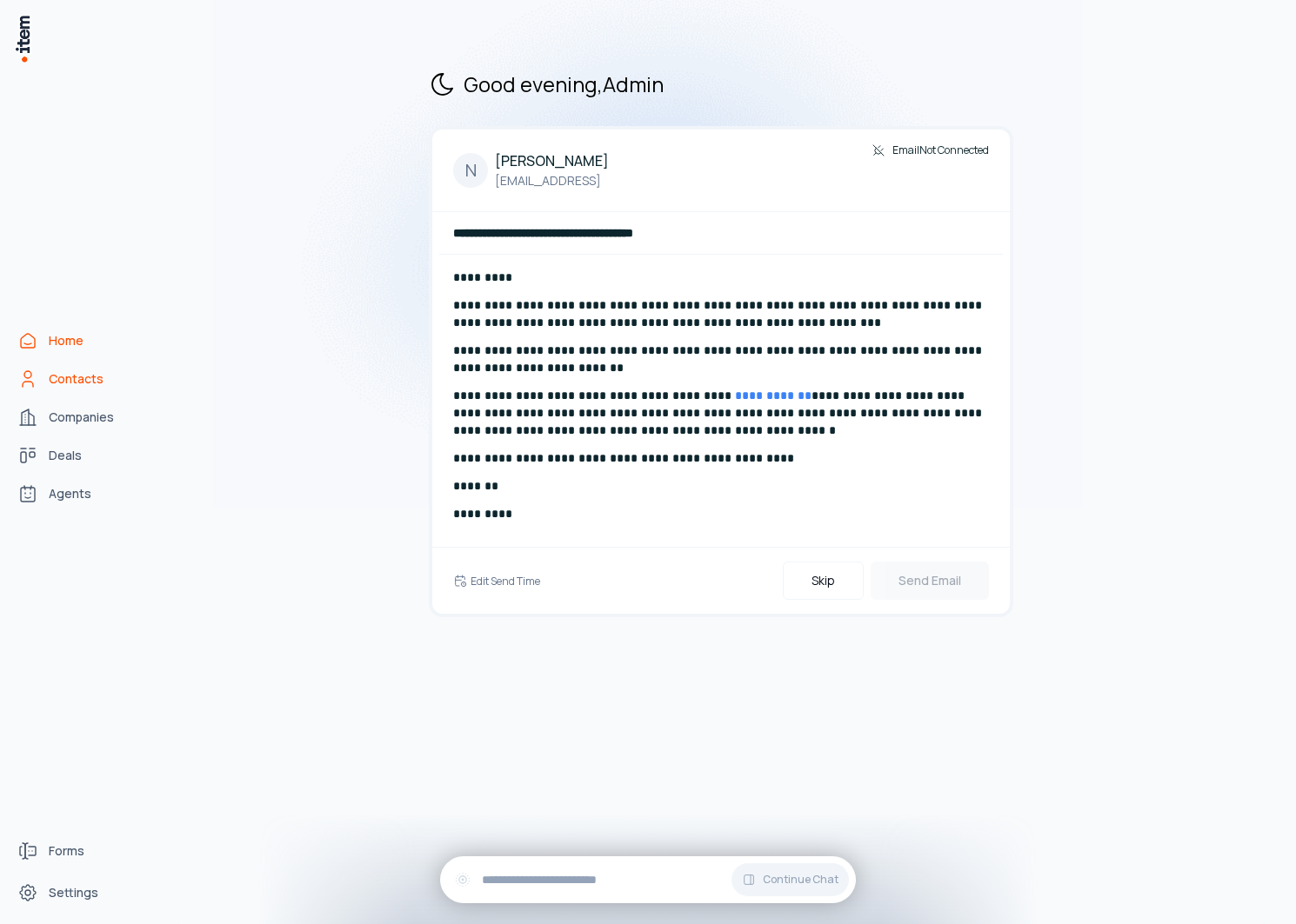
click at [87, 374] on span "Contacts" at bounding box center [76, 379] width 55 height 18
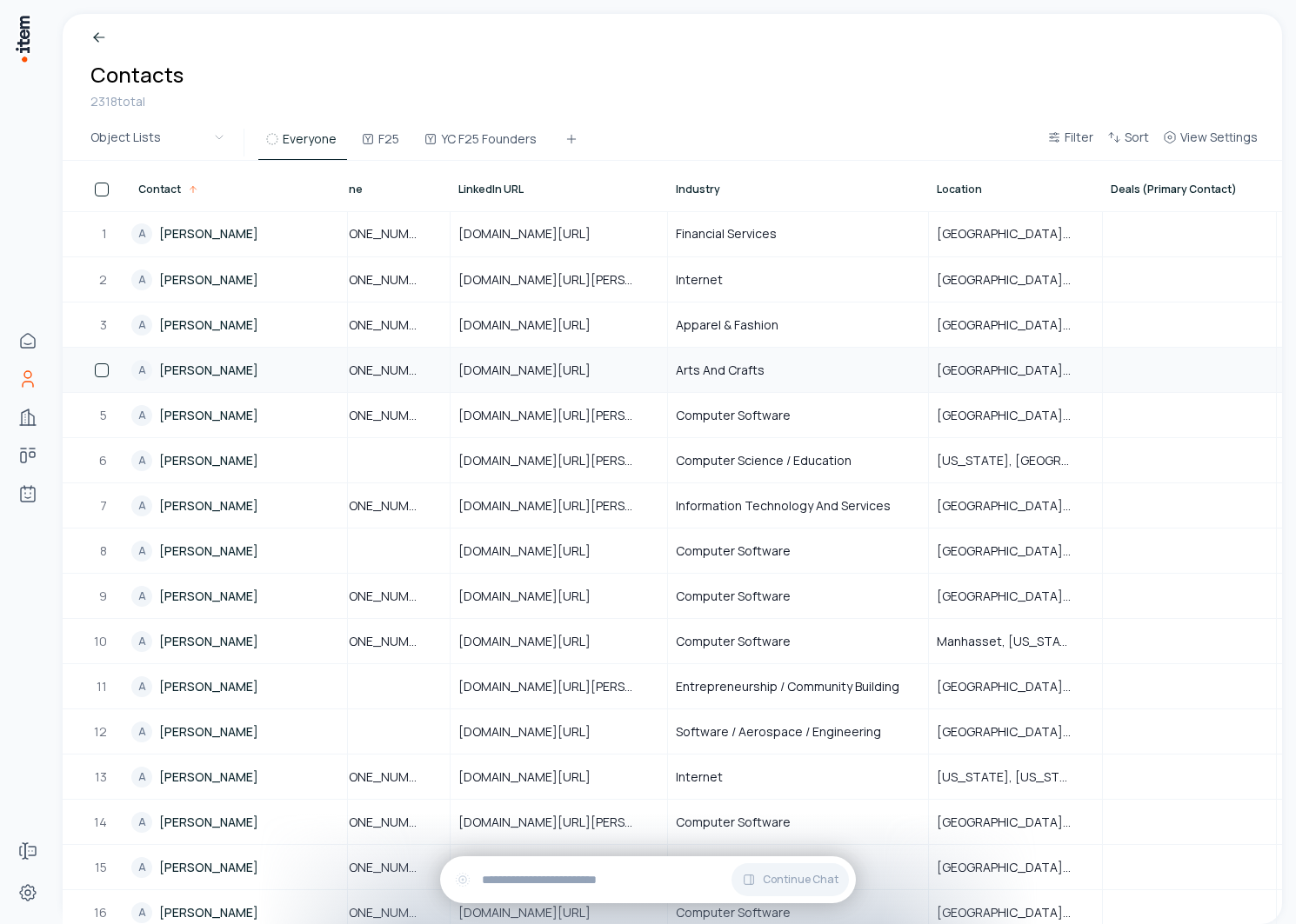
scroll to position [0, 1460]
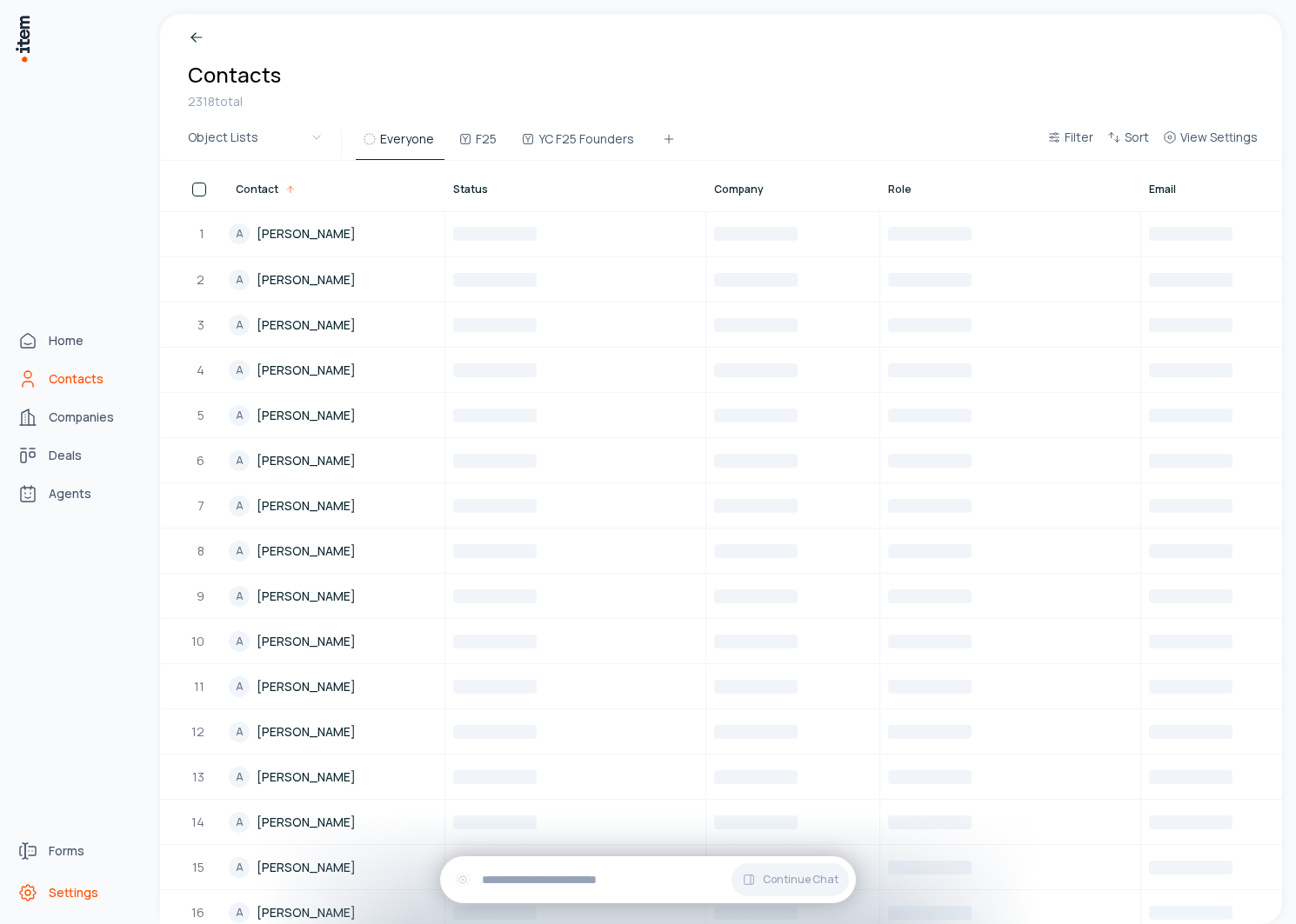
click at [37, 899] on icon "Settings" at bounding box center [27, 892] width 20 height 20
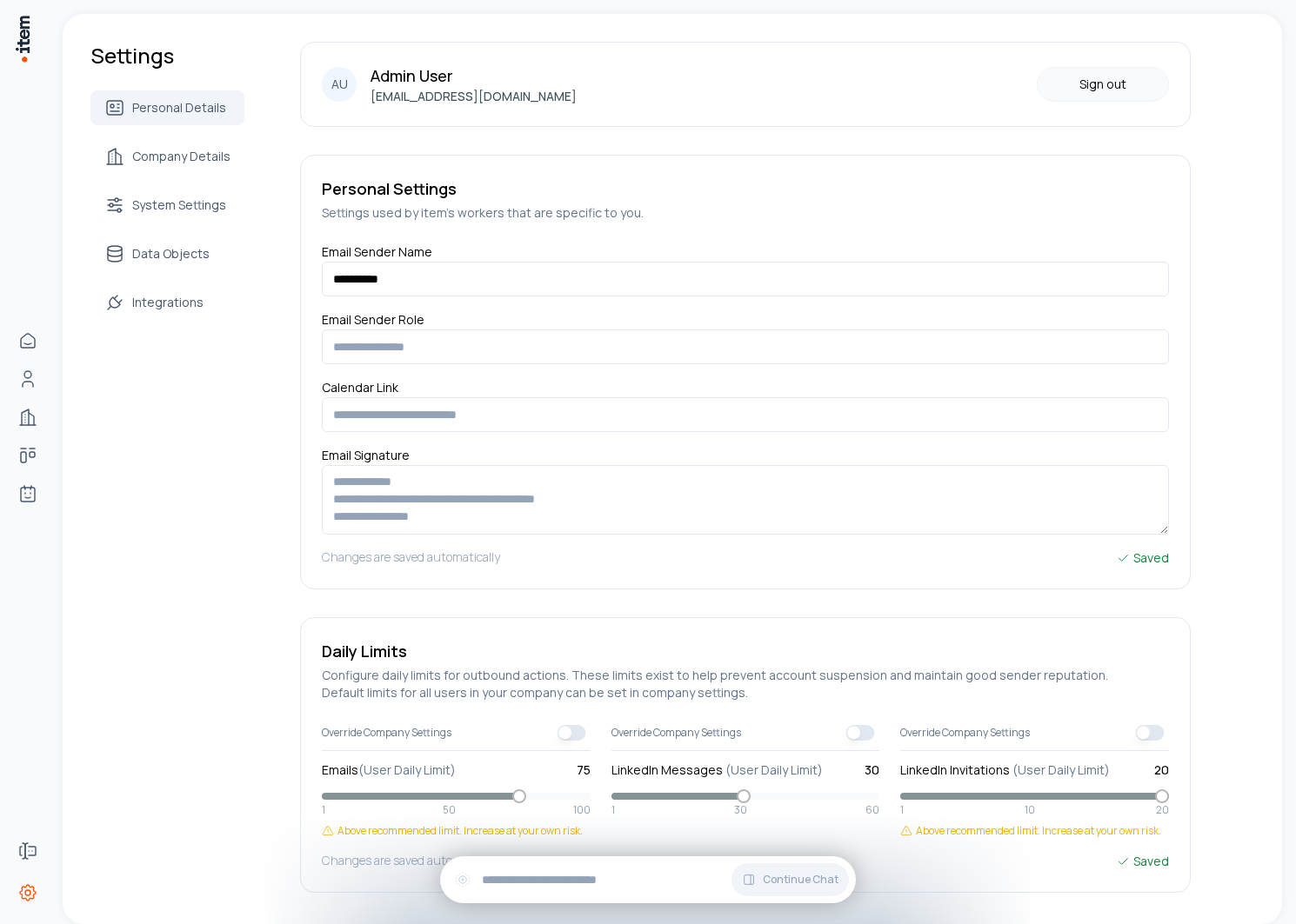
click at [1113, 87] on button "Sign out" at bounding box center [1102, 85] width 132 height 35
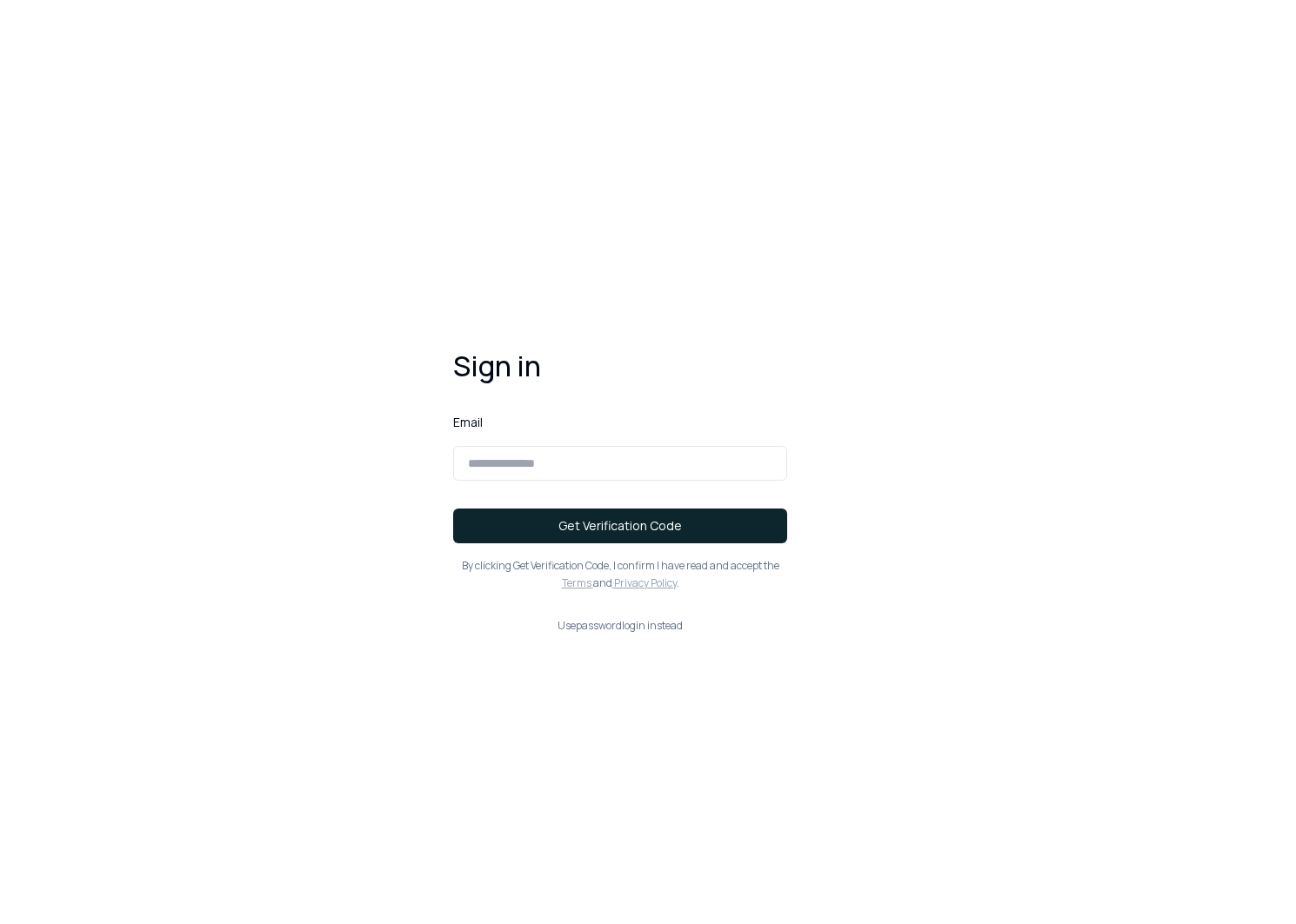
click at [570, 653] on div "Sign in Email Get Verification Code By clicking Get Verification Code , I confi…" at bounding box center [620, 490] width 389 height 342
click at [574, 638] on div "Sign in Email Get Verification Code By clicking Get Verification Code , I confi…" at bounding box center [620, 490] width 389 height 342
click at [582, 614] on div "Sign in Email Get Verification Code By clicking Get Verification Code , I confi…" at bounding box center [620, 490] width 389 height 342
click at [582, 621] on button "Use password login instead" at bounding box center [619, 626] width 334 height 14
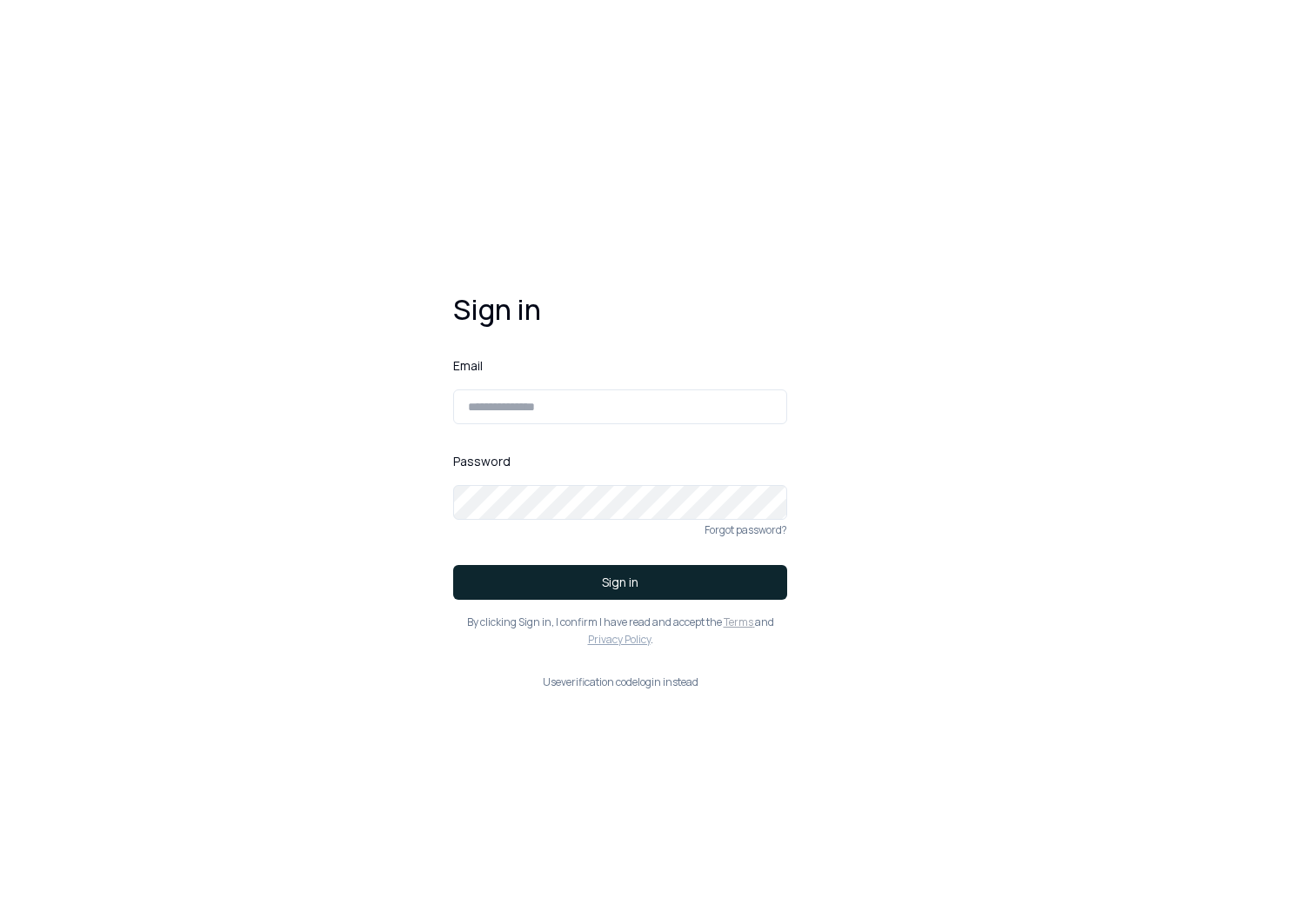
type input "**********"
